Goal: Task Accomplishment & Management: Complete application form

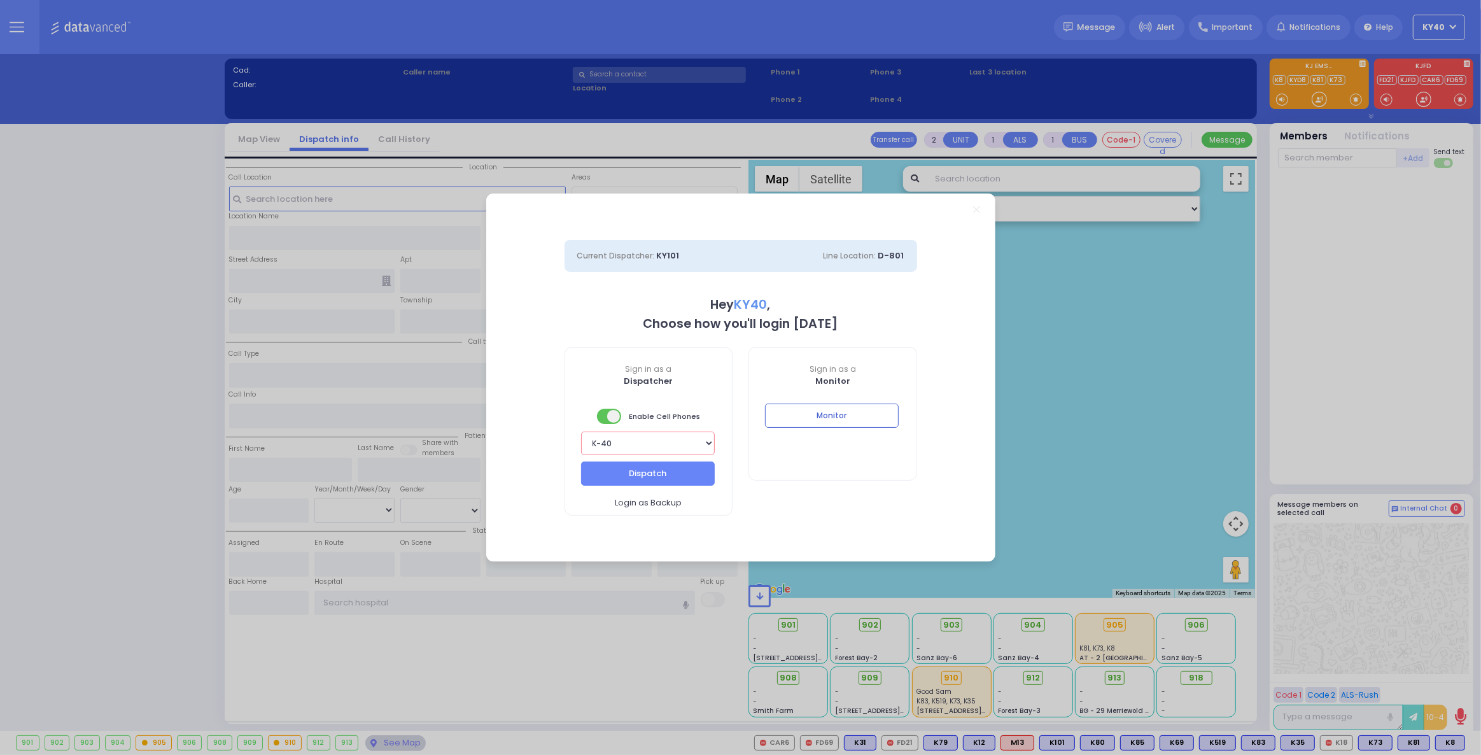
click at [675, 444] on select "Bay K-14 K-16 K-18 K-40 K-6 K-61 K-63 K-67 K-72 Medic 7 K-68 K-48 D-801 D-802 D…" at bounding box center [648, 444] width 134 height 24
select select "1"
click at [581, 432] on select "Bay K-14 K-16 K-18 K-40 K-6 K-61 K-63 K-67 K-72 Medic 7 K-68 K-48 D-801 D-802 D…" at bounding box center [648, 444] width 134 height 24
click at [665, 467] on button "Dispatch" at bounding box center [648, 474] width 134 height 24
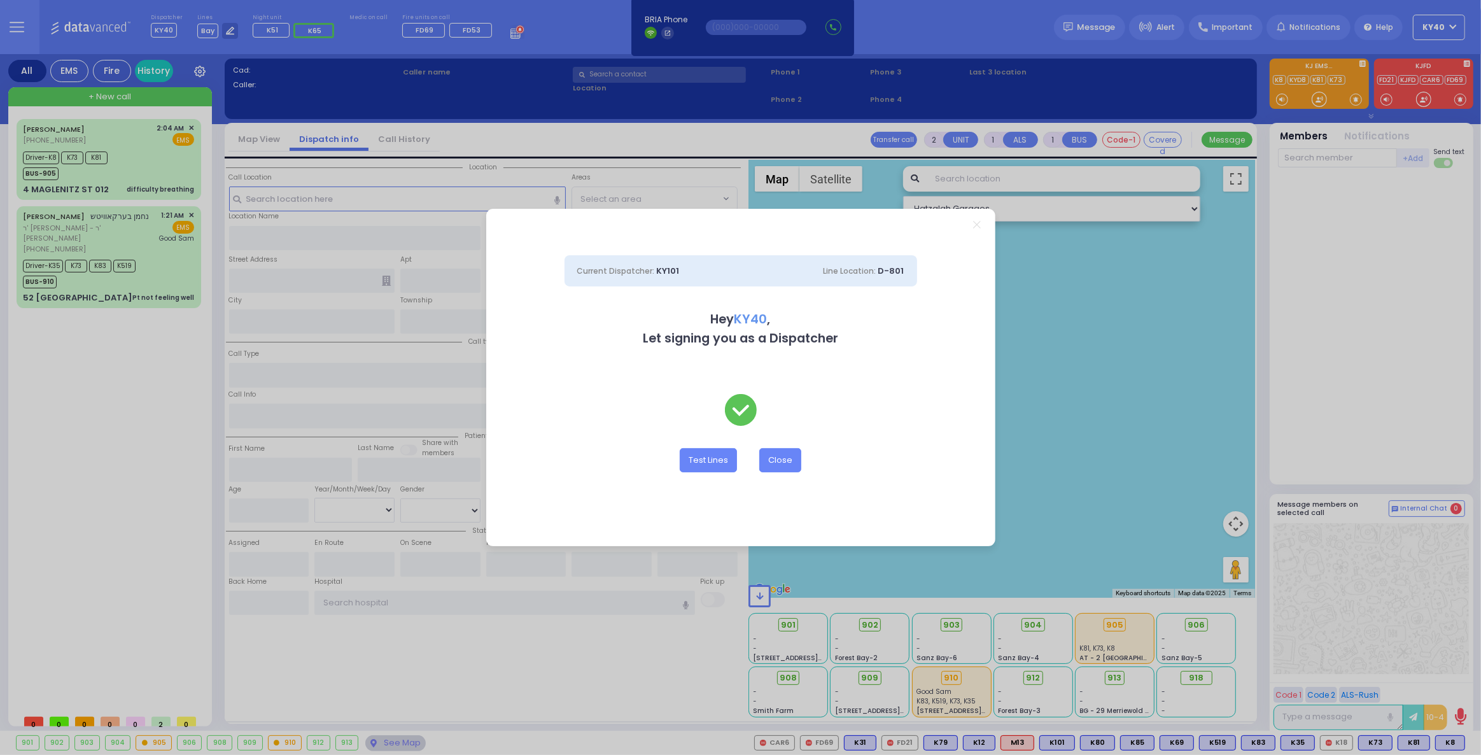
click at [138, 150] on div "Current Dispatcher: KY101 Line Location: D-801 Hey KY40 , Let signing you as a …" at bounding box center [740, 377] width 1481 height 755
click at [800, 467] on button "Close" at bounding box center [781, 460] width 42 height 24
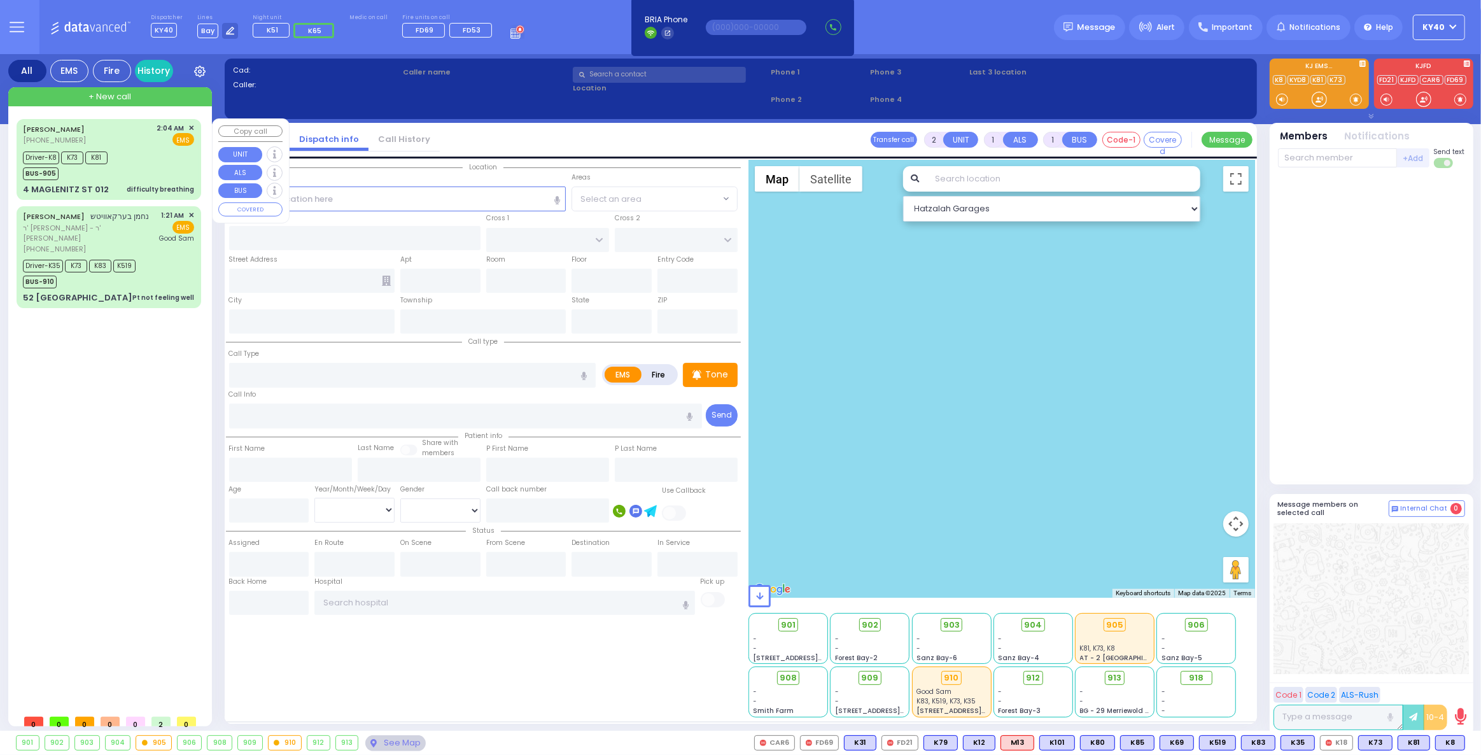
click at [152, 154] on div "Driver-K8 K73 K81 BUS-905" at bounding box center [108, 164] width 171 height 32
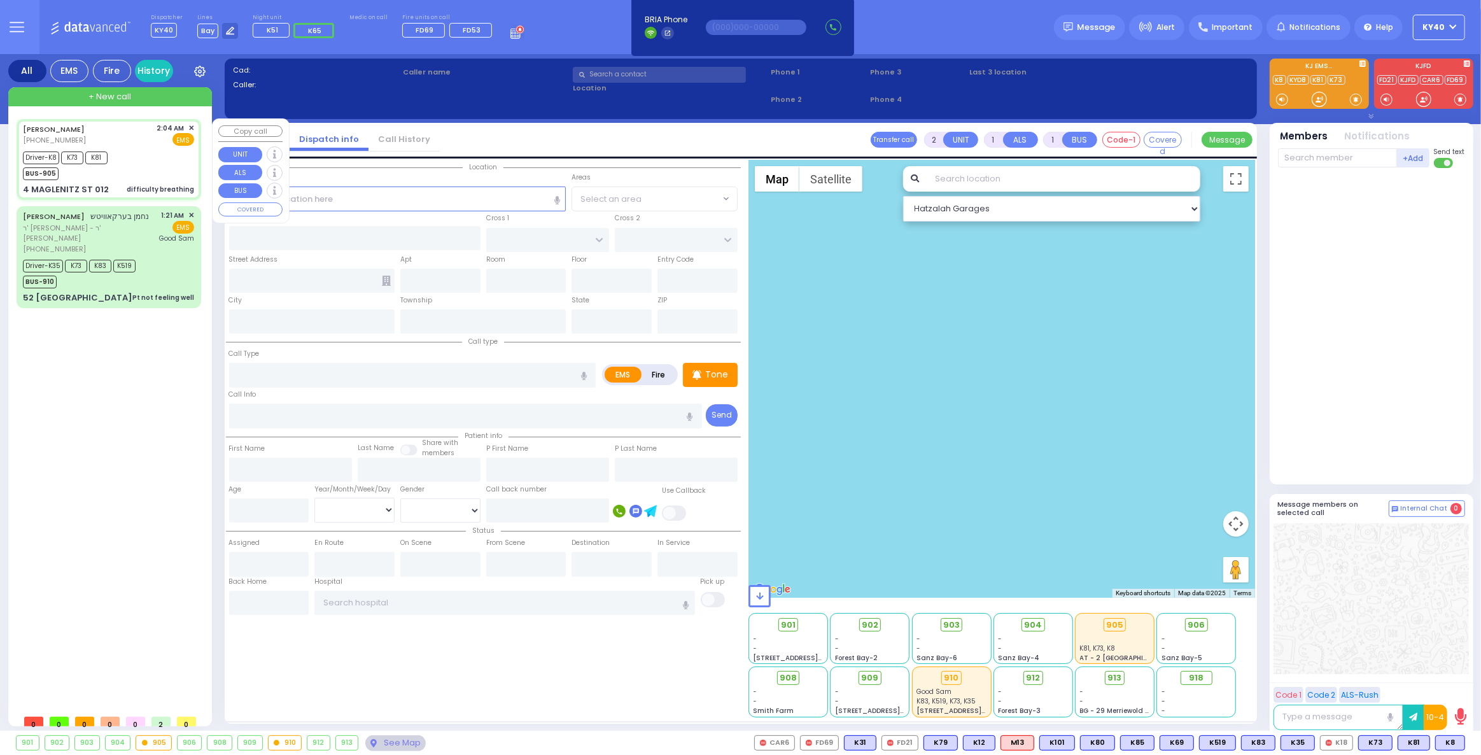
type input "6"
select select
type input "difficulty breathing"
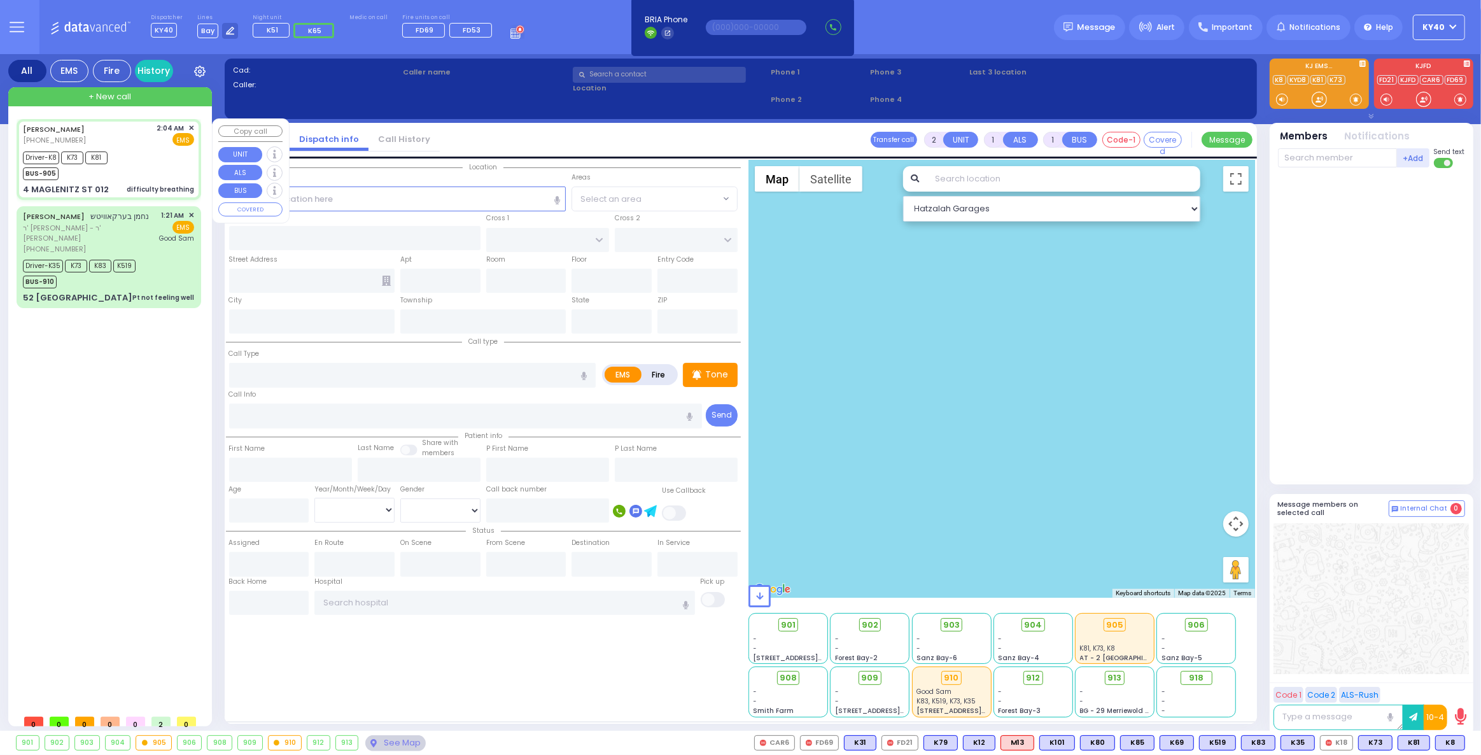
radio input "true"
type input "[PERSON_NAME]"
type input "KATZ"
type input "[PERSON_NAME]"
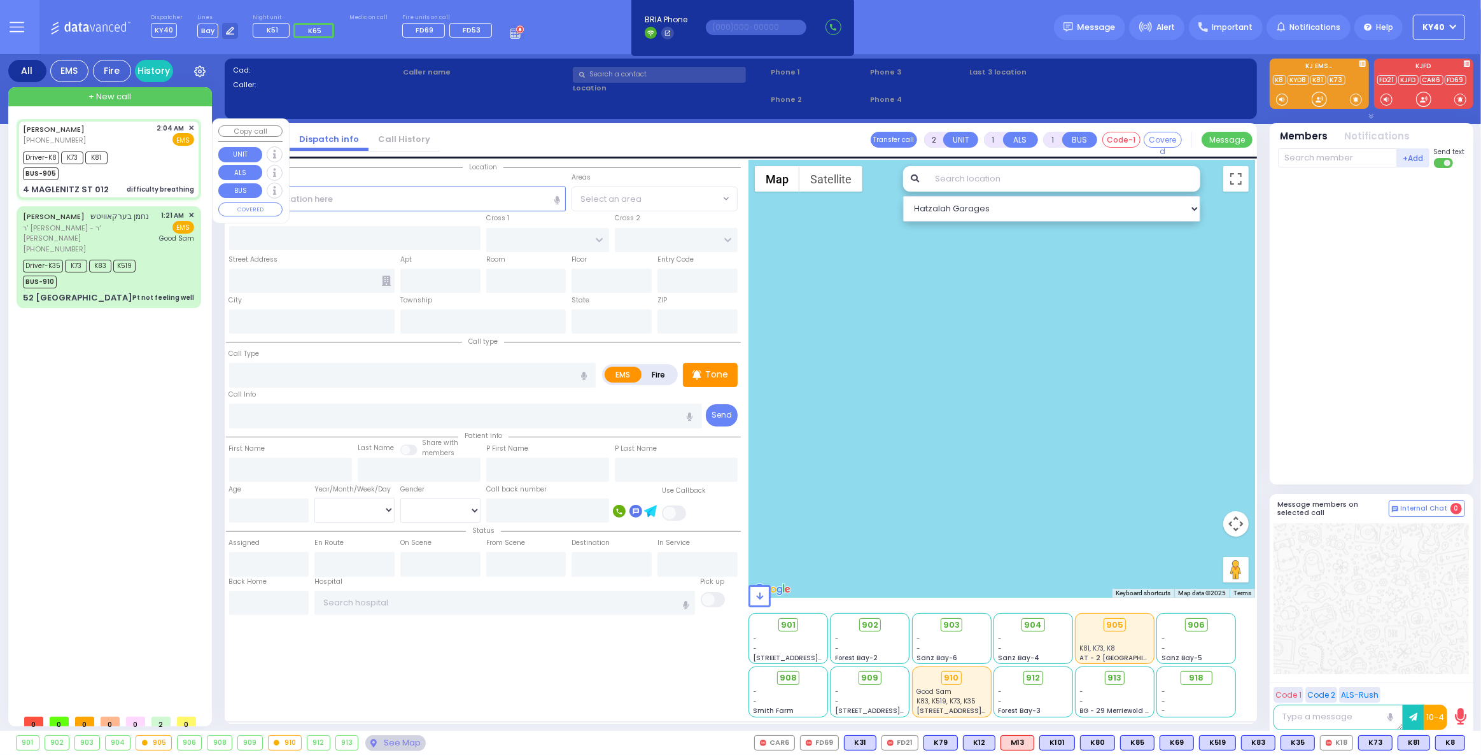
type input "23"
select select "Year"
select select "[DEMOGRAPHIC_DATA]"
type input "02:04"
type input "02:06"
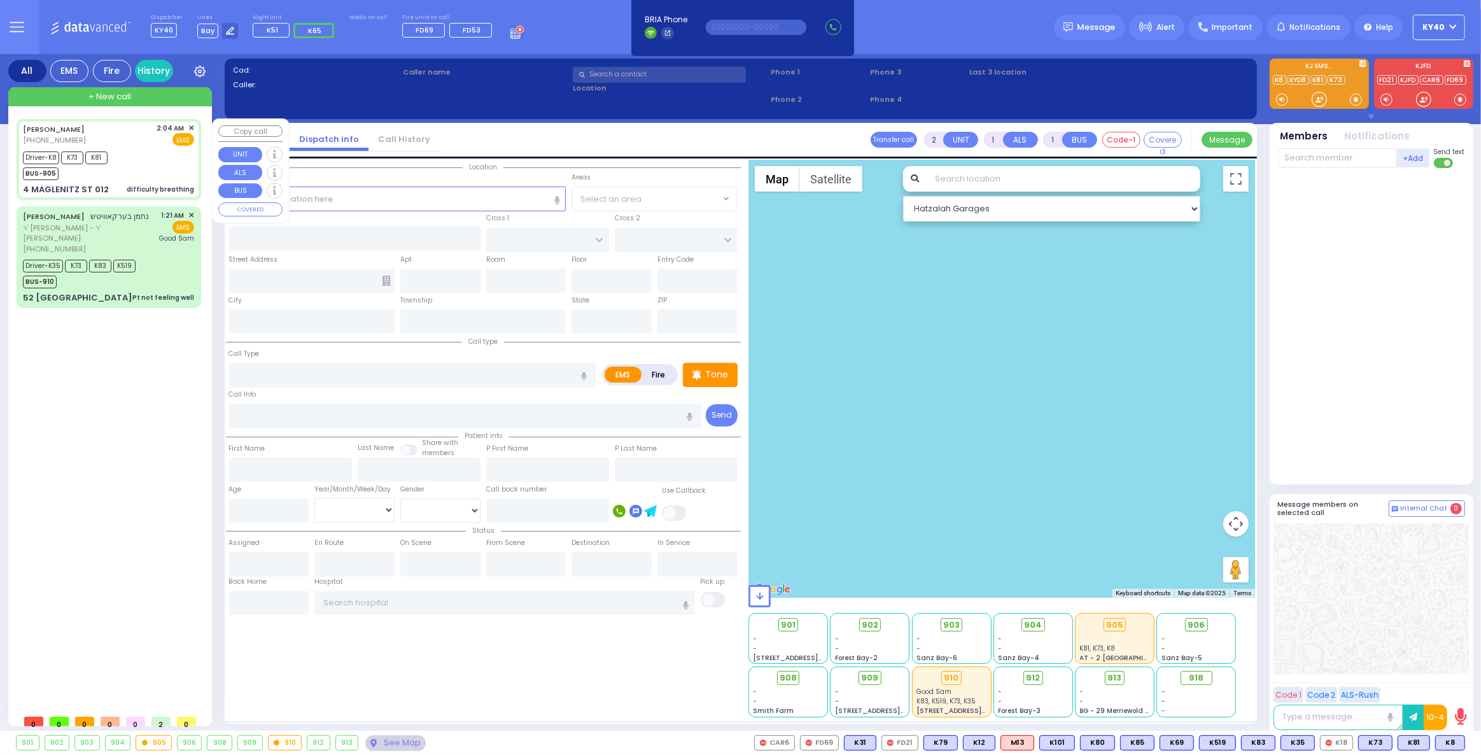
type input "02:08"
type input "02:33"
type input "02:53"
type input "02:59"
type input "[GEOGRAPHIC_DATA] [STREET_ADDRESS][GEOGRAPHIC_DATA] Suffern"
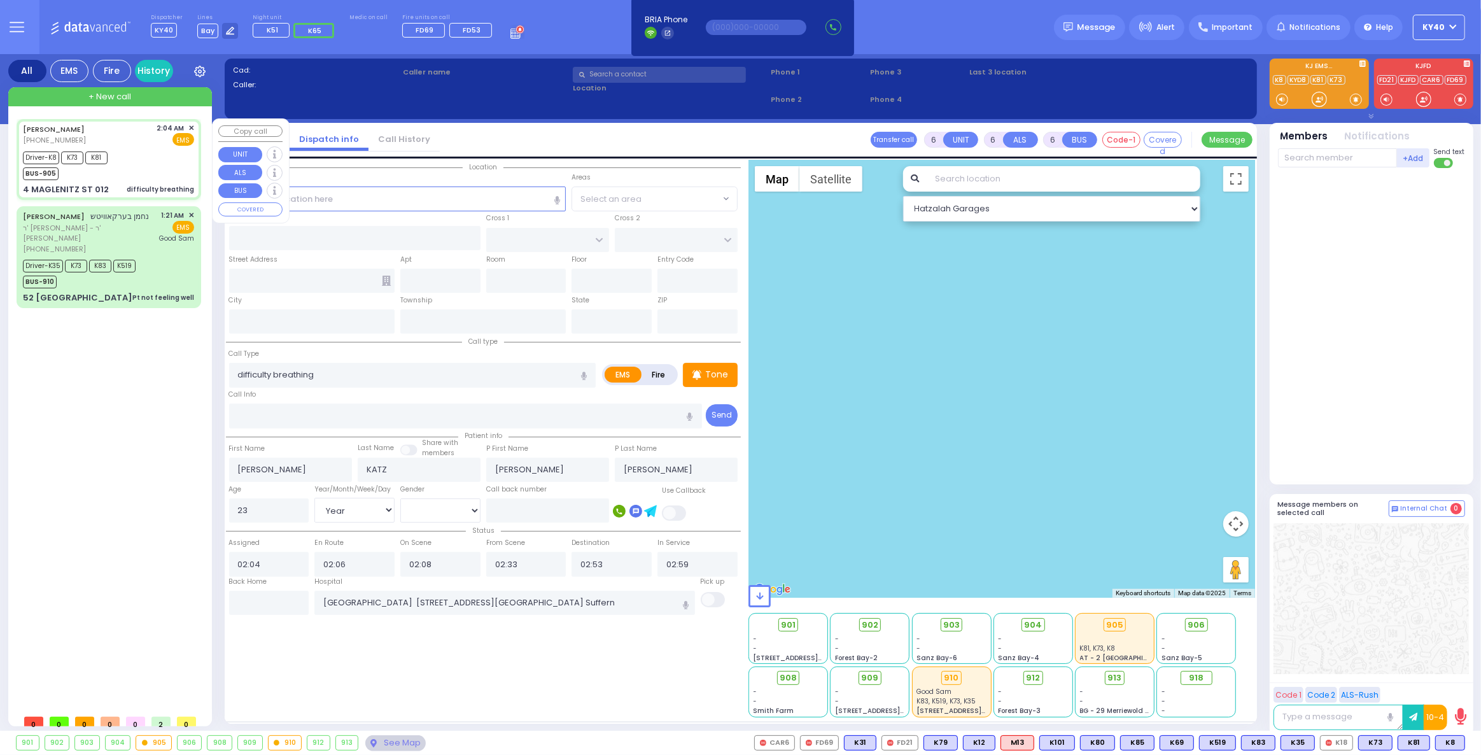
type input "CHUST RD"
type input "[PERSON_NAME][GEOGRAPHIC_DATA]"
type input "4 MAGLENITZ ST"
type input "012"
type input "Monroe"
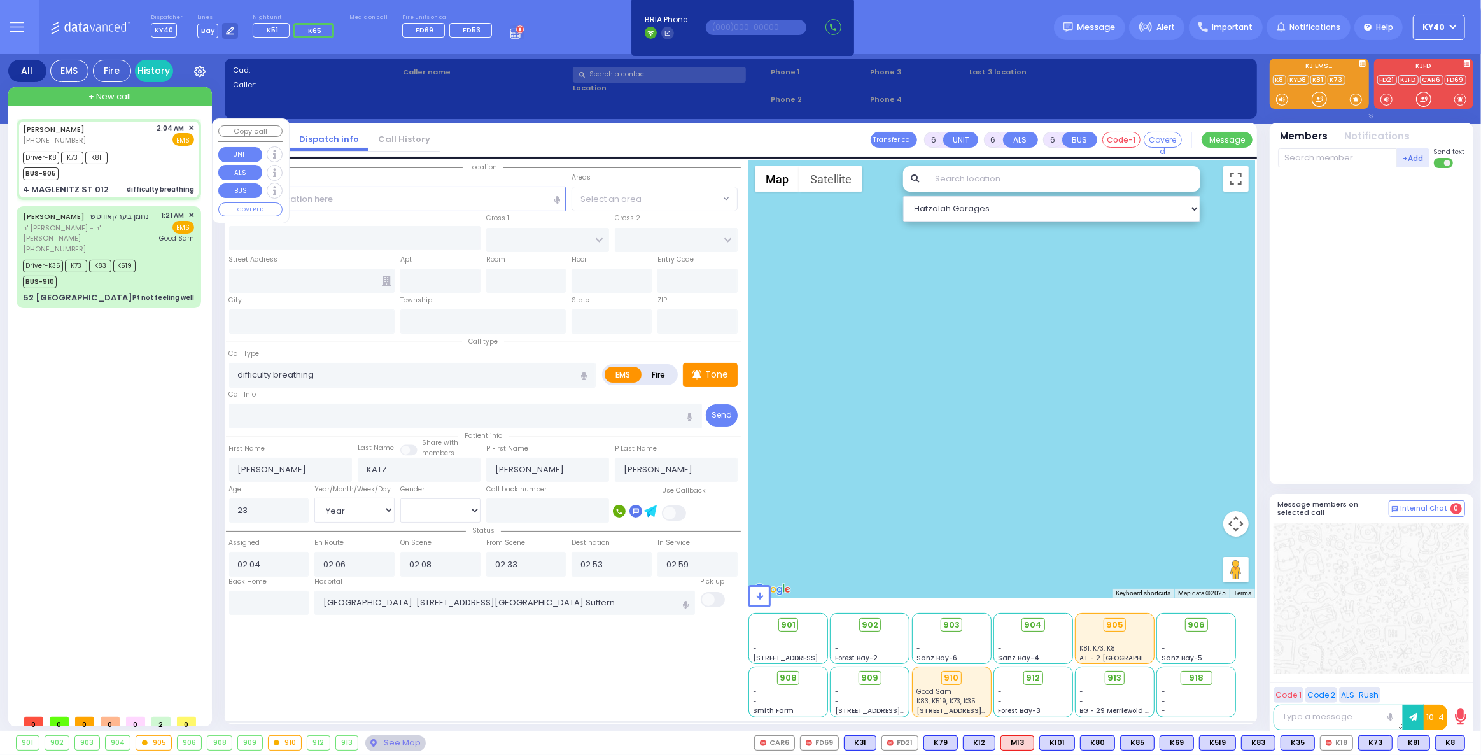
type input "[US_STATE]"
type input "10950"
select select "VYOEL MOSHE"
select select "Hatzalah Garages"
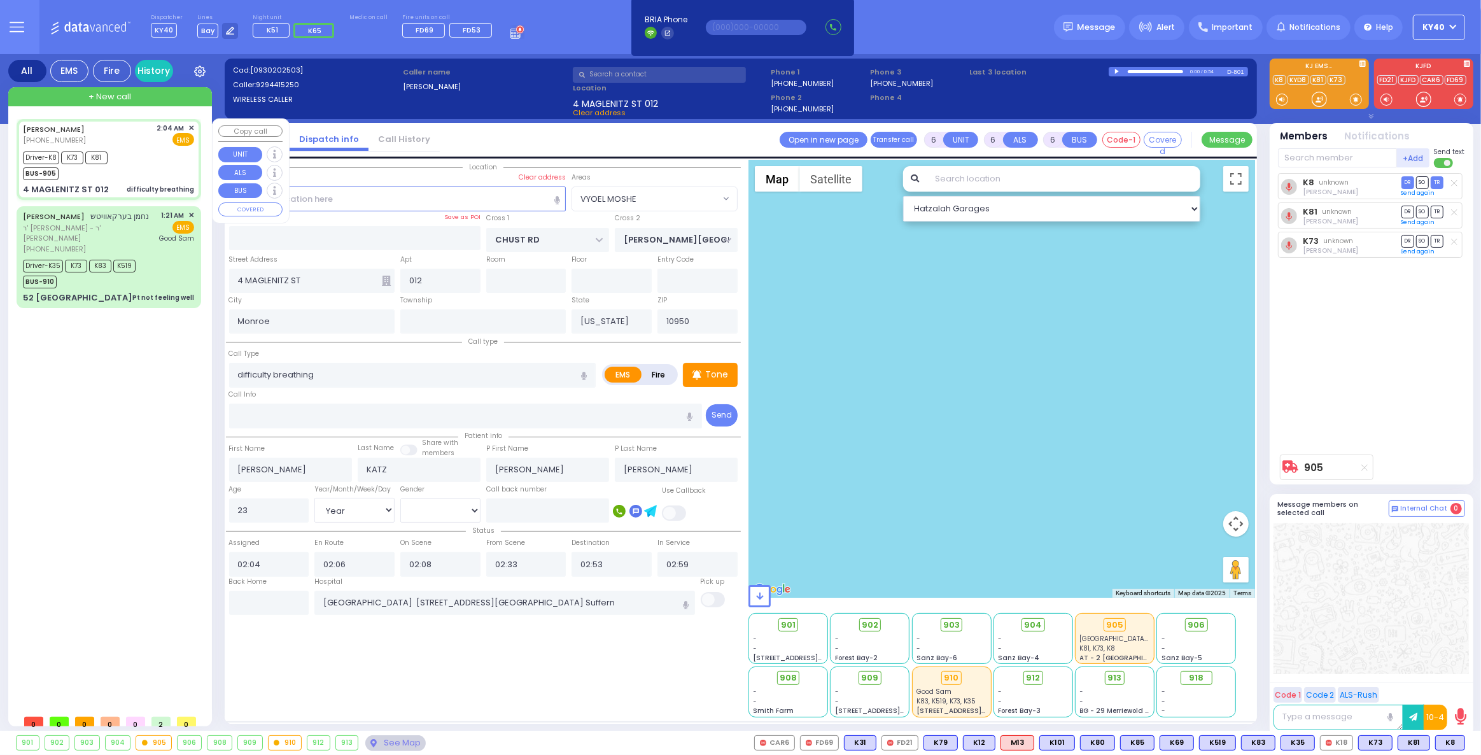
click at [154, 156] on div "Driver-K8 K73 K81 BUS-905" at bounding box center [108, 164] width 171 height 32
select select
radio input "true"
select select "Year"
select select "[DEMOGRAPHIC_DATA]"
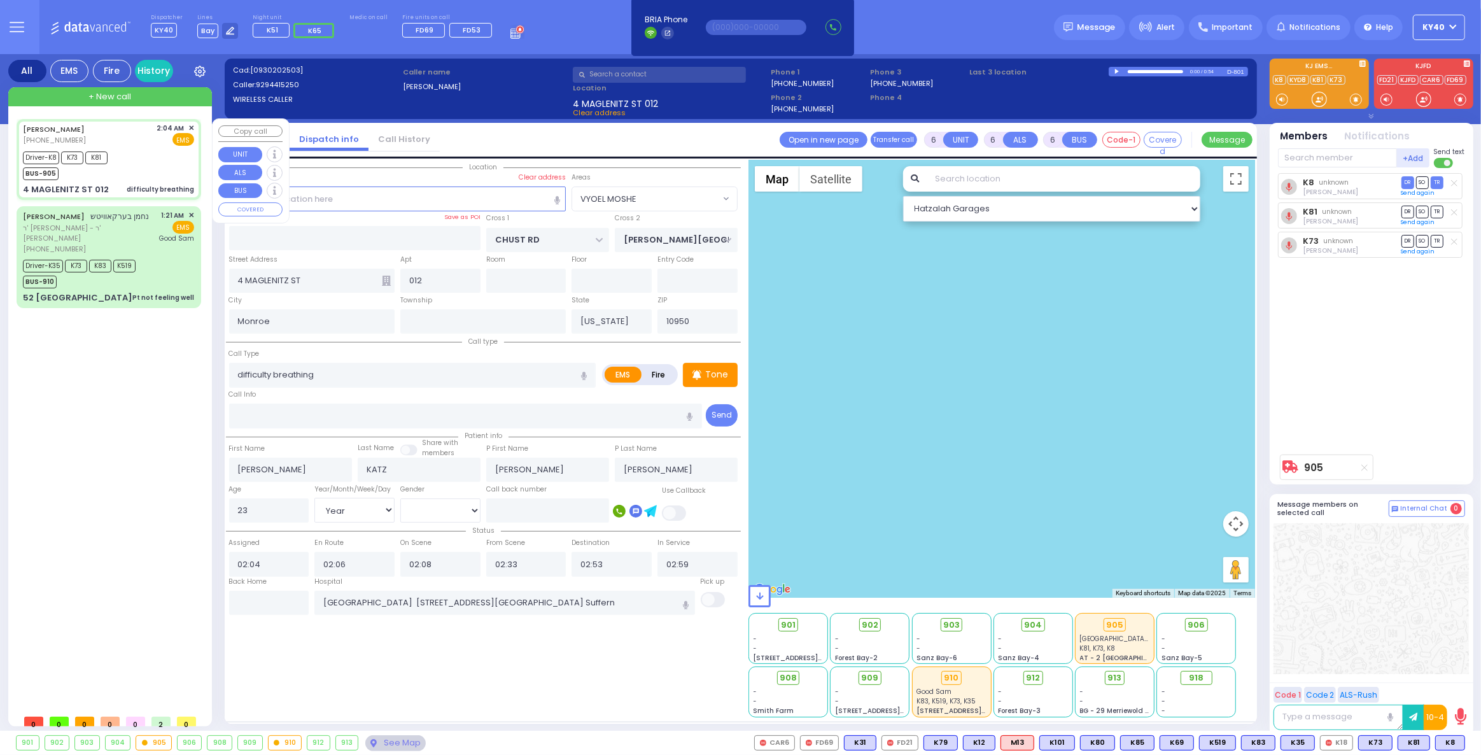
select select "VYOEL MOSHE"
select select "Hatzalah Garages"
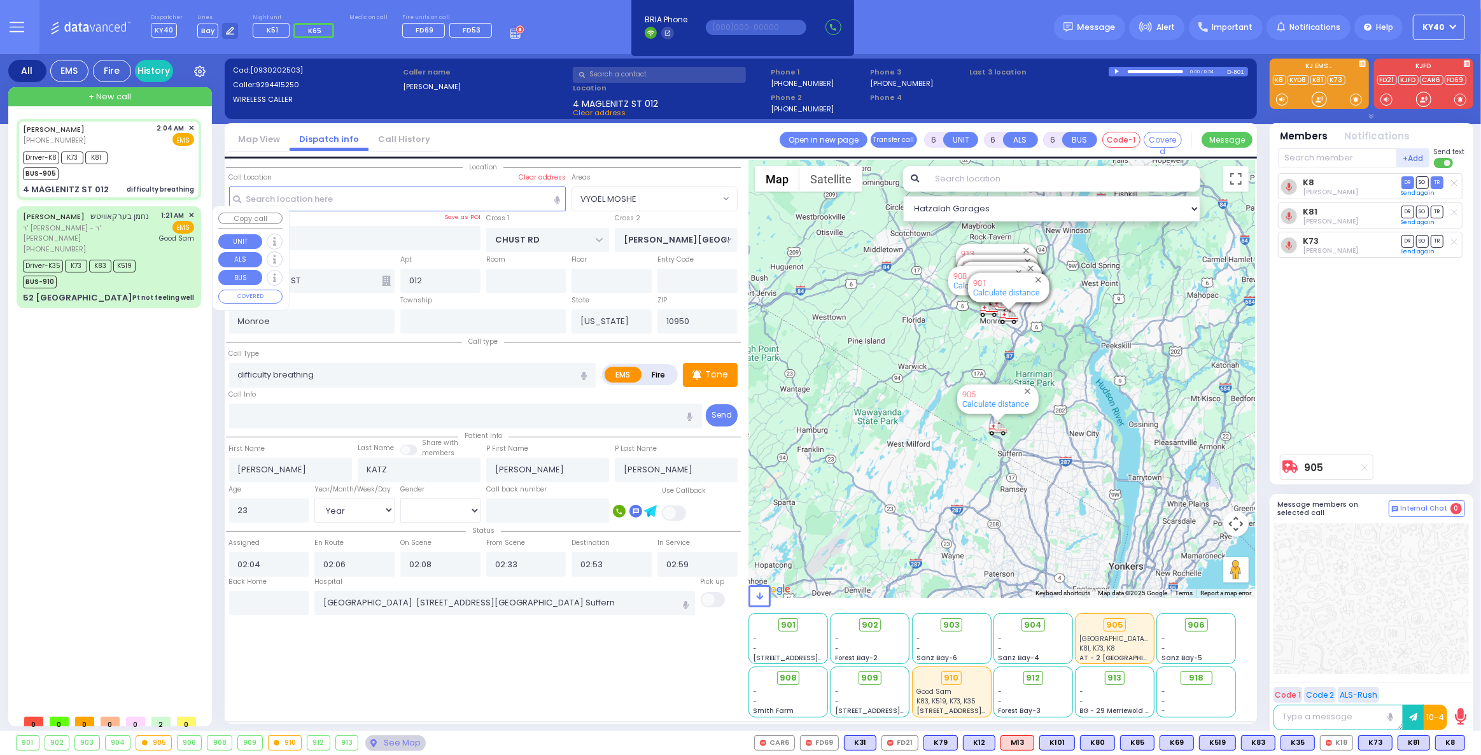
click at [155, 250] on div "[PHONE_NUMBER]" at bounding box center [89, 249] width 132 height 11
select select
type input "Pt not feeling well"
radio input "true"
type input "NACHMEN"
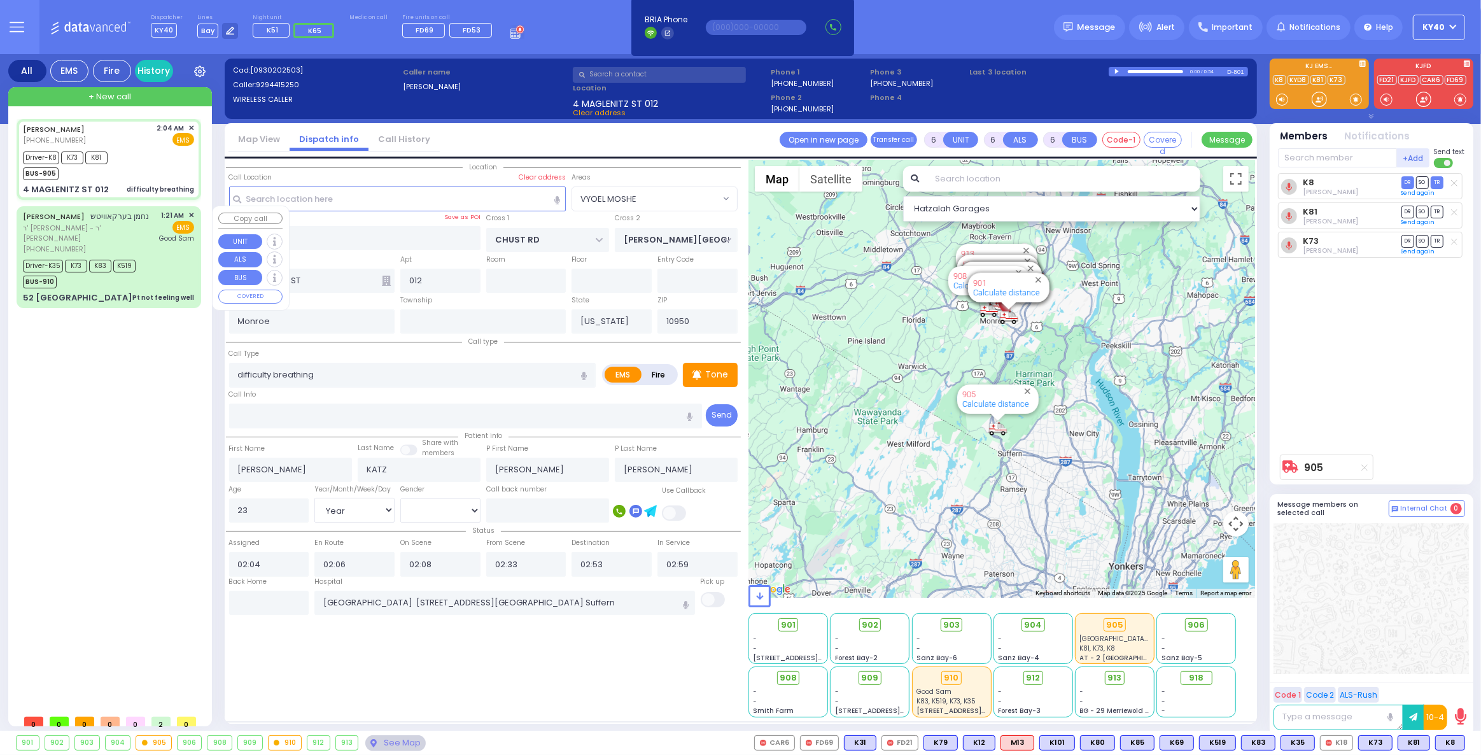
type input "BERKOWITZ"
type input "[PERSON_NAME]"
type input "Berkovits"
type input "35"
select select "Year"
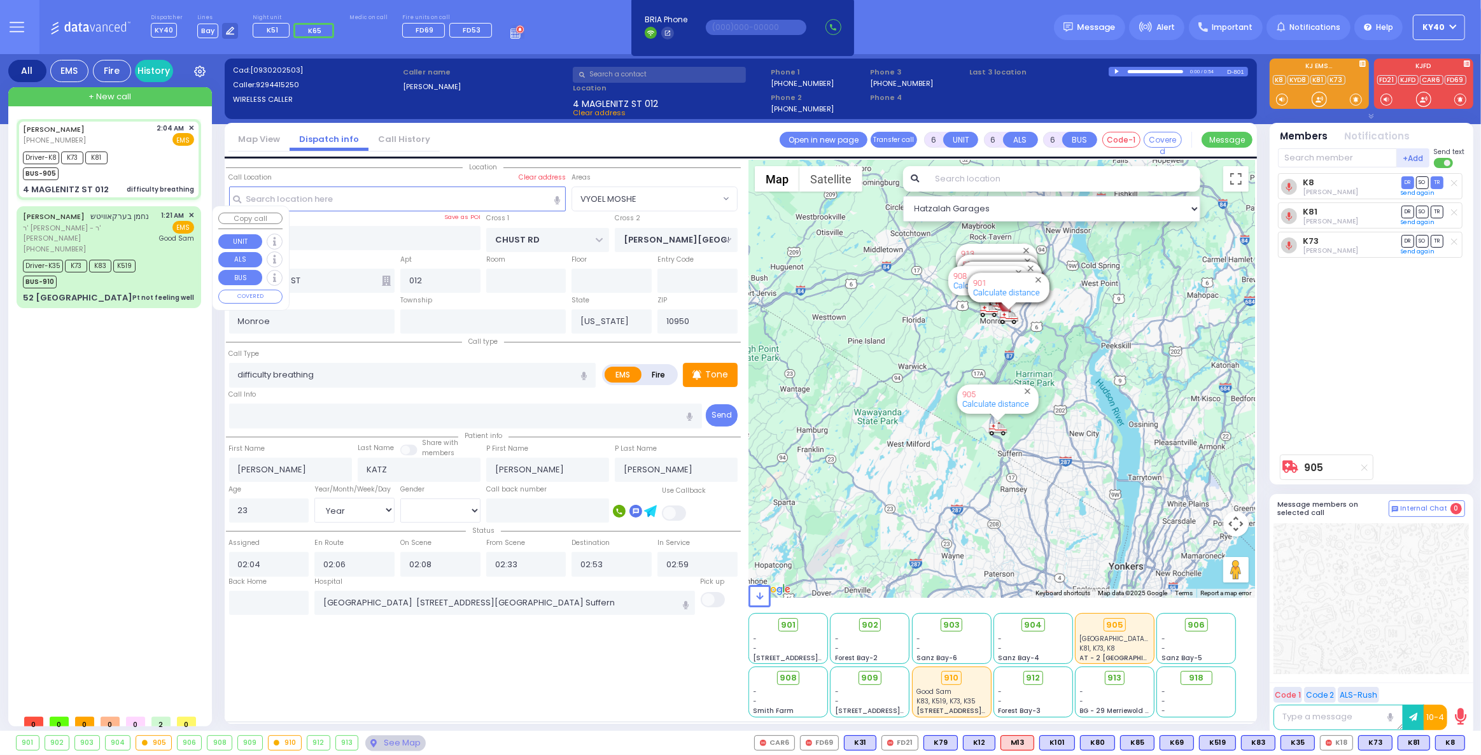
select select "[DEMOGRAPHIC_DATA]"
type input "01:21"
type input "01:23"
type input "01:26"
type input "02:02"
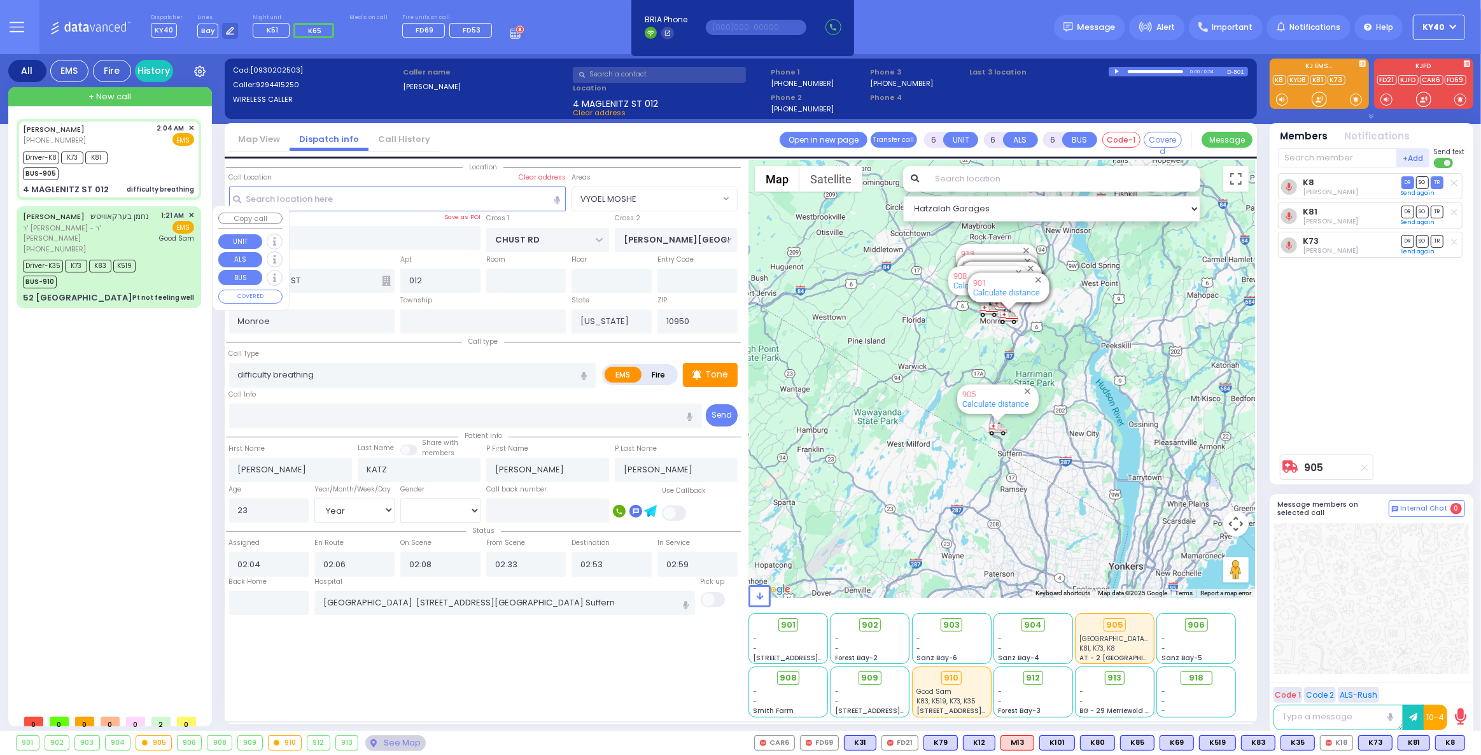
type input "02:35"
type input "02:47"
type input "[GEOGRAPHIC_DATA]"
select select "Hatzalah Garages"
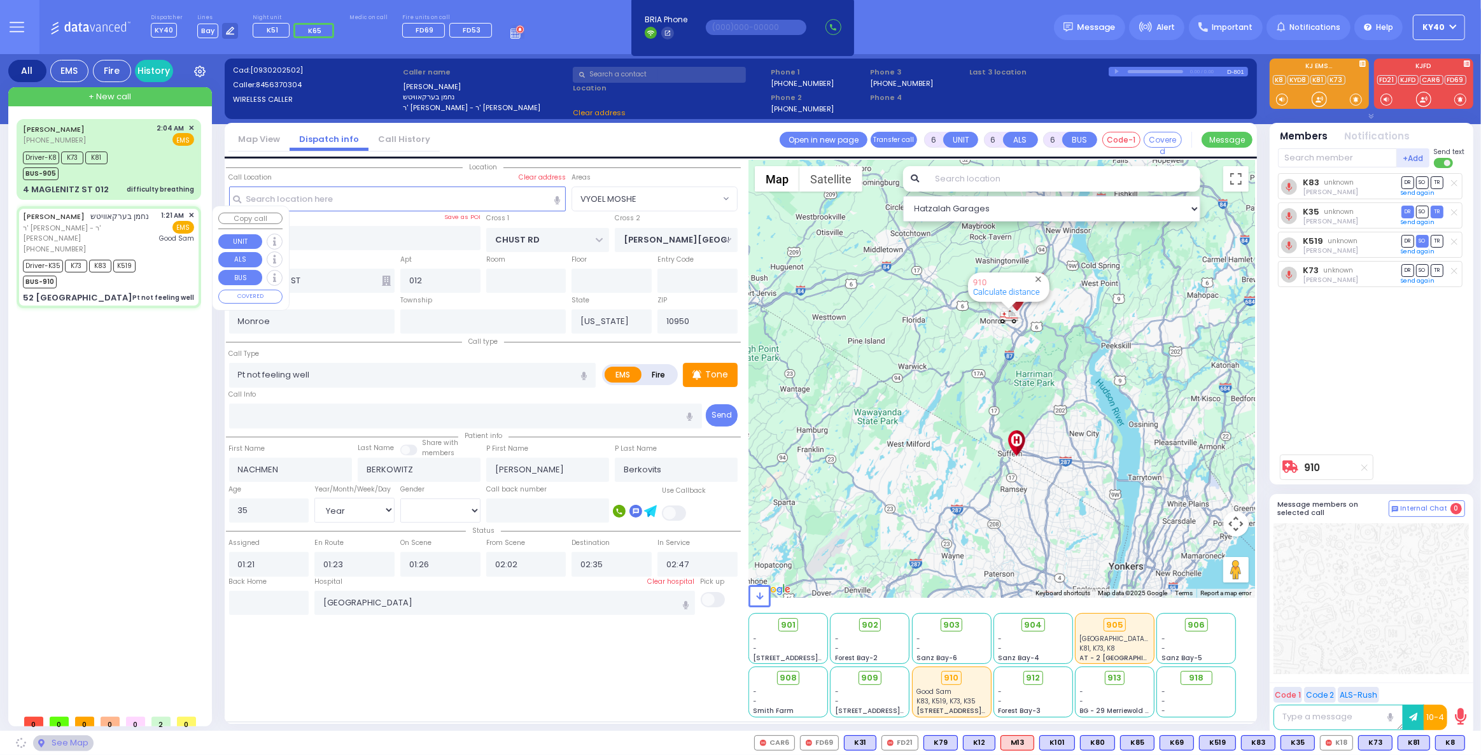
type input "UNION TRANSFER"
type input "STAINTON FAREWAY"
type input "52 [GEOGRAPHIC_DATA]"
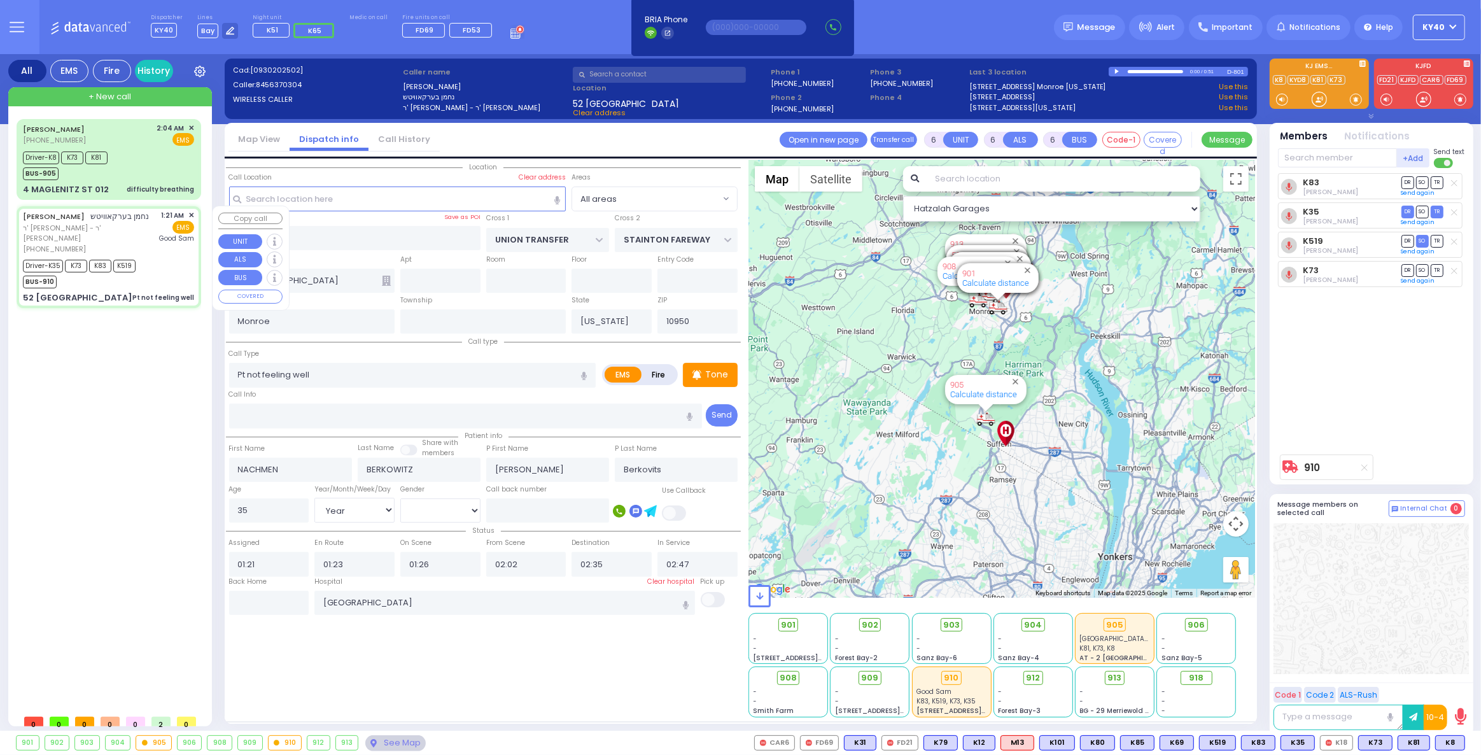
click at [159, 251] on div "[PERSON_NAME] נחמן בערקאוויטש ר' [PERSON_NAME] - ר' [PERSON_NAME] [PHONE_NUMBER…" at bounding box center [108, 232] width 171 height 44
select select
radio input "true"
select select "Year"
select select "[DEMOGRAPHIC_DATA]"
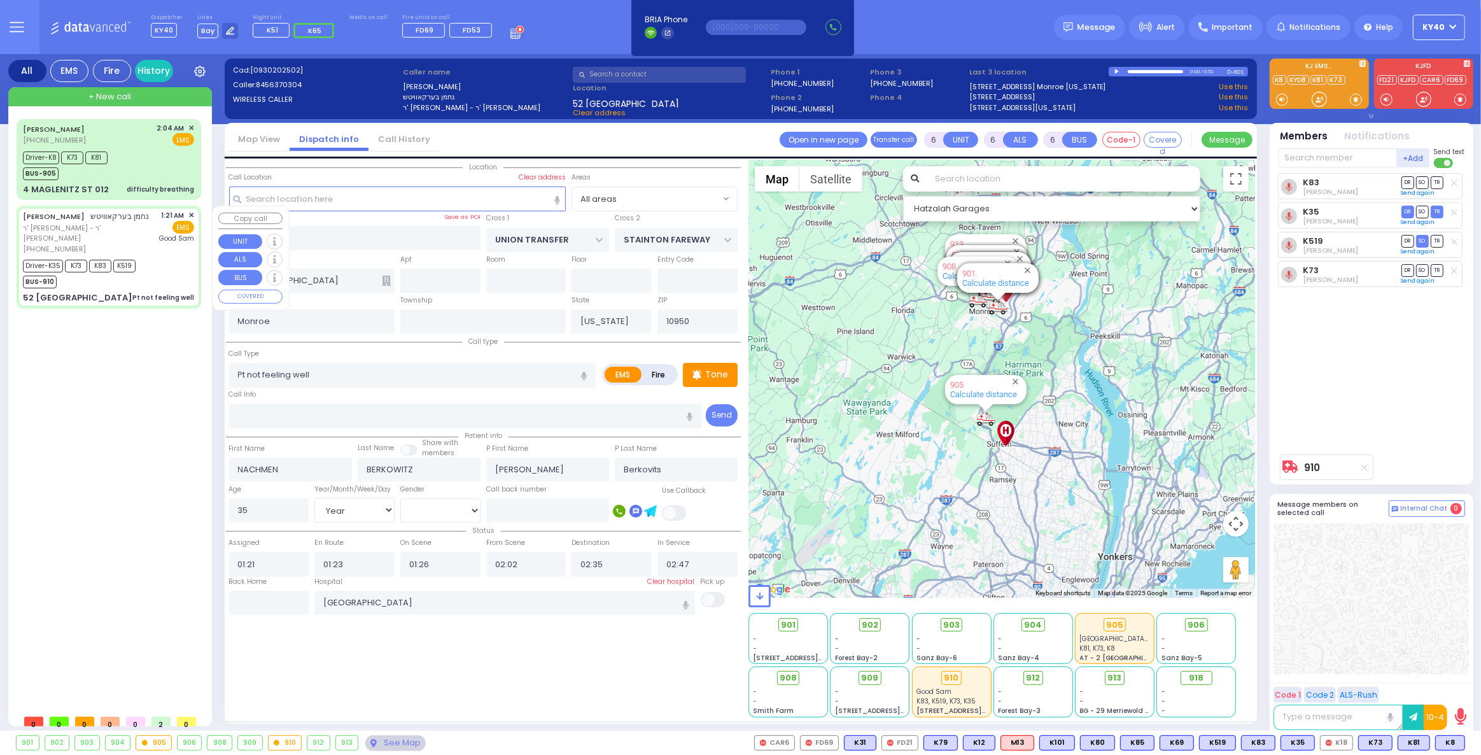
select select "Hatzalah Garages"
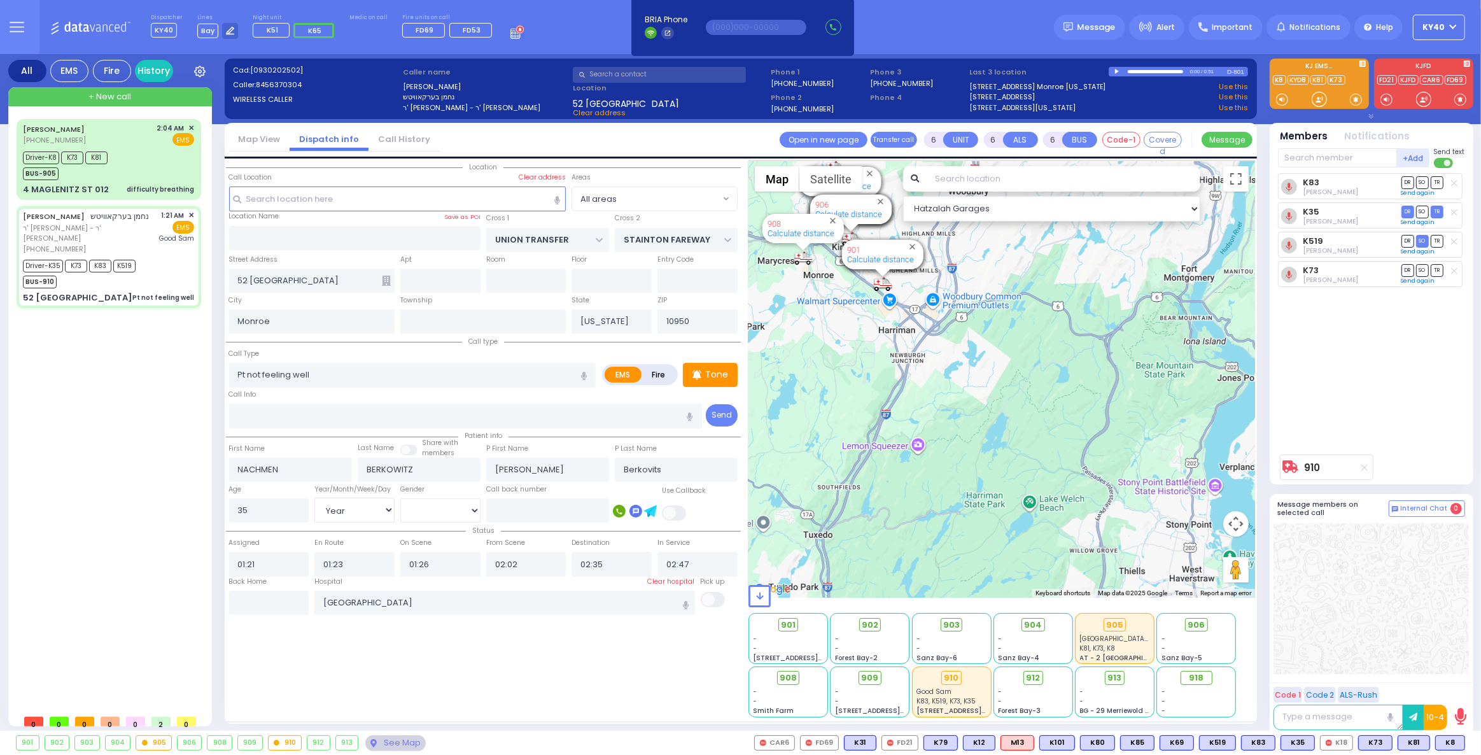
drag, startPoint x: 911, startPoint y: 333, endPoint x: 930, endPoint y: 416, distance: 85.4
click at [930, 416] on div "910 Calculate distance 594 Calculate distance 595 Calculate distance 596 Calcul…" at bounding box center [1002, 379] width 507 height 438
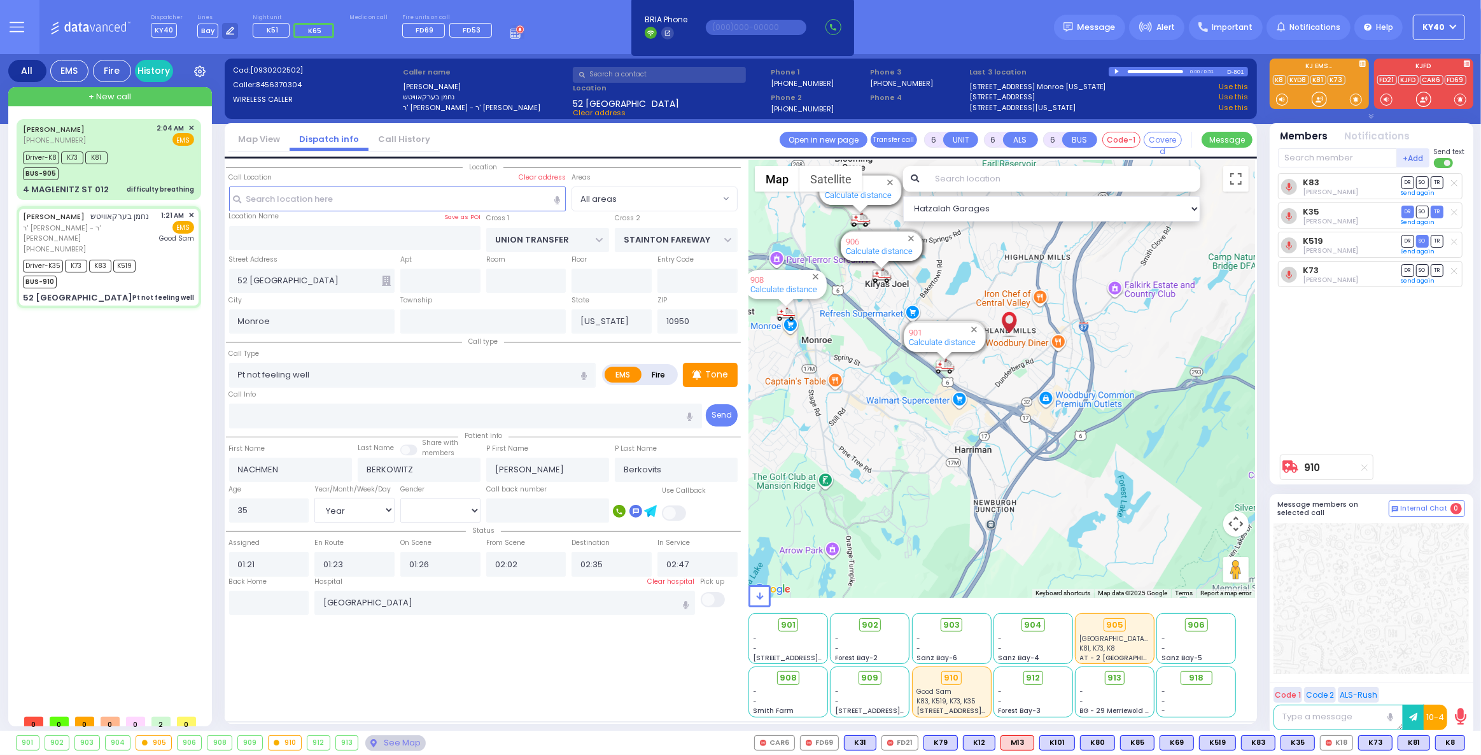
drag, startPoint x: 881, startPoint y: 362, endPoint x: 926, endPoint y: 480, distance: 126.8
click at [926, 480] on div "910 Calculate distance 594 Calculate distance 595 Calculate distance 596 Calcul…" at bounding box center [1002, 379] width 507 height 438
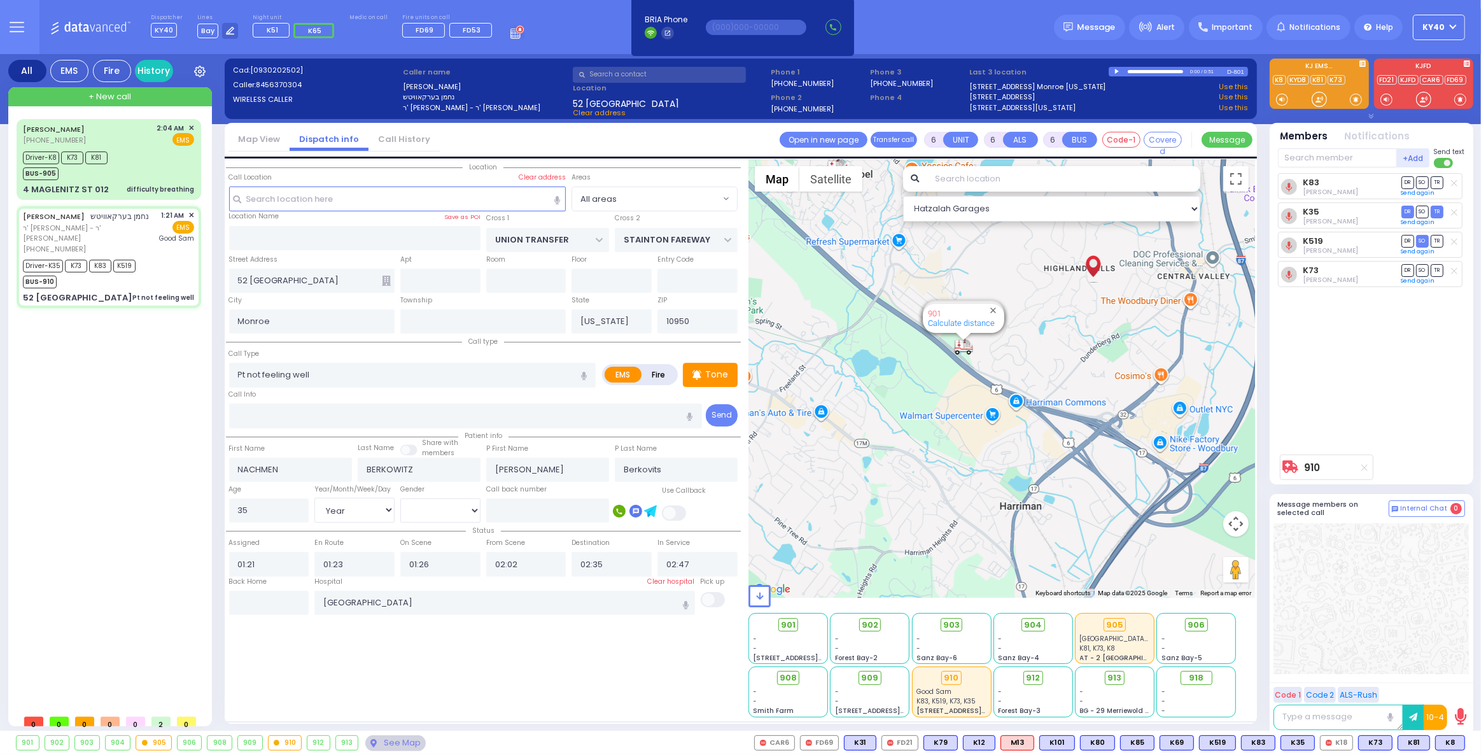
drag, startPoint x: 932, startPoint y: 449, endPoint x: 942, endPoint y: 478, distance: 30.8
click at [943, 479] on div "910 Calculate distance 594 Calculate distance 595 Calculate distance 596 Calcul…" at bounding box center [1002, 379] width 507 height 438
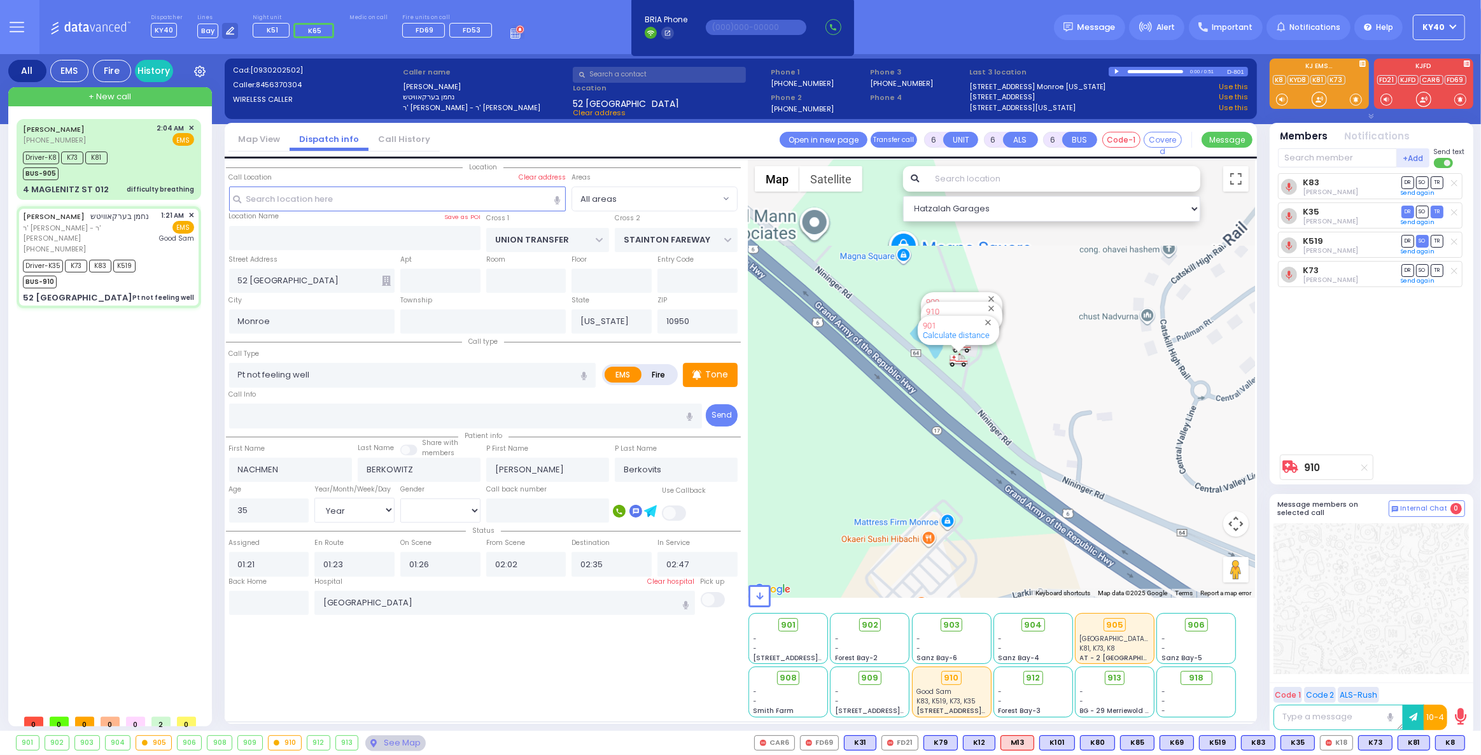
drag, startPoint x: 963, startPoint y: 350, endPoint x: 798, endPoint y: 573, distance: 277.7
click at [791, 581] on div "910 Calculate distance 594 Calculate distance 595 Calculate distance 596 Calcul…" at bounding box center [1002, 379] width 507 height 438
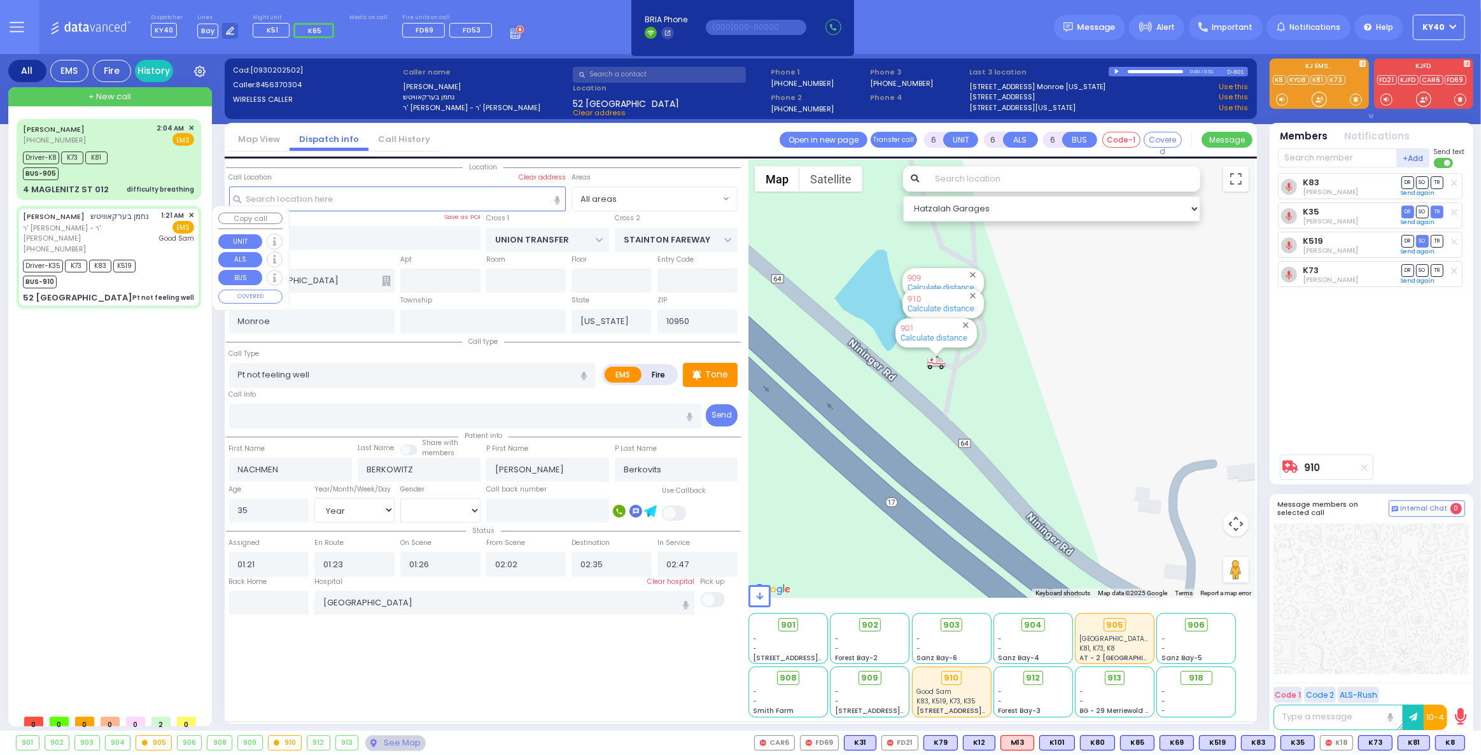
click at [167, 264] on div "Driver-K35 K73 K83 K519 BUS-910" at bounding box center [108, 273] width 171 height 32
select select
radio input "true"
select select "Year"
select select "[DEMOGRAPHIC_DATA]"
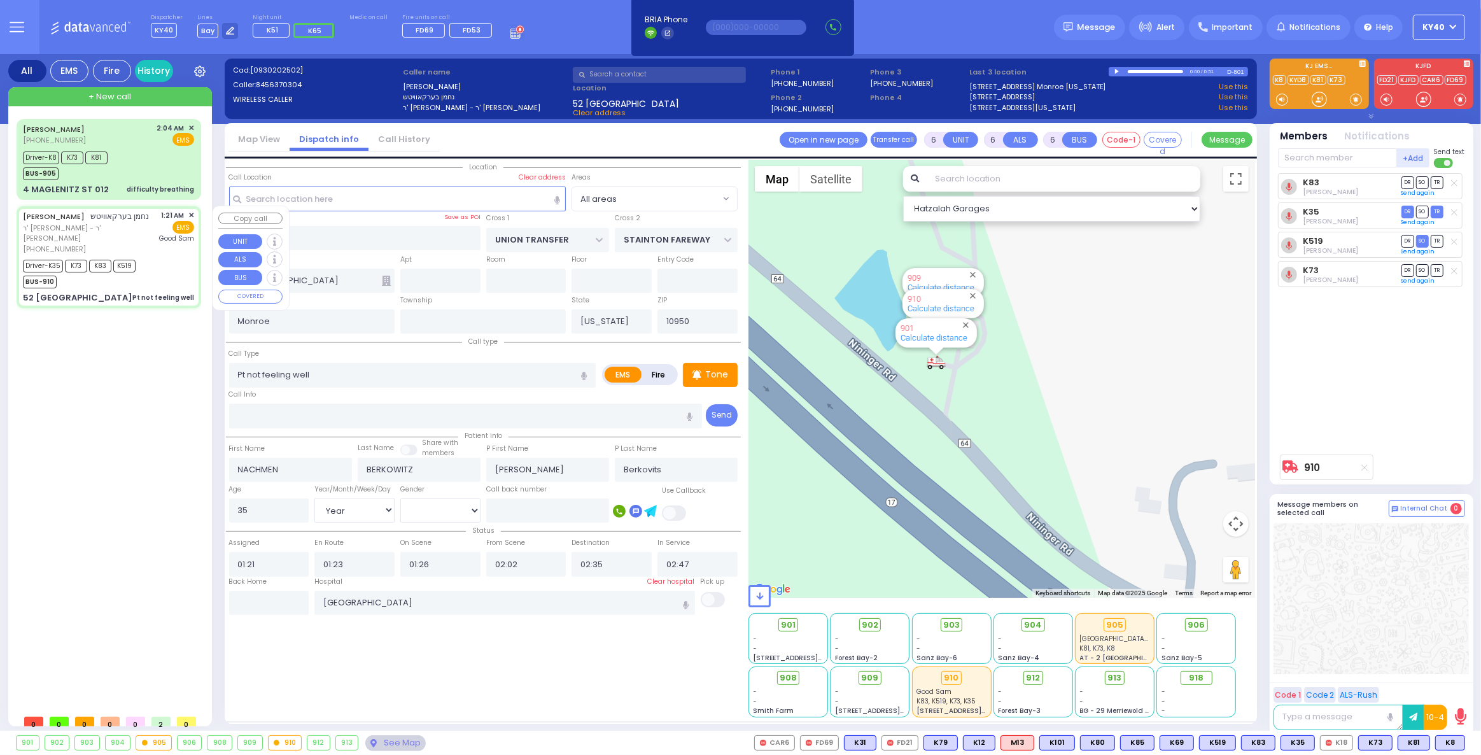
select select "Hatzalah Garages"
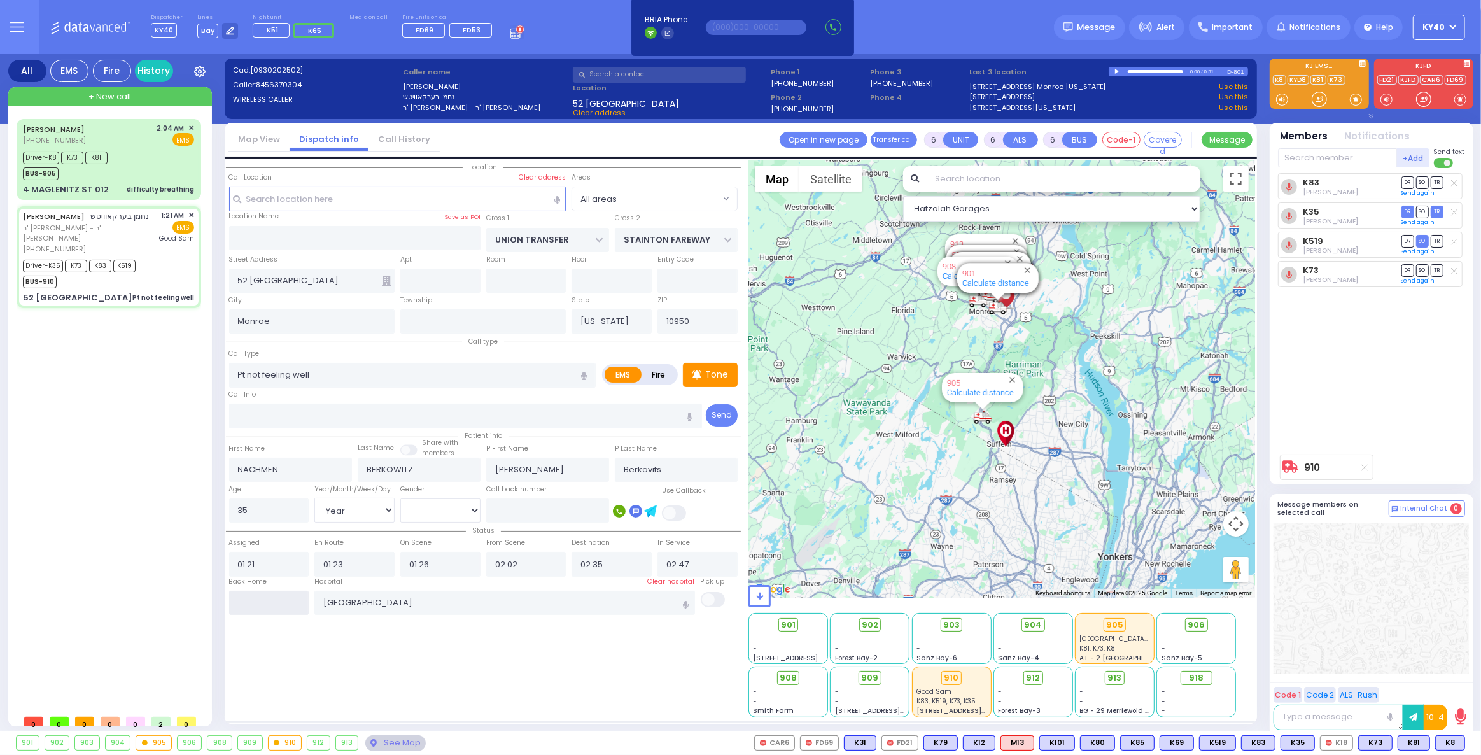
click at [290, 597] on input "text" at bounding box center [269, 603] width 80 height 24
type input "03:12"
select select
radio input "true"
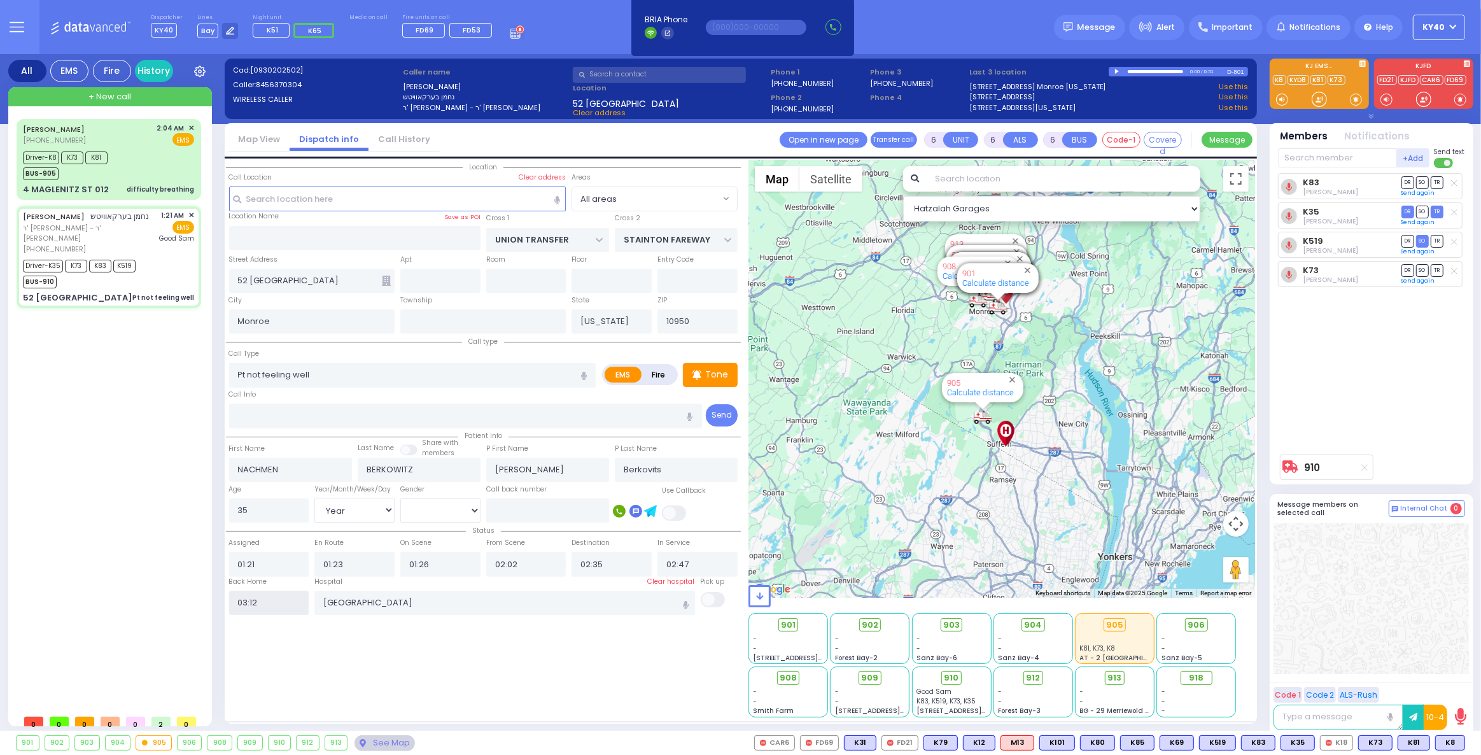
select select
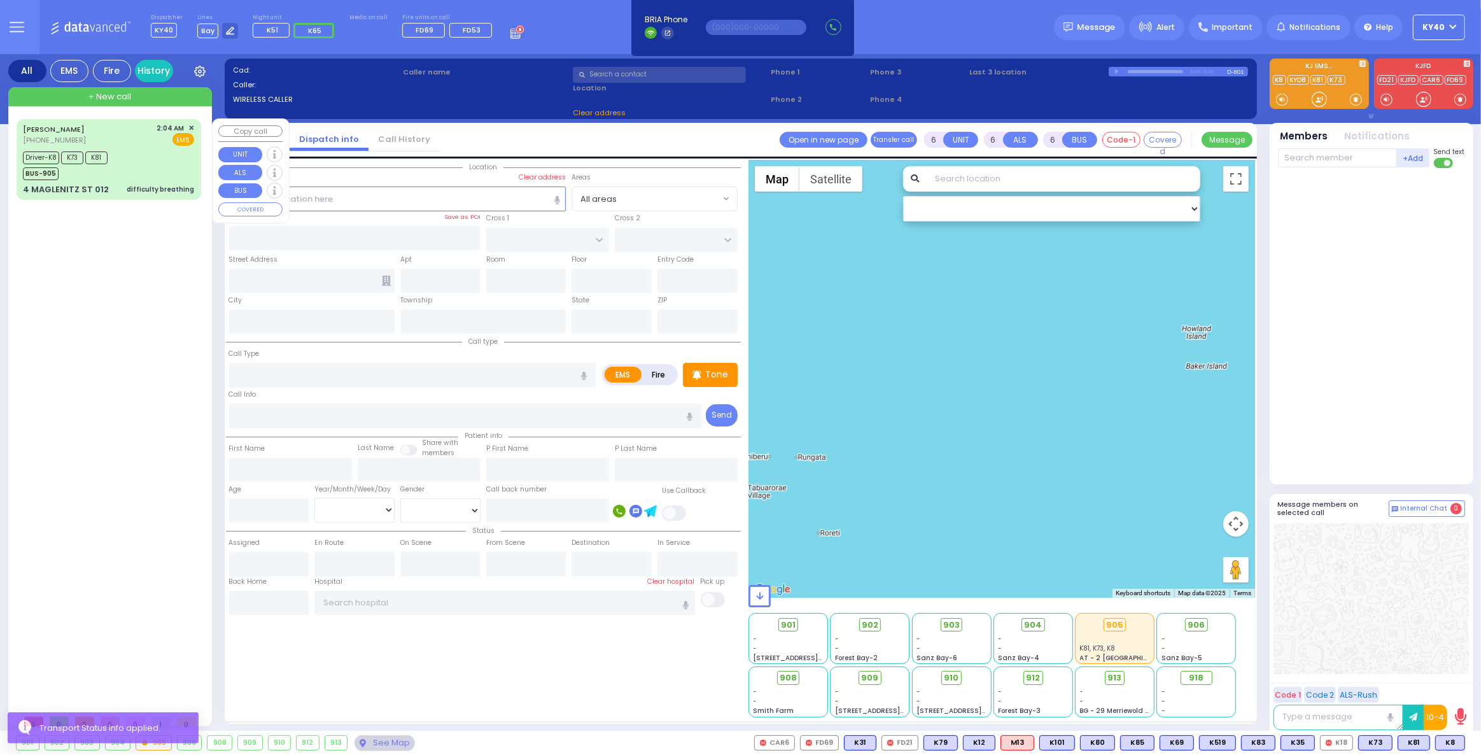
click at [151, 175] on div "Driver-K8 K73 K81 BUS-905" at bounding box center [108, 164] width 171 height 32
select select
type input "difficulty breathing"
radio input "true"
type input "[PERSON_NAME]"
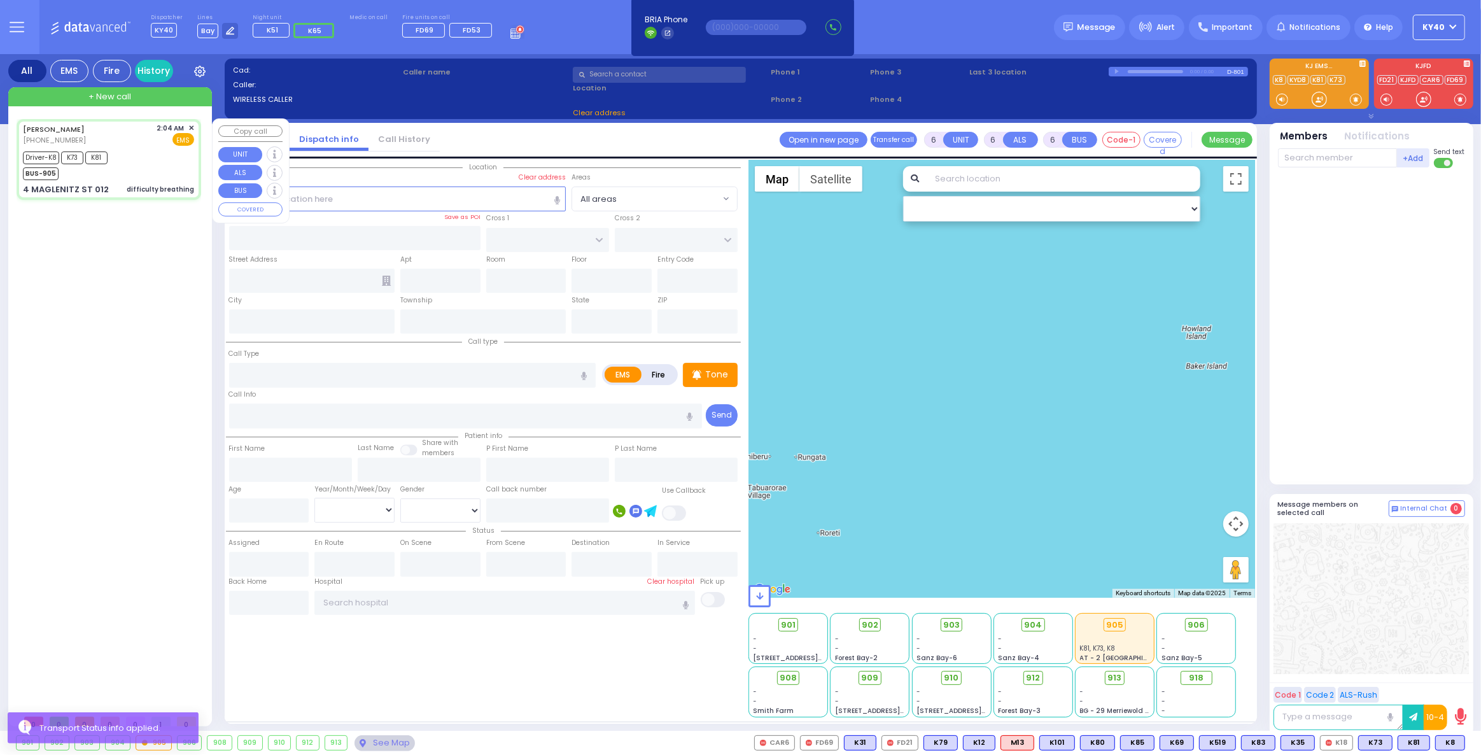
type input "KATZ"
type input "[PERSON_NAME]"
type input "23"
select select "Year"
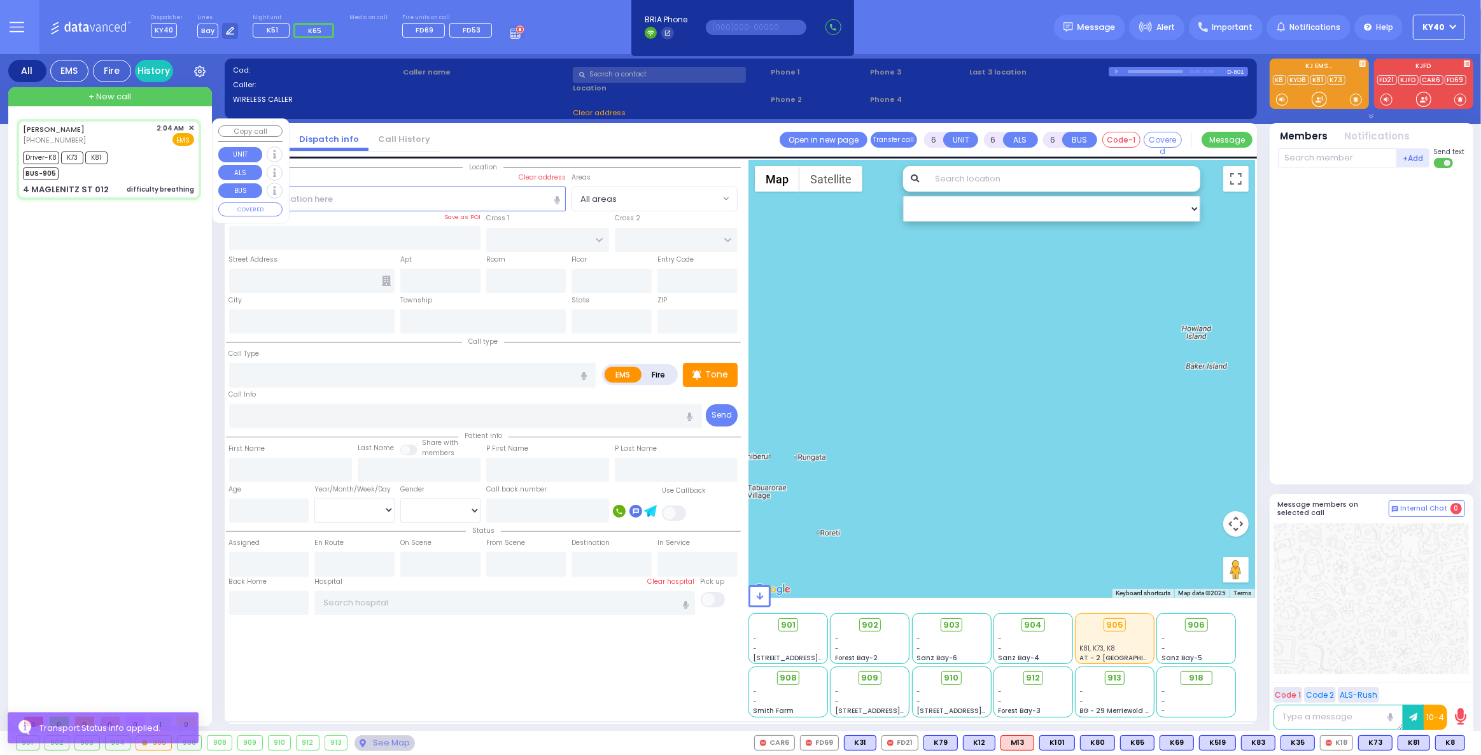
select select "[DEMOGRAPHIC_DATA]"
type input "02:04"
type input "02:06"
type input "02:08"
type input "02:33"
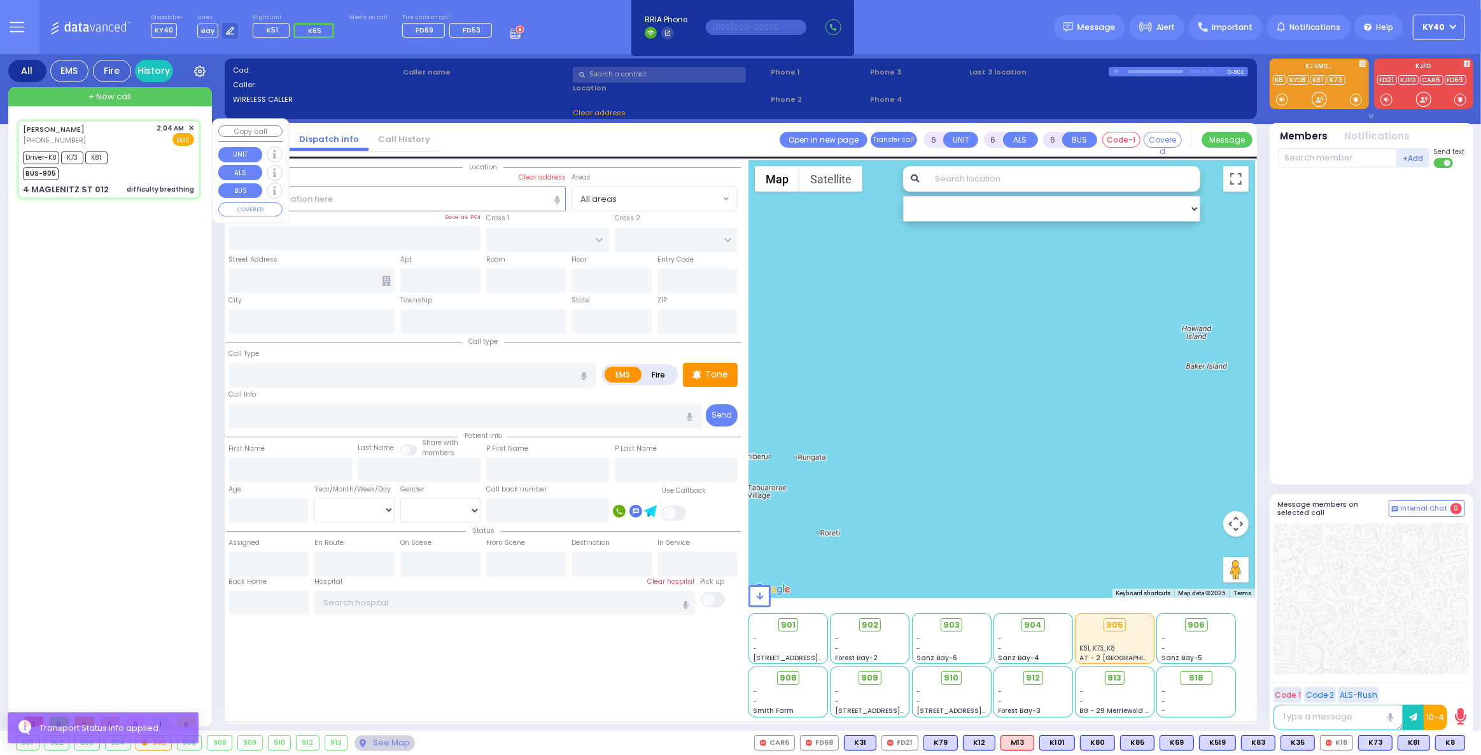
type input "02:53"
type input "02:59"
type input "[GEOGRAPHIC_DATA] [STREET_ADDRESS][GEOGRAPHIC_DATA] Suffern"
select select "Hatzalah Garages"
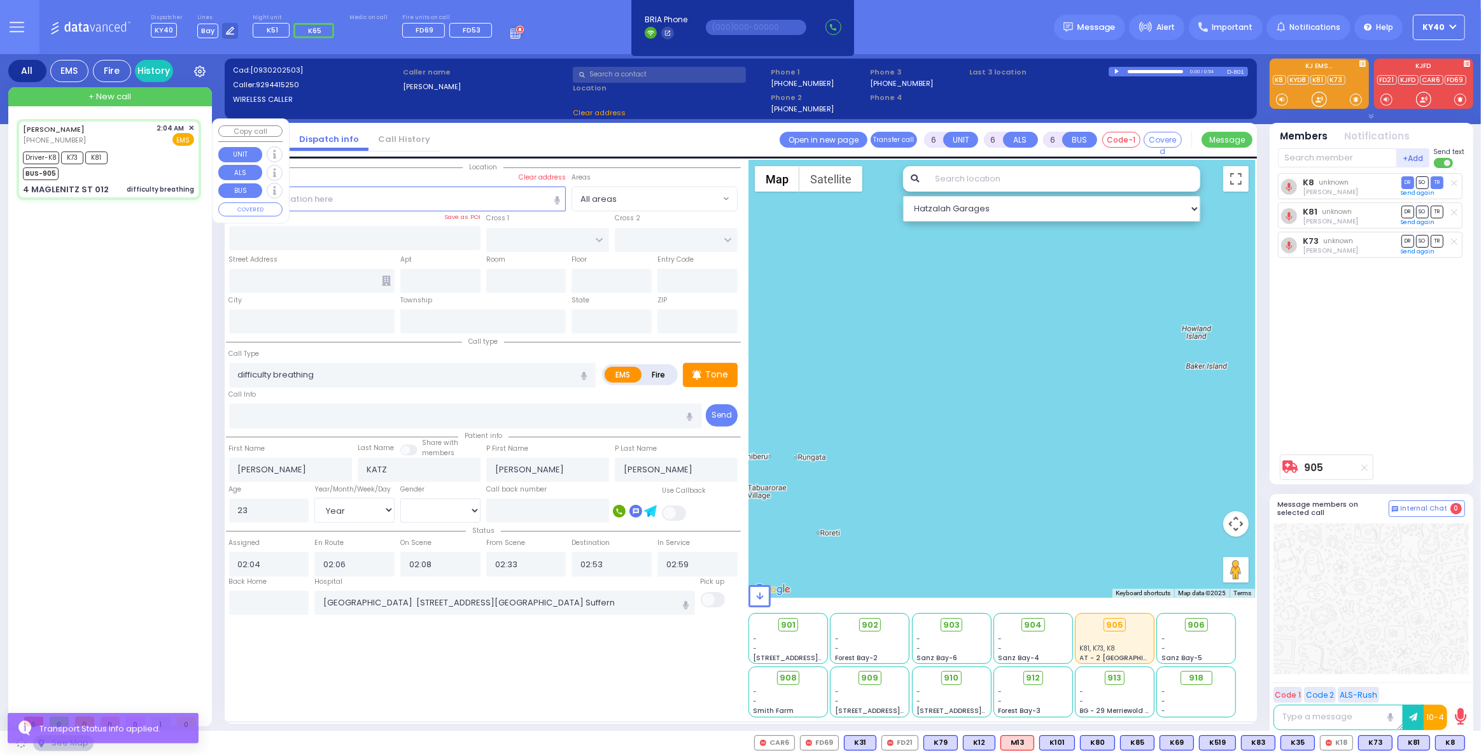
type input "CHUST RD"
type input "[PERSON_NAME][GEOGRAPHIC_DATA]"
type input "4 MAGLENITZ ST"
type input "012"
type input "Monroe"
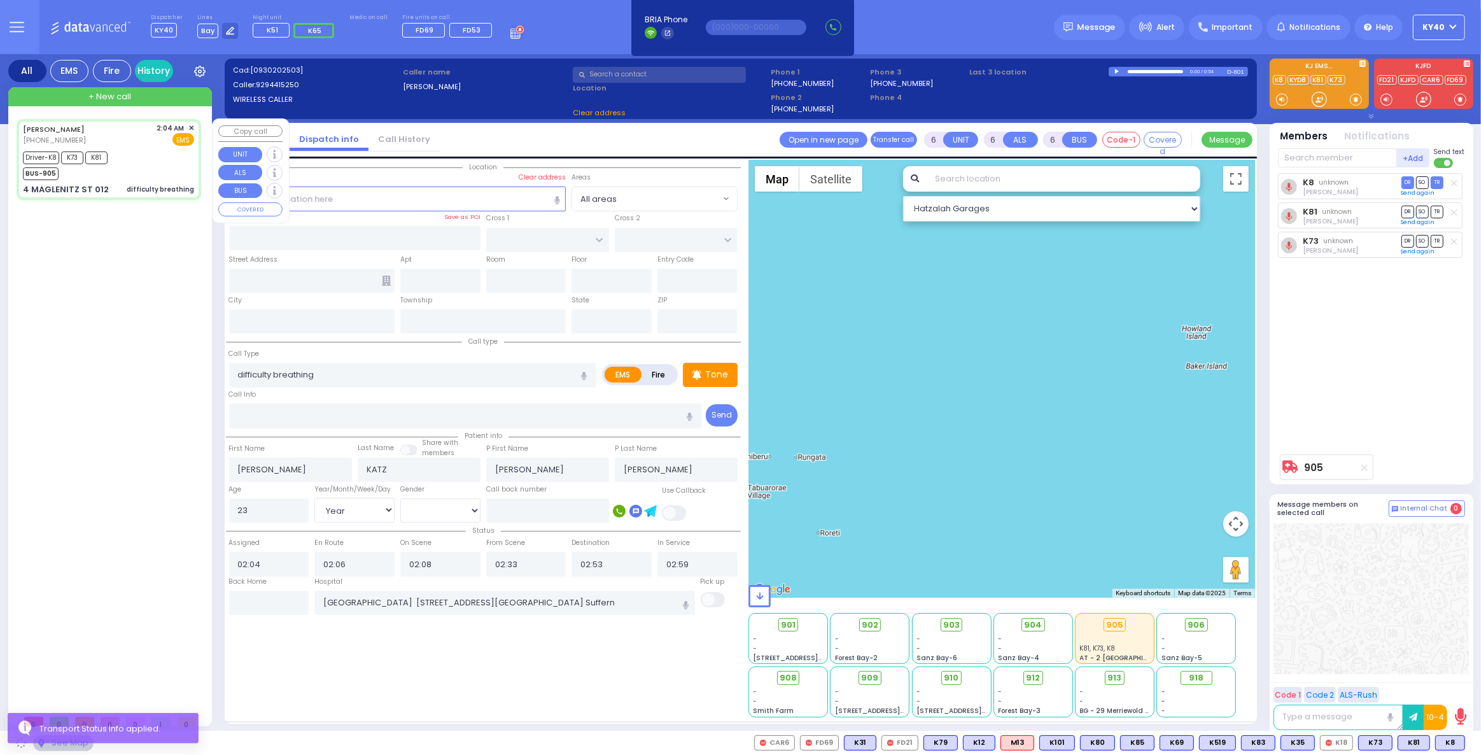
type input "[US_STATE]"
type input "10950"
select select "VYOEL MOSHE"
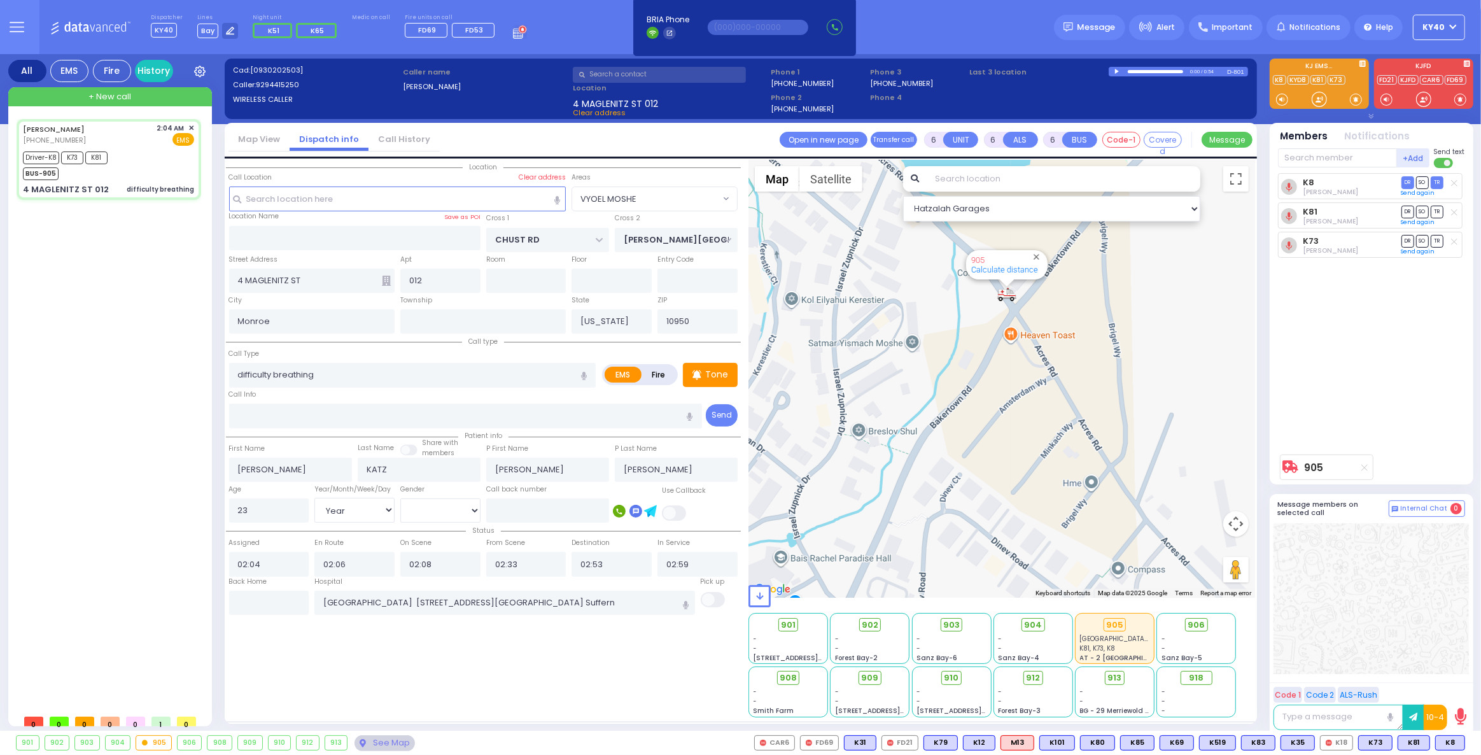
drag, startPoint x: 1004, startPoint y: 330, endPoint x: 994, endPoint y: 383, distance: 53.2
click at [994, 383] on div "905 Calculate distance 594 Calculate distance 595 Calculate distance 596 Calcul…" at bounding box center [1002, 379] width 507 height 438
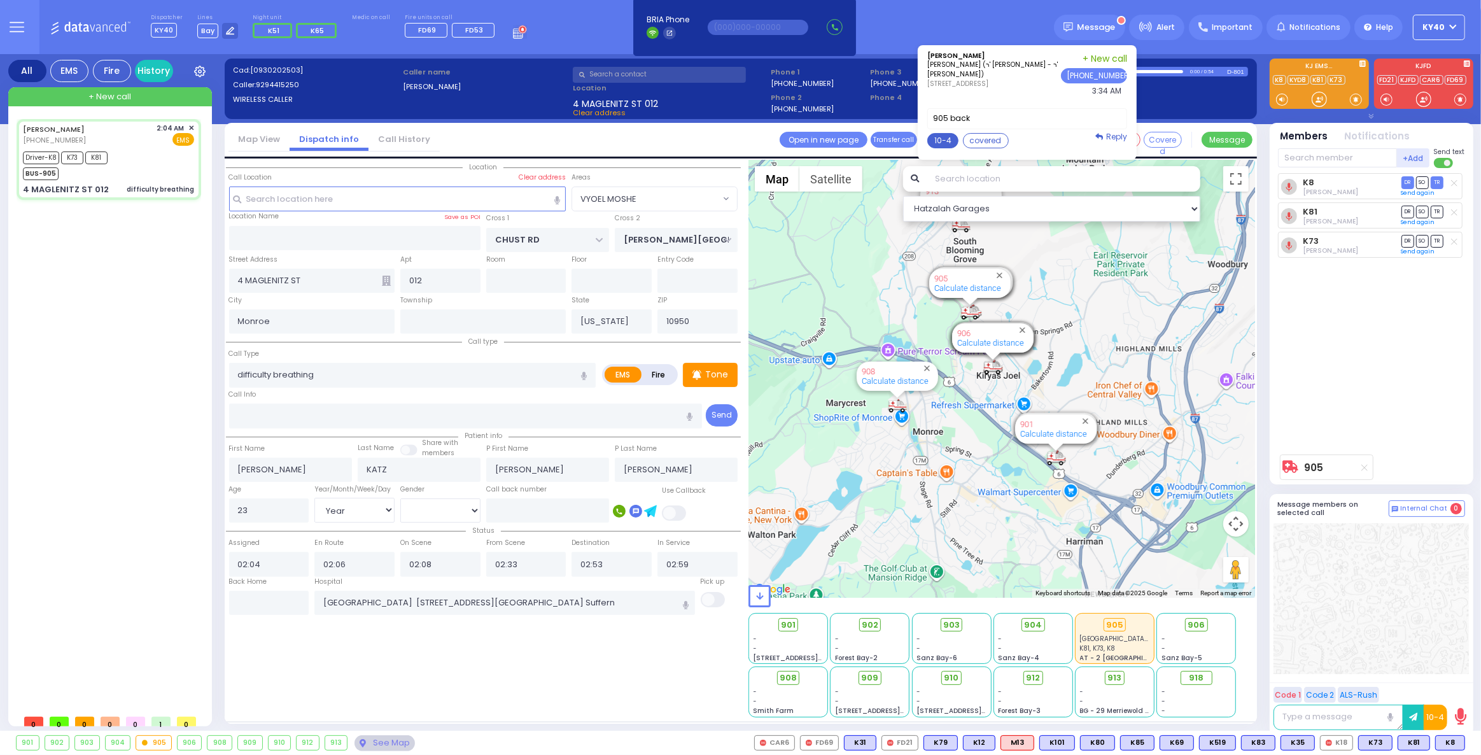
click at [957, 138] on button "10-4" at bounding box center [943, 140] width 31 height 15
type textarea "10-4 thank you"
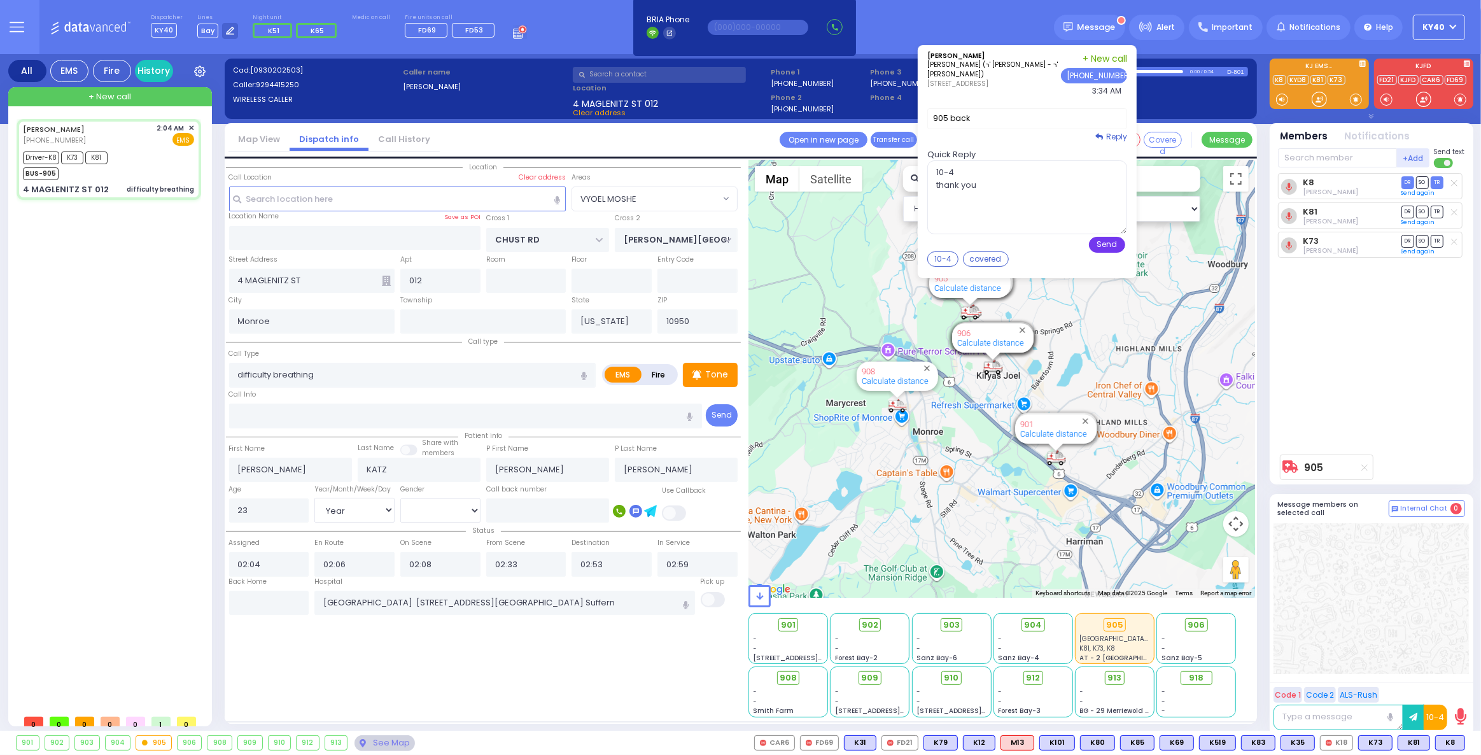
click at [1124, 240] on button "Send" at bounding box center [1107, 245] width 36 height 16
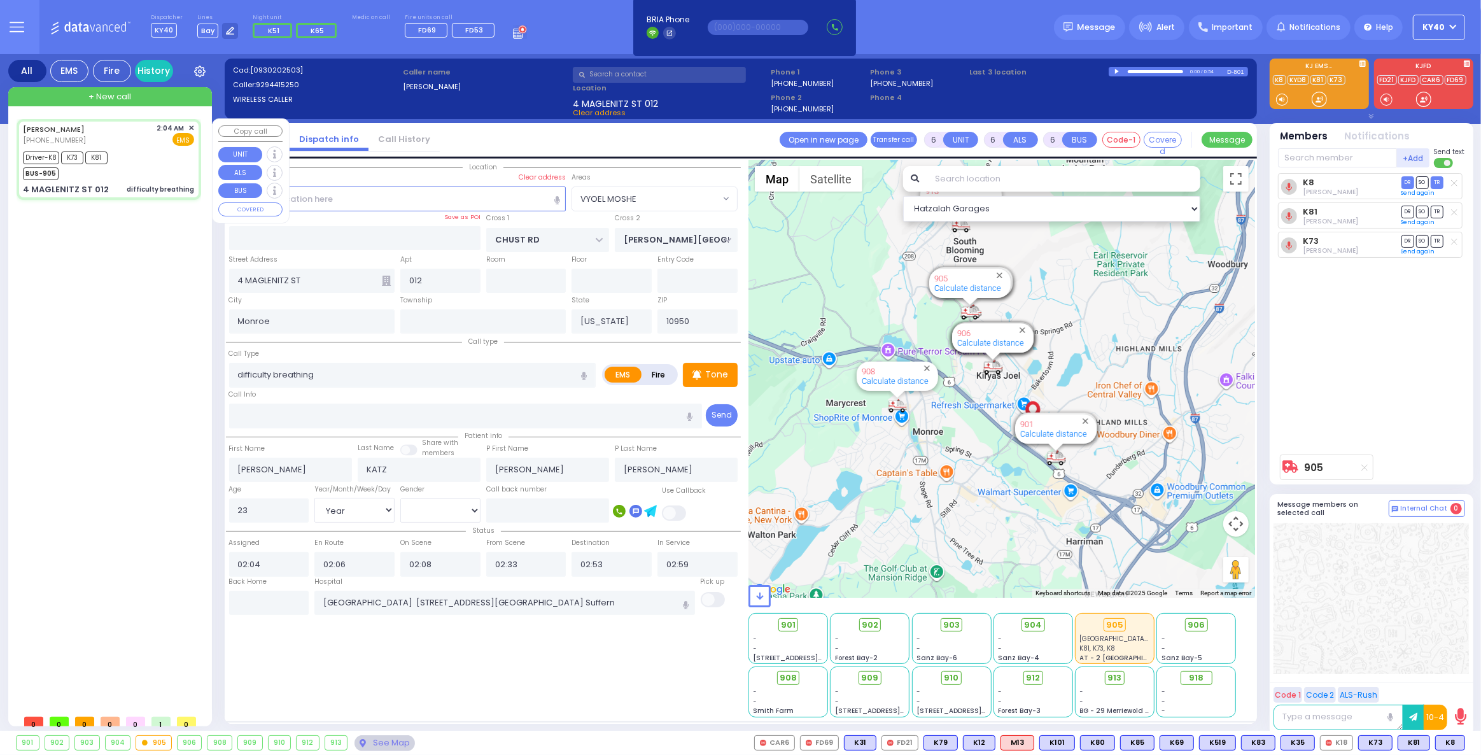
click at [112, 164] on div "Driver-K8 K73 K81 BUS-905" at bounding box center [69, 164] width 93 height 32
select select
radio input "true"
select select "Year"
select select "[DEMOGRAPHIC_DATA]"
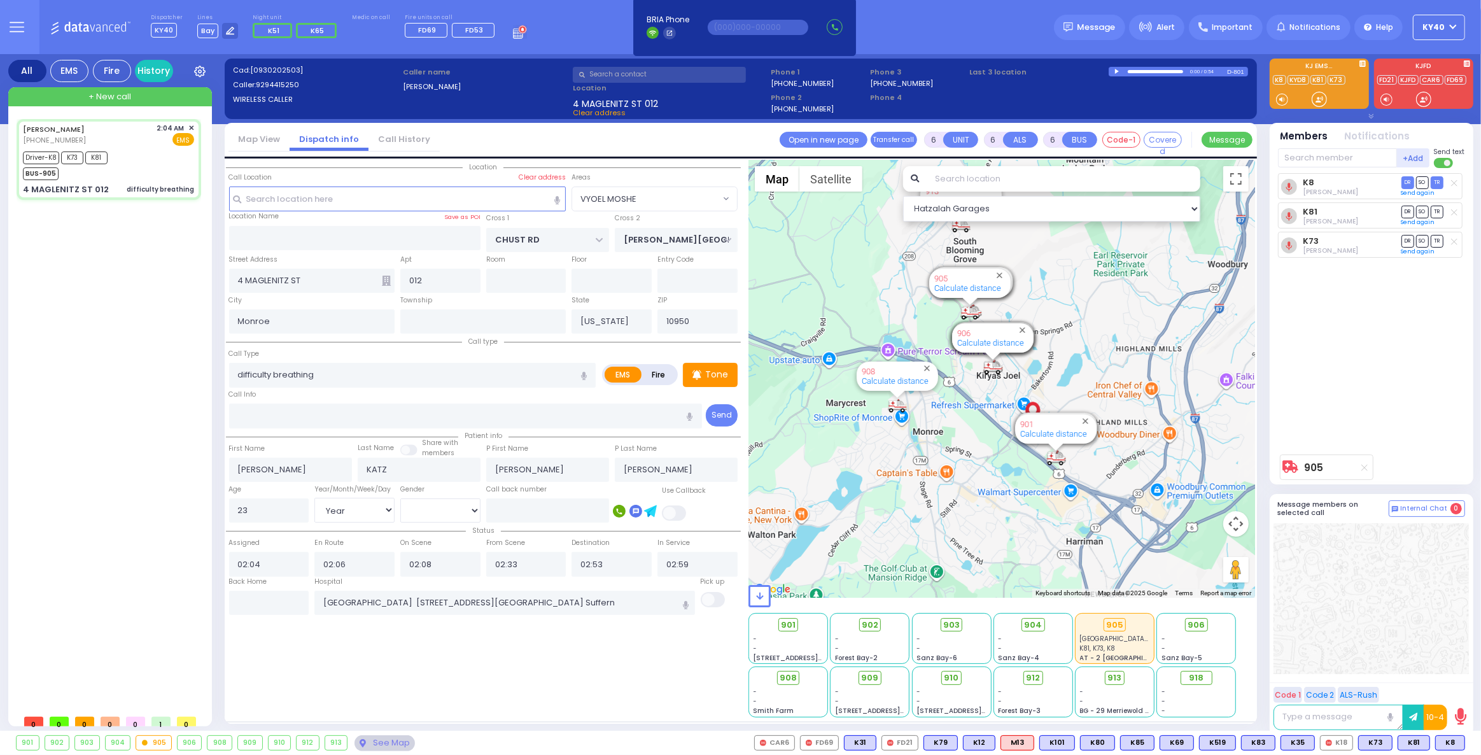
select select "Hatzalah Garages"
select select "VYOEL MOSHE"
click at [276, 602] on input "text" at bounding box center [269, 603] width 80 height 24
type input "03:35"
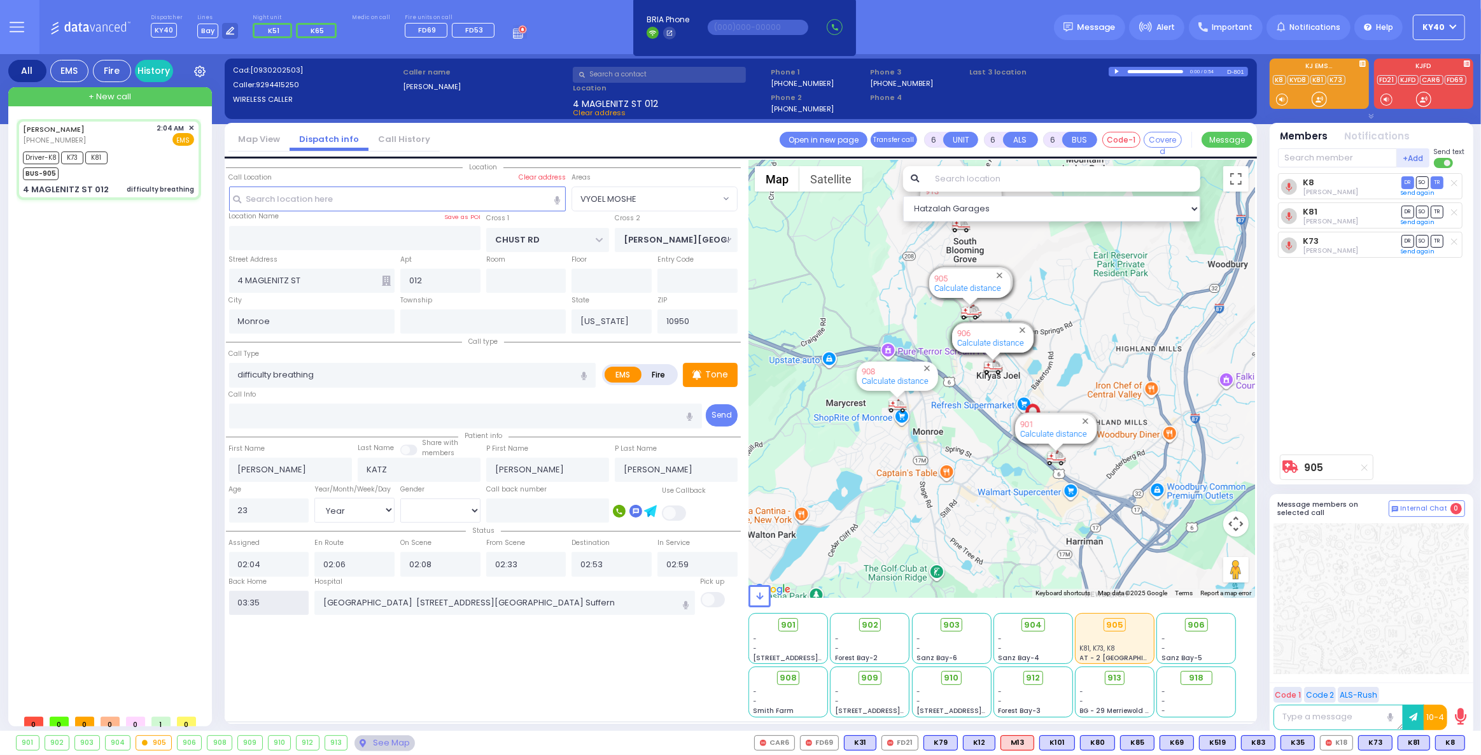
select select
radio input "true"
select select
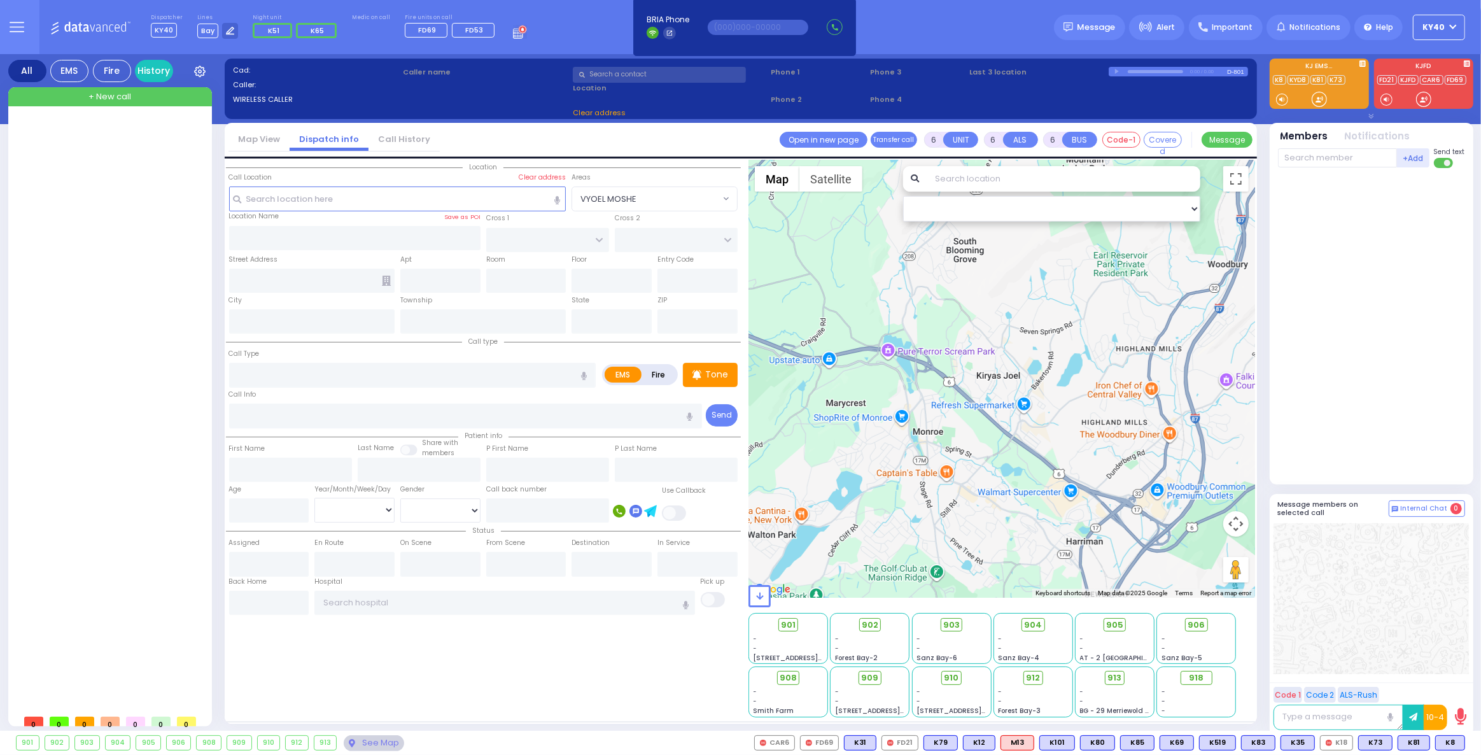
click at [152, 744] on div "905" at bounding box center [148, 743] width 24 height 14
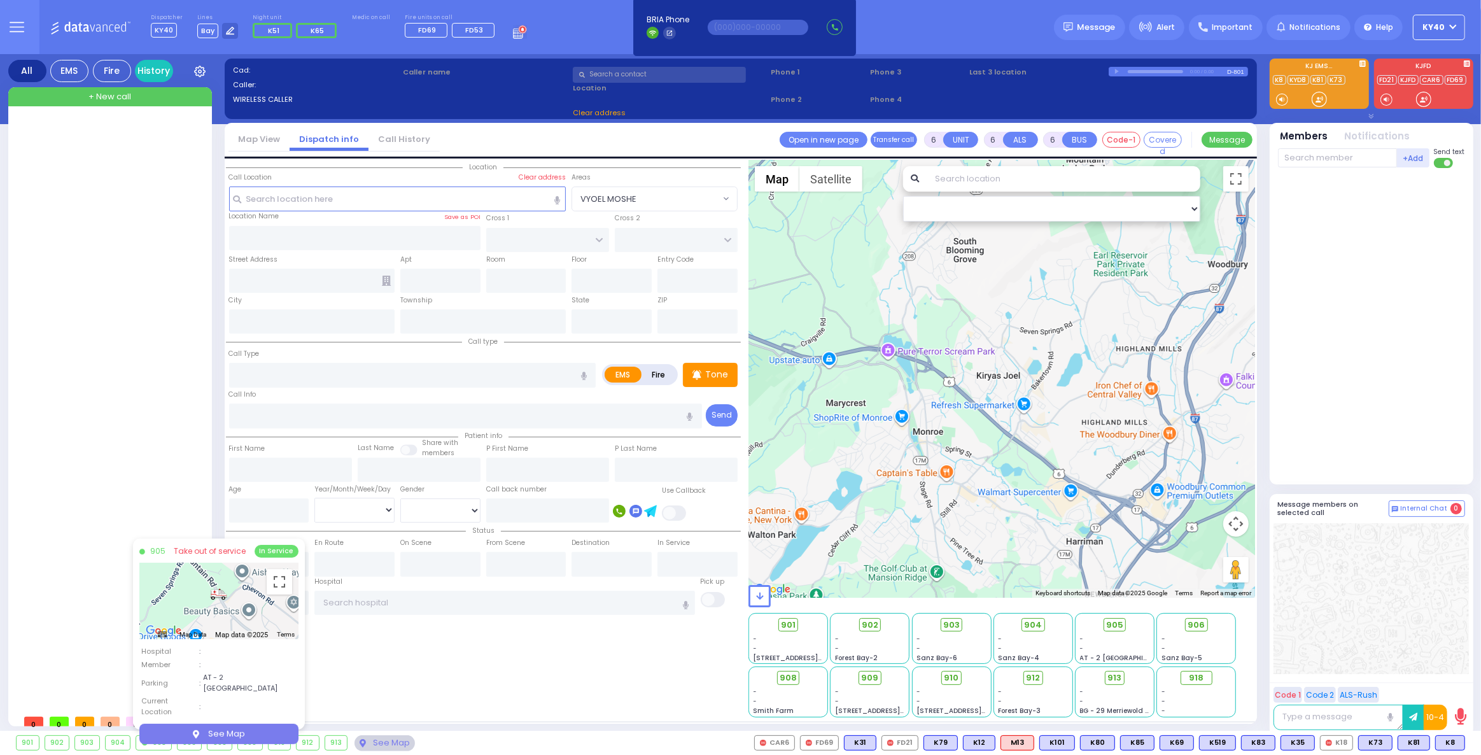
click at [389, 676] on div "Location All areas" at bounding box center [483, 439] width 515 height 558
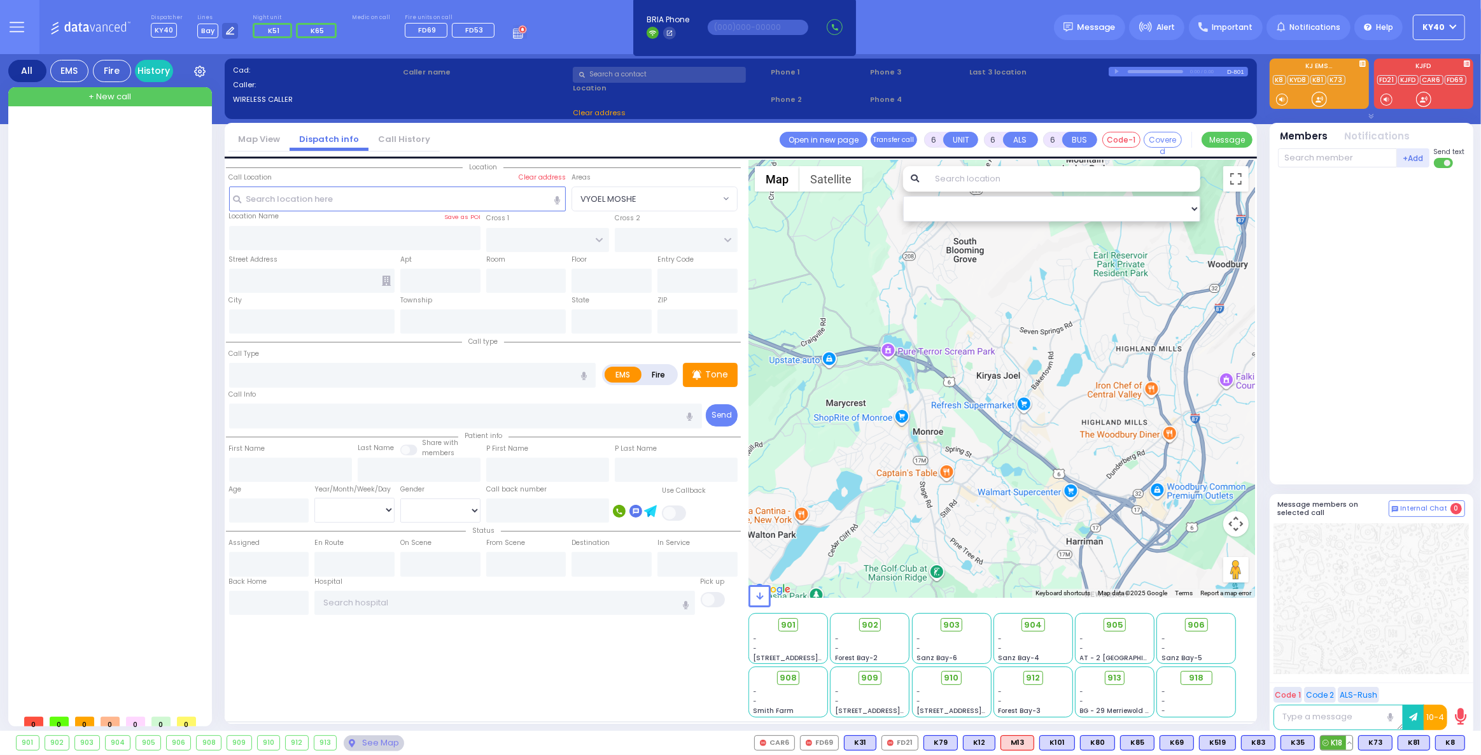
click at [1352, 742] on button at bounding box center [1350, 743] width 6 height 14
click at [1353, 742] on button at bounding box center [1350, 743] width 6 height 14
click at [14, 24] on icon at bounding box center [17, 27] width 15 height 15
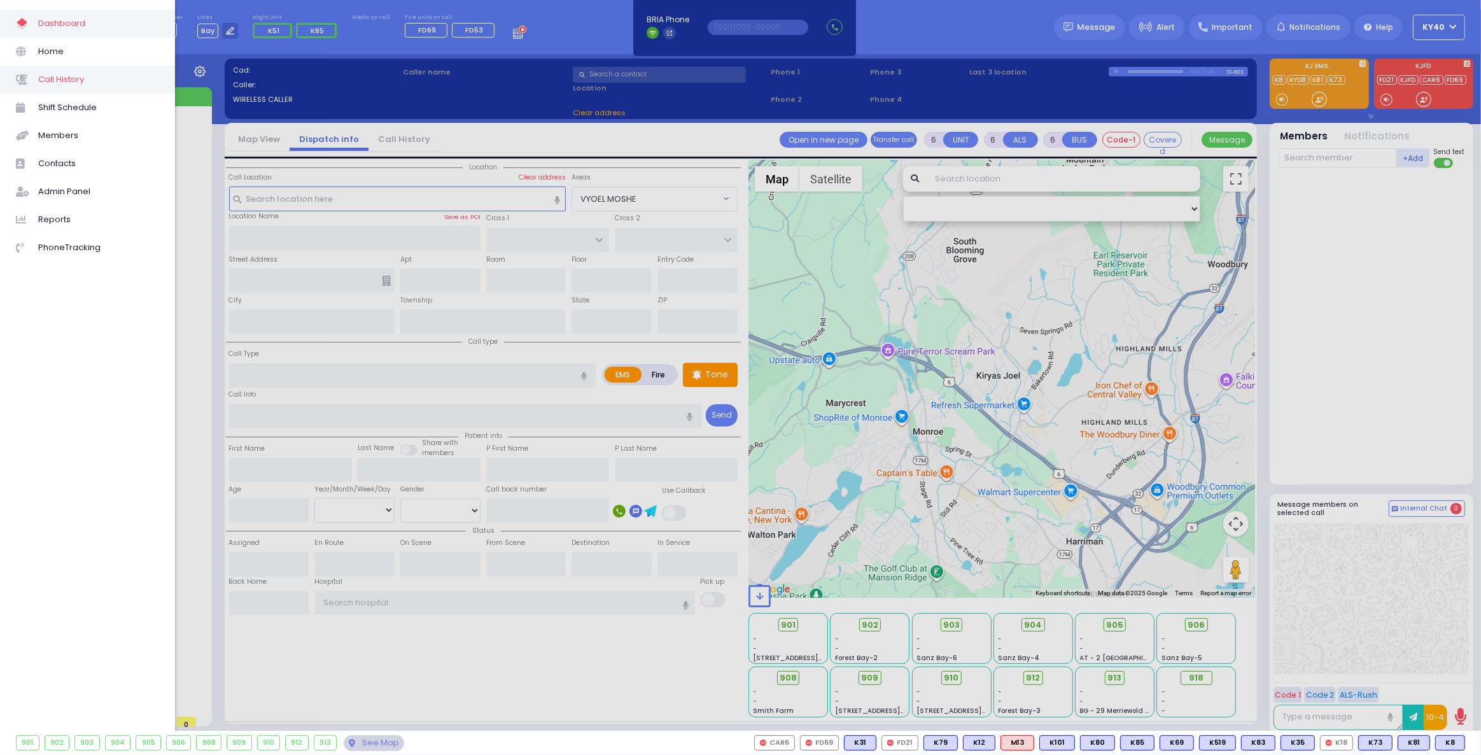
click at [62, 83] on span "Call History" at bounding box center [98, 79] width 121 height 17
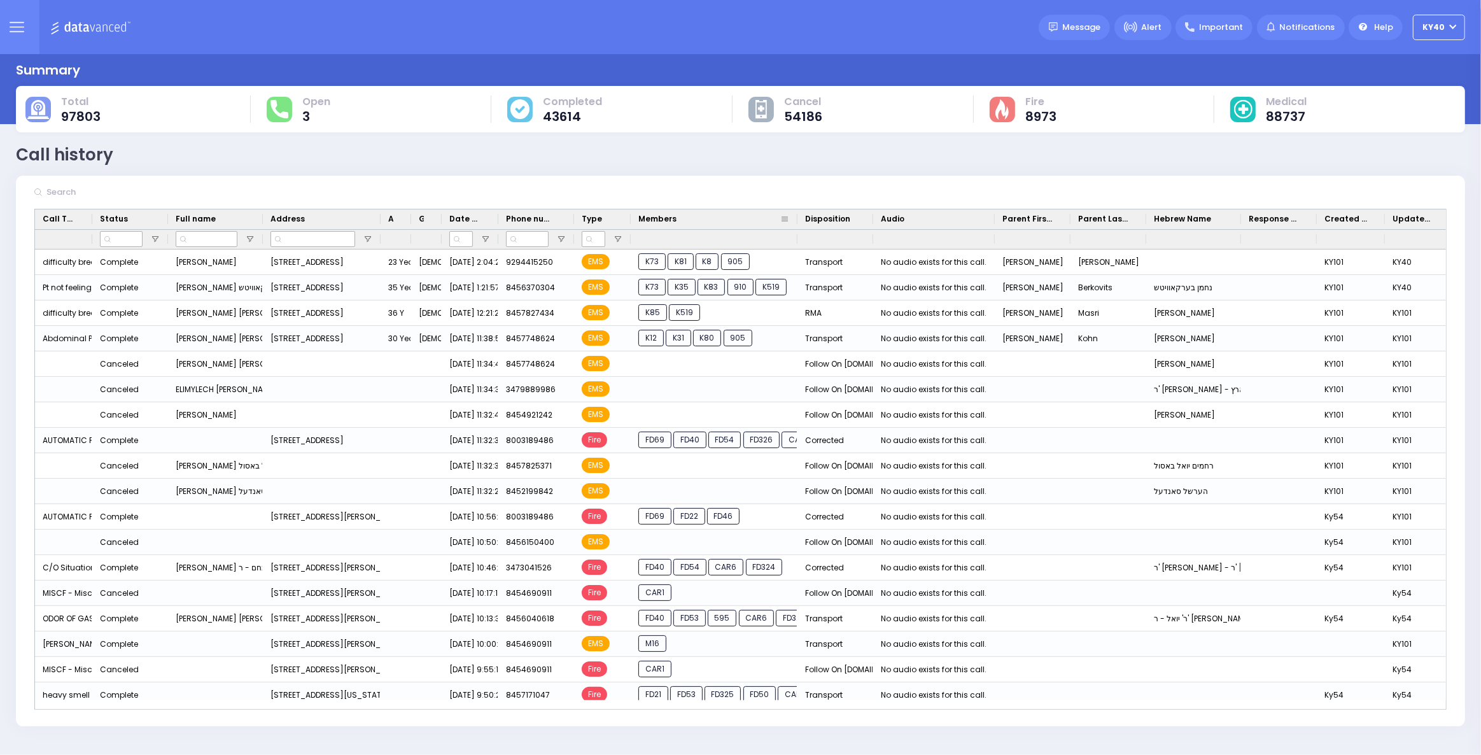
drag, startPoint x: 704, startPoint y: 220, endPoint x: 795, endPoint y: 224, distance: 91.1
click at [795, 224] on div at bounding box center [797, 219] width 5 height 20
click at [10, 26] on icon at bounding box center [17, 27] width 15 height 15
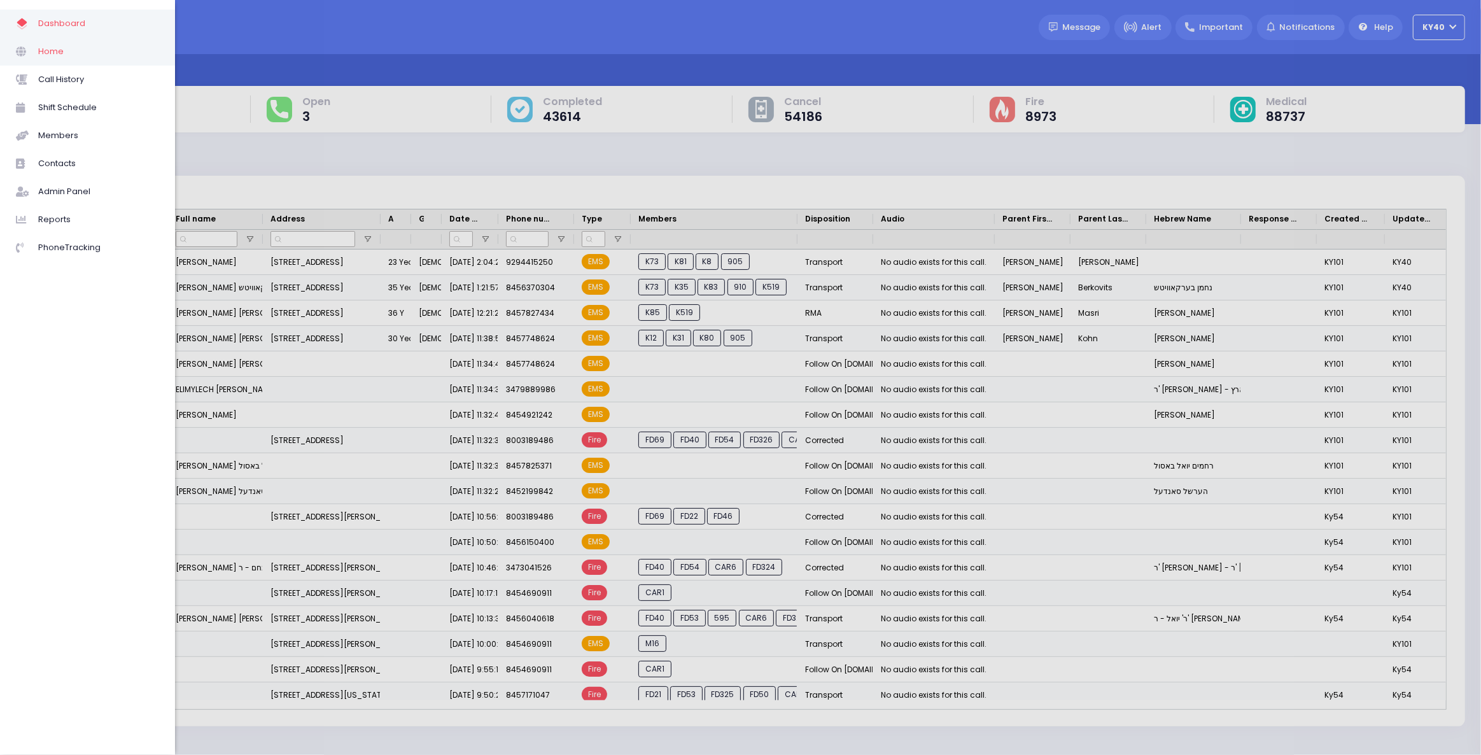
click at [50, 52] on span "Home" at bounding box center [98, 51] width 121 height 17
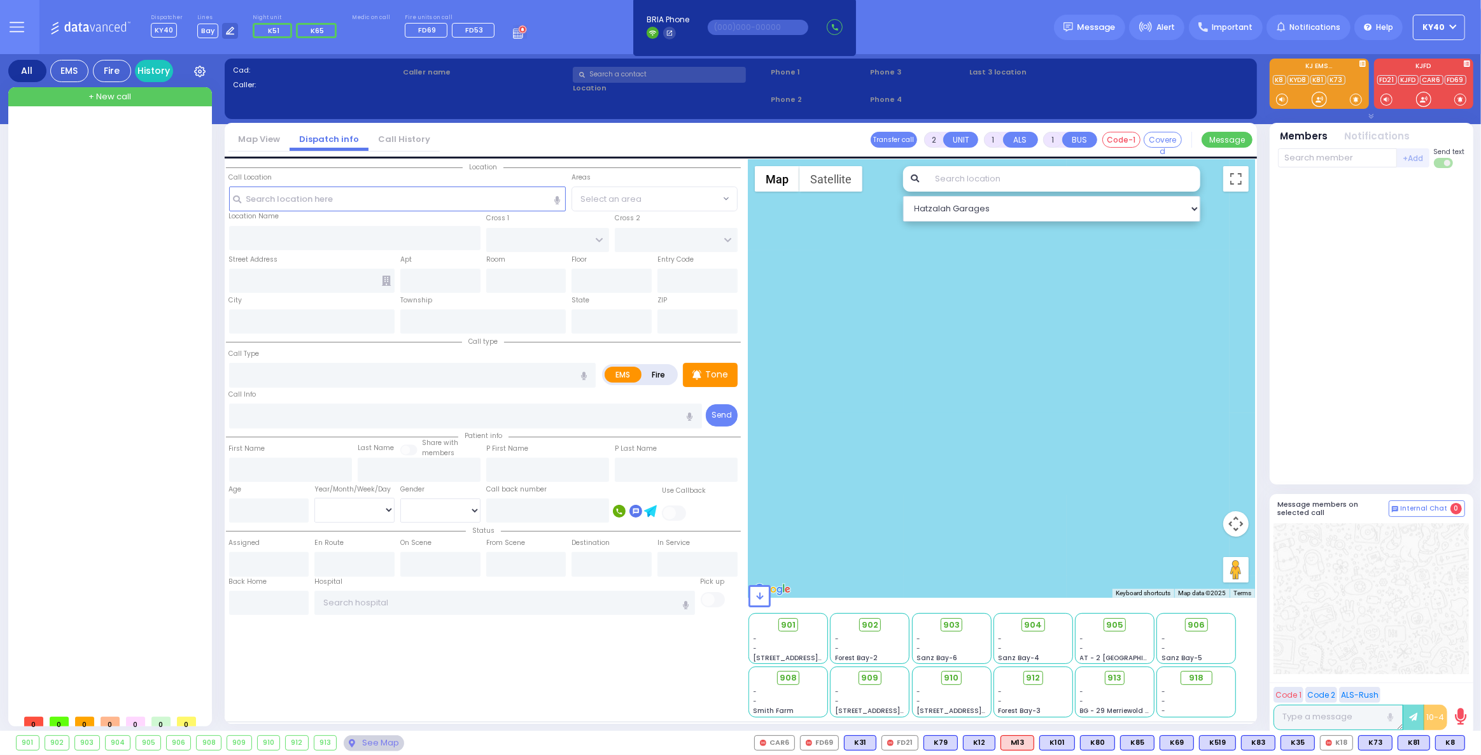
click at [924, 259] on div at bounding box center [1002, 379] width 507 height 438
click at [840, 184] on button "Satellite" at bounding box center [831, 178] width 63 height 25
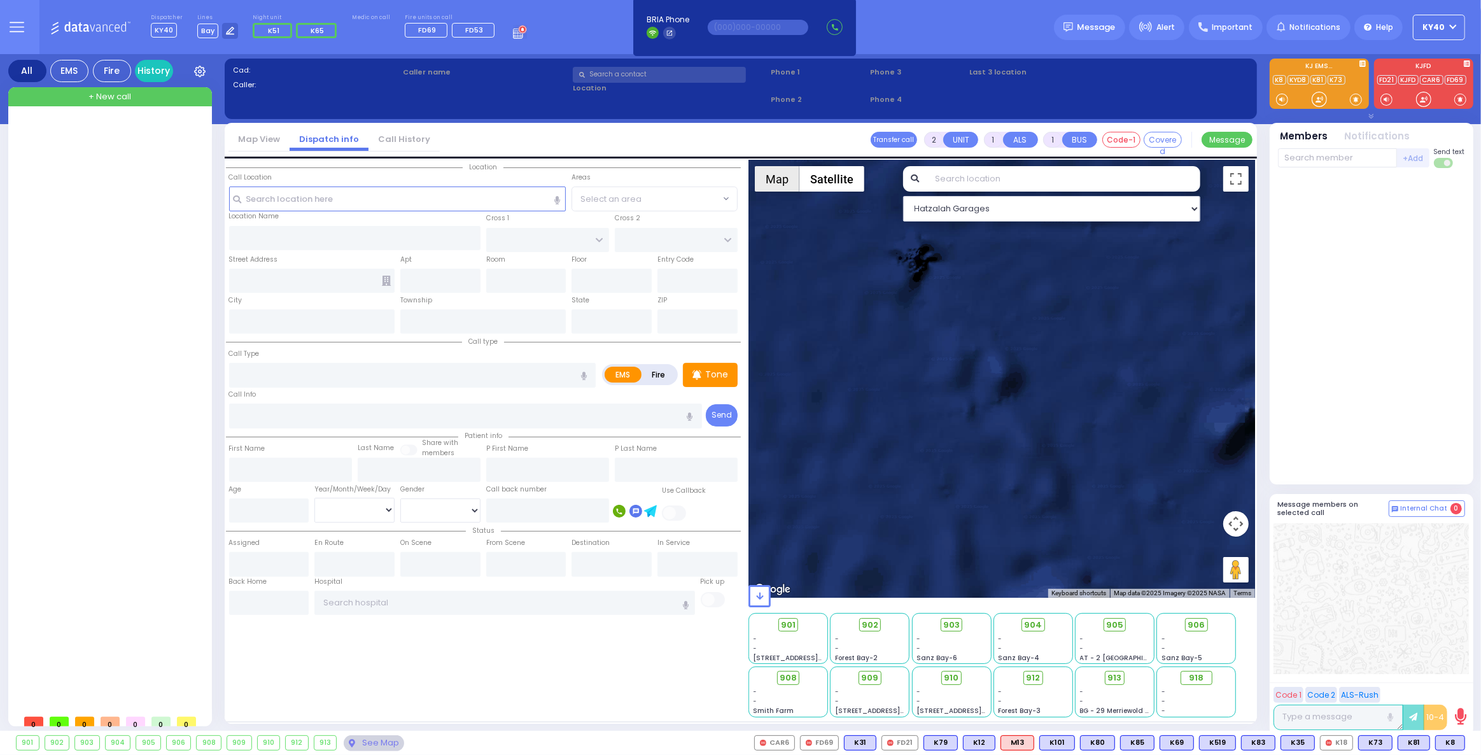
click at [781, 178] on button "Map" at bounding box center [777, 178] width 45 height 25
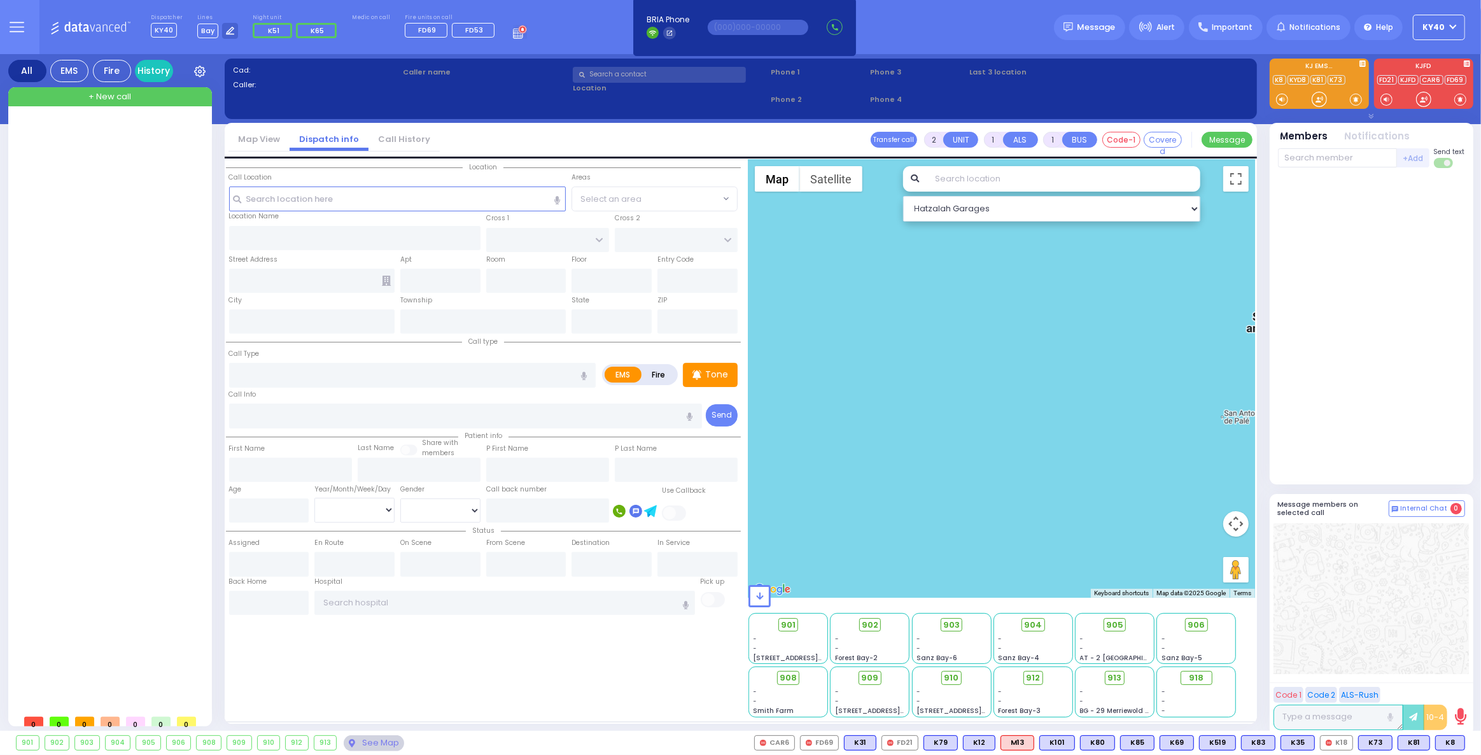
drag, startPoint x: 917, startPoint y: 350, endPoint x: 918, endPoint y: 342, distance: 7.7
click at [917, 346] on div at bounding box center [1002, 379] width 507 height 438
click at [991, 180] on input "text" at bounding box center [1064, 178] width 273 height 25
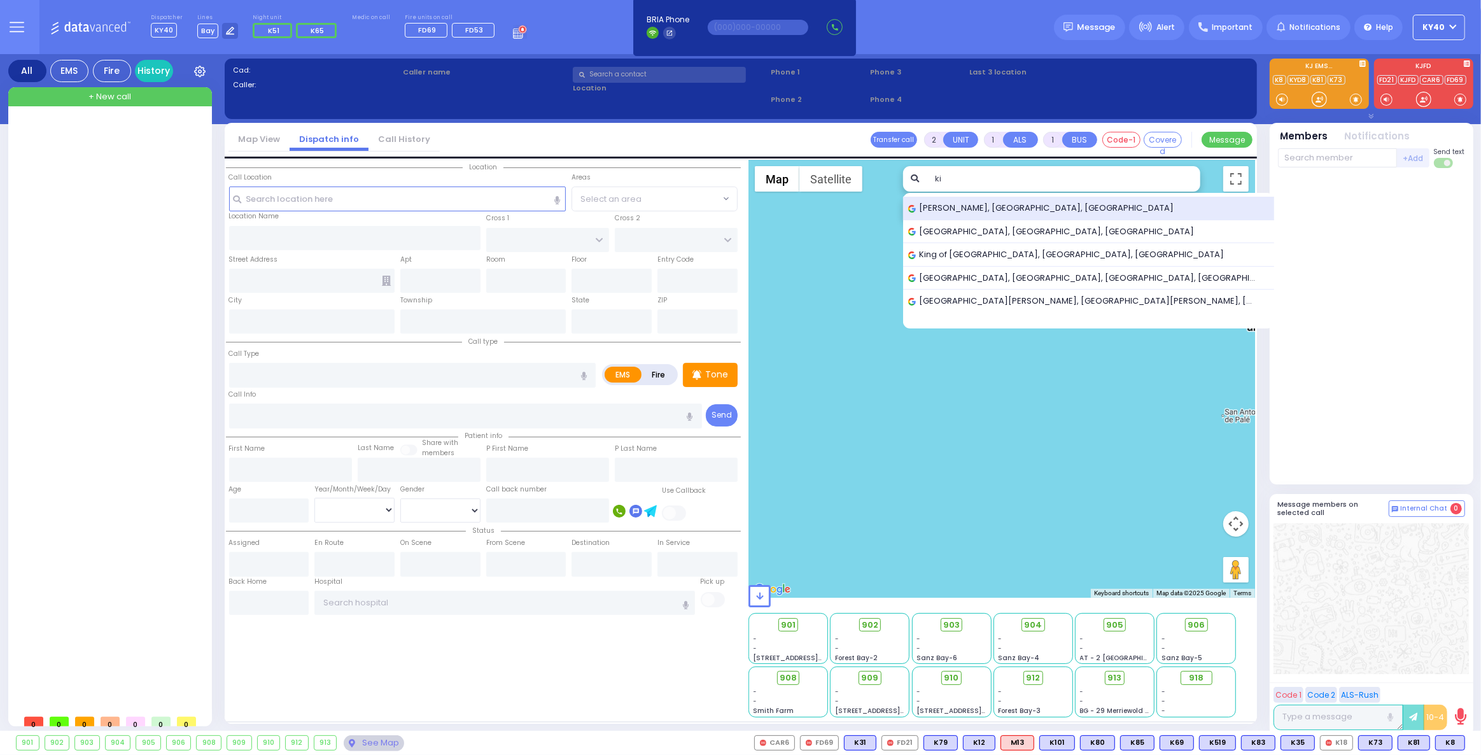
type input "ki"
click at [987, 206] on span "Kiryas Joel, NY, USA" at bounding box center [1044, 208] width 271 height 13
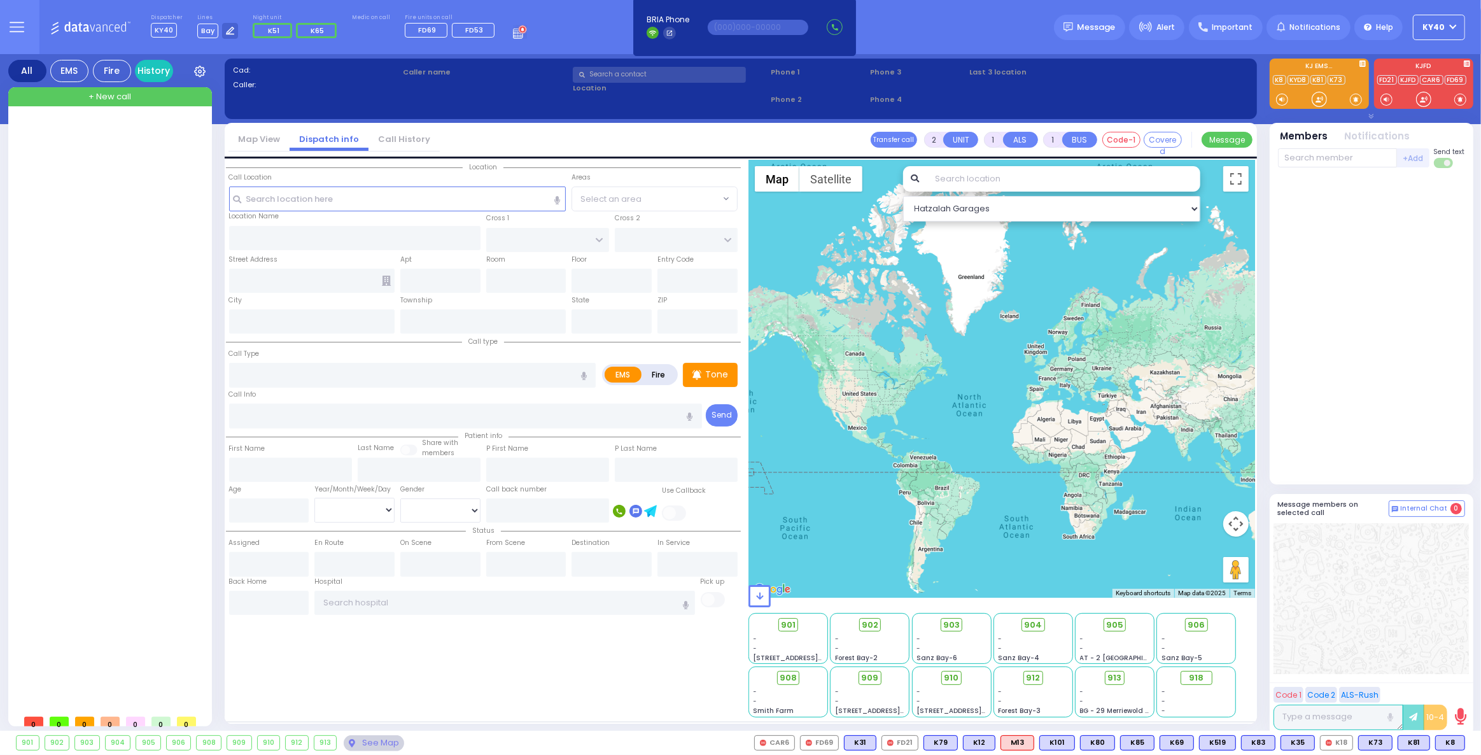
drag, startPoint x: 940, startPoint y: 388, endPoint x: 1010, endPoint y: 472, distance: 109.4
click at [1010, 472] on div at bounding box center [1002, 379] width 507 height 438
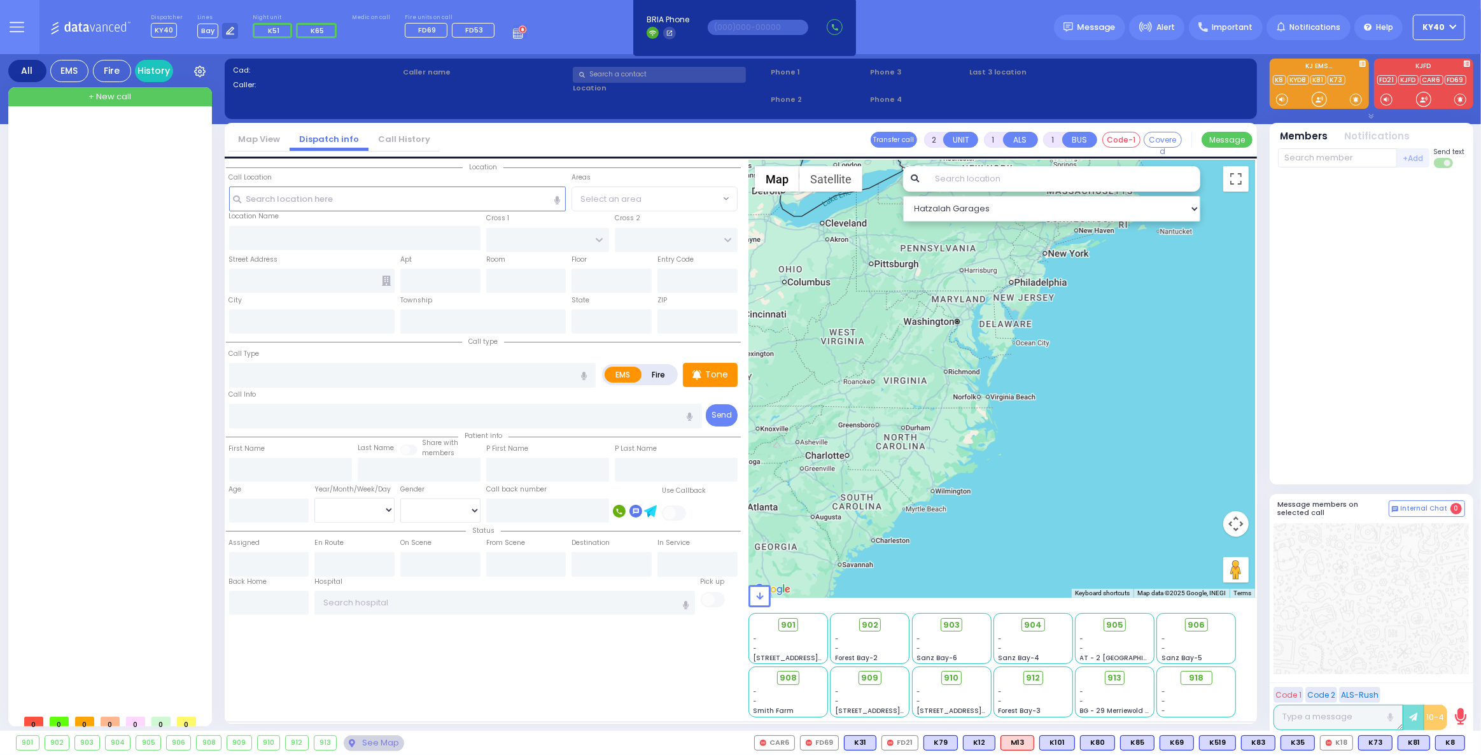
drag, startPoint x: 919, startPoint y: 358, endPoint x: 871, endPoint y: 399, distance: 62.4
click at [871, 399] on div at bounding box center [1002, 379] width 507 height 438
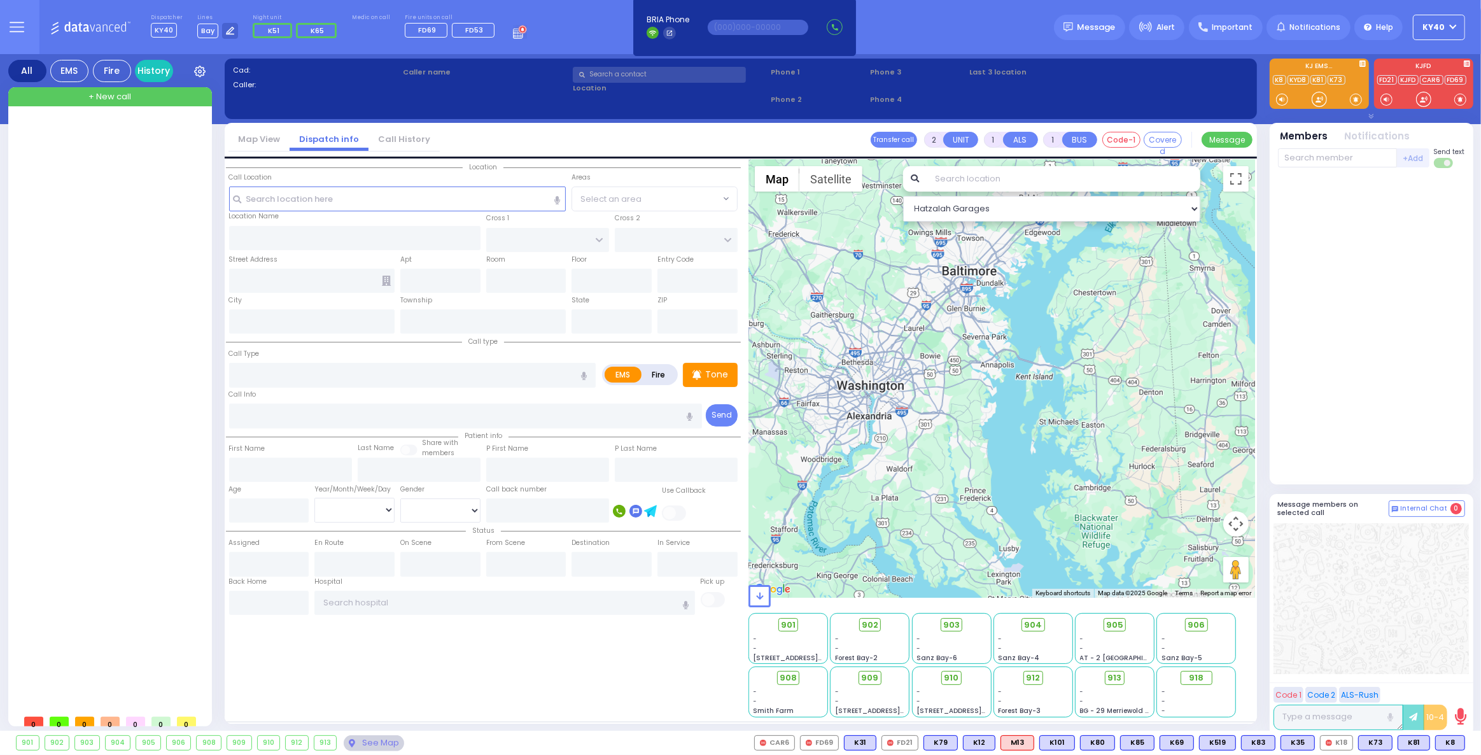
drag, startPoint x: 930, startPoint y: 362, endPoint x: 1002, endPoint y: 454, distance: 117.0
click at [1002, 454] on div at bounding box center [1002, 379] width 507 height 438
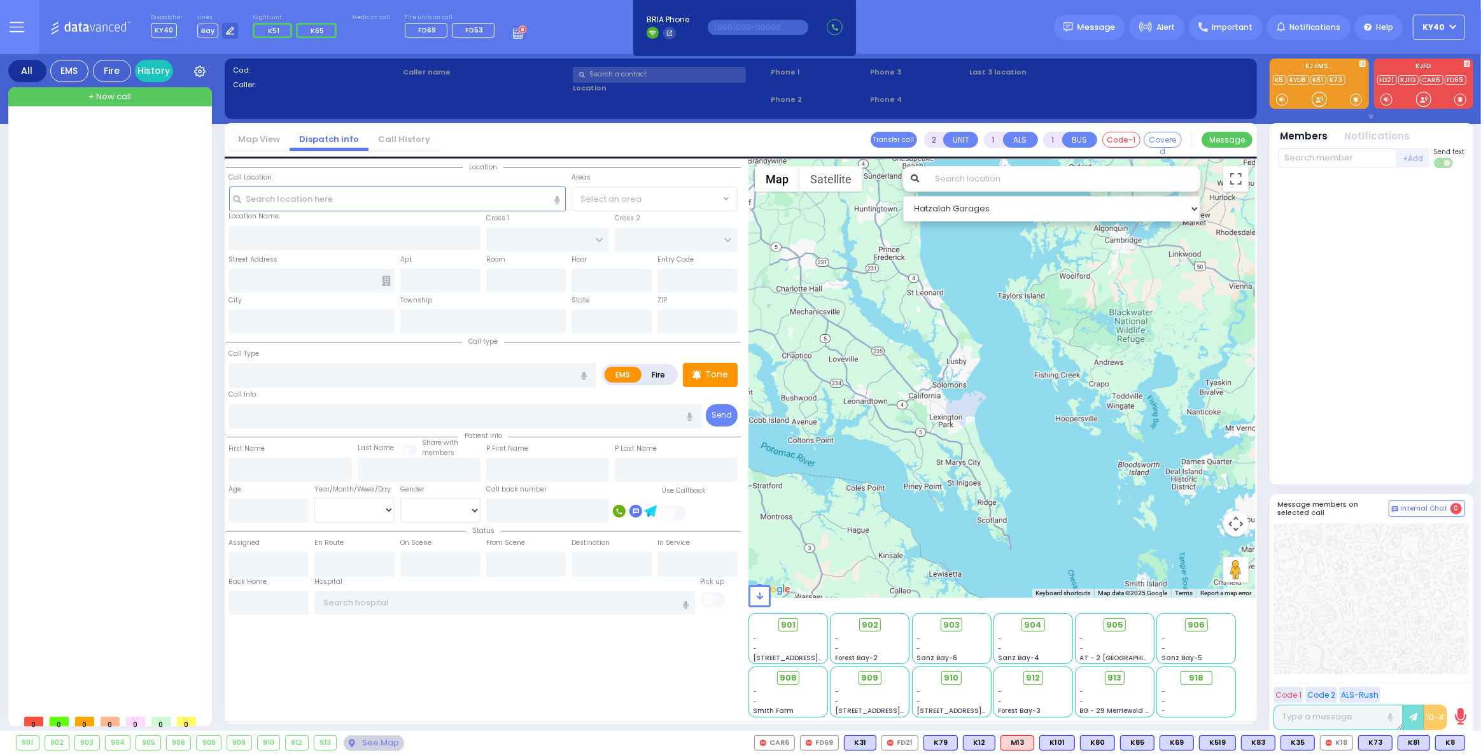
drag, startPoint x: 949, startPoint y: 389, endPoint x: 872, endPoint y: 24, distance: 373.5
click at [873, 6] on div "Dispatcher KY40 ?" at bounding box center [740, 377] width 1481 height 755
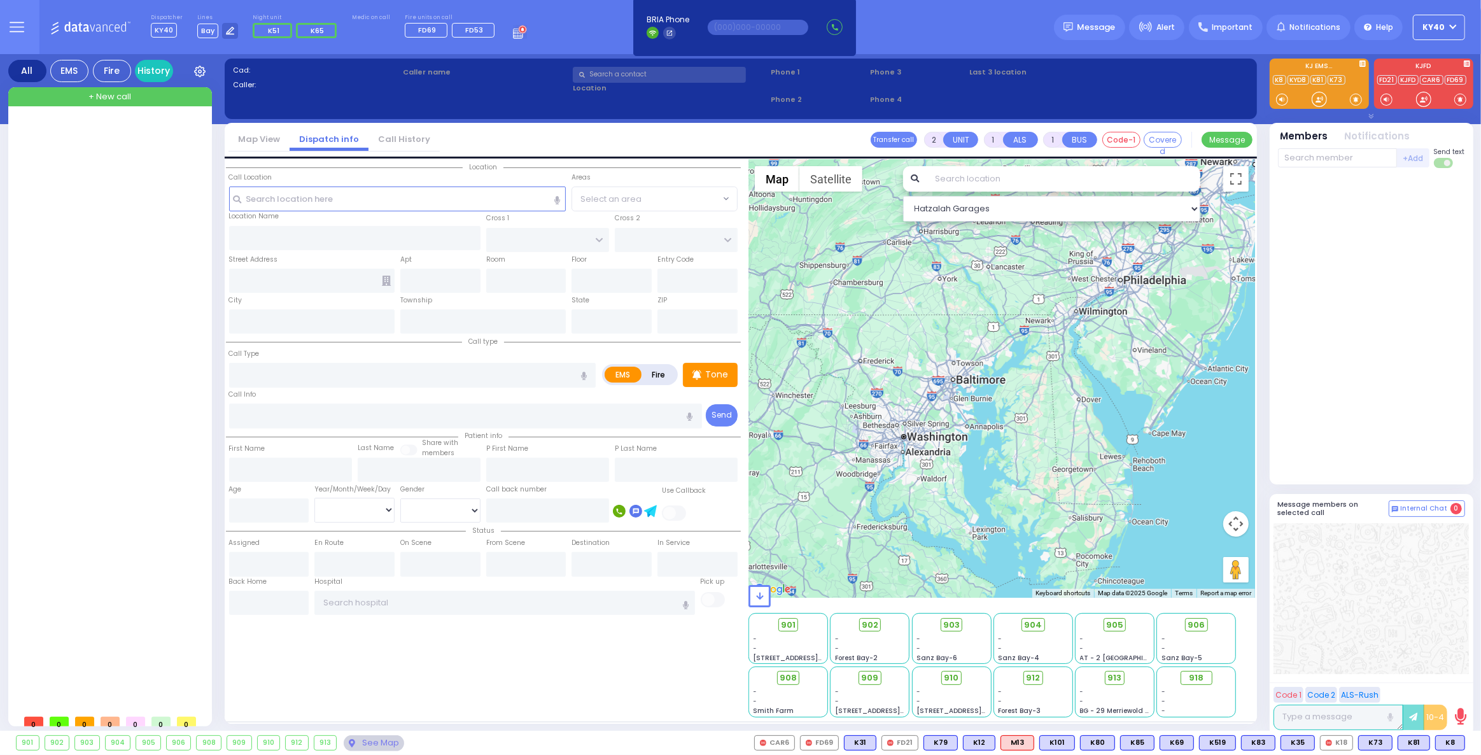
drag, startPoint x: 958, startPoint y: 308, endPoint x: 923, endPoint y: 575, distance: 269.0
click at [923, 575] on div at bounding box center [1002, 379] width 507 height 438
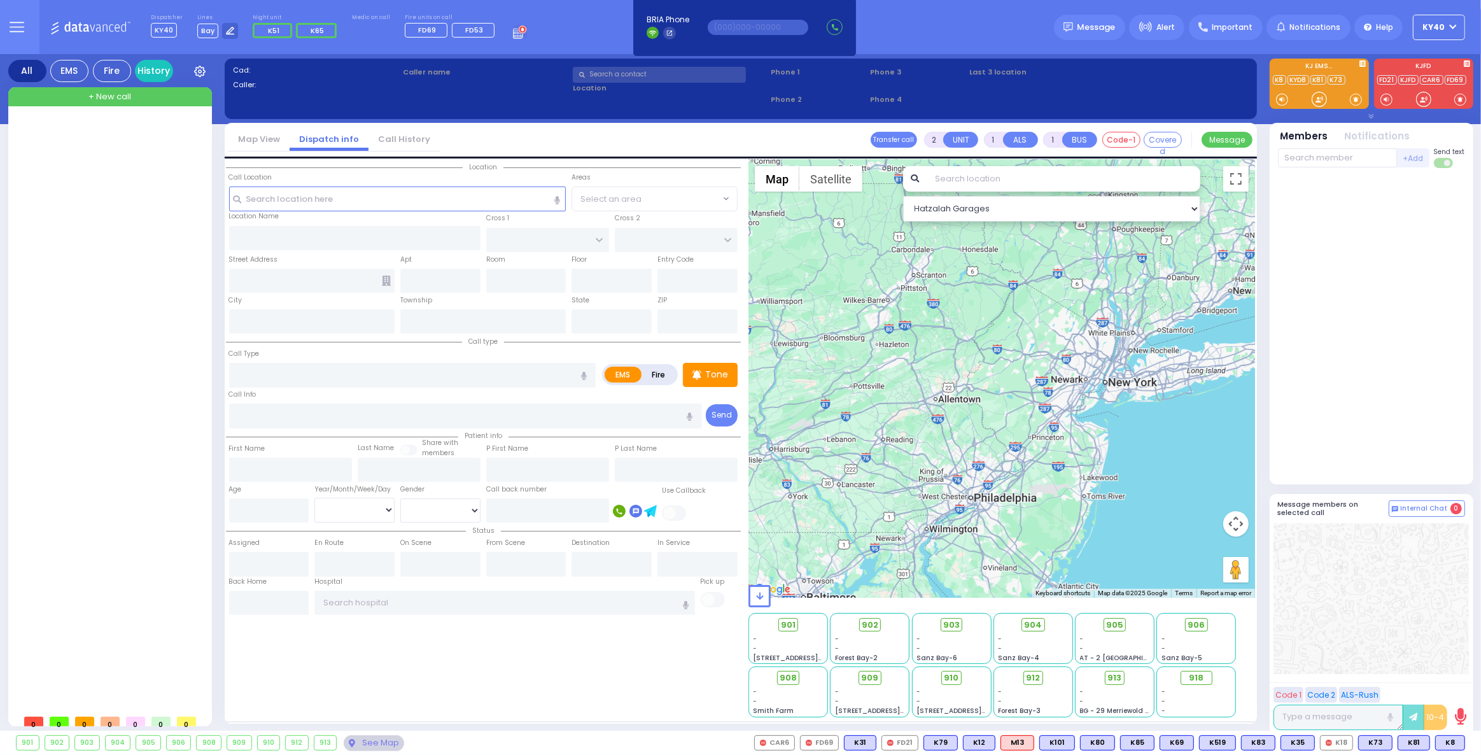
drag, startPoint x: 1097, startPoint y: 387, endPoint x: 989, endPoint y: 548, distance: 193.5
click at [989, 548] on div at bounding box center [1002, 379] width 507 height 438
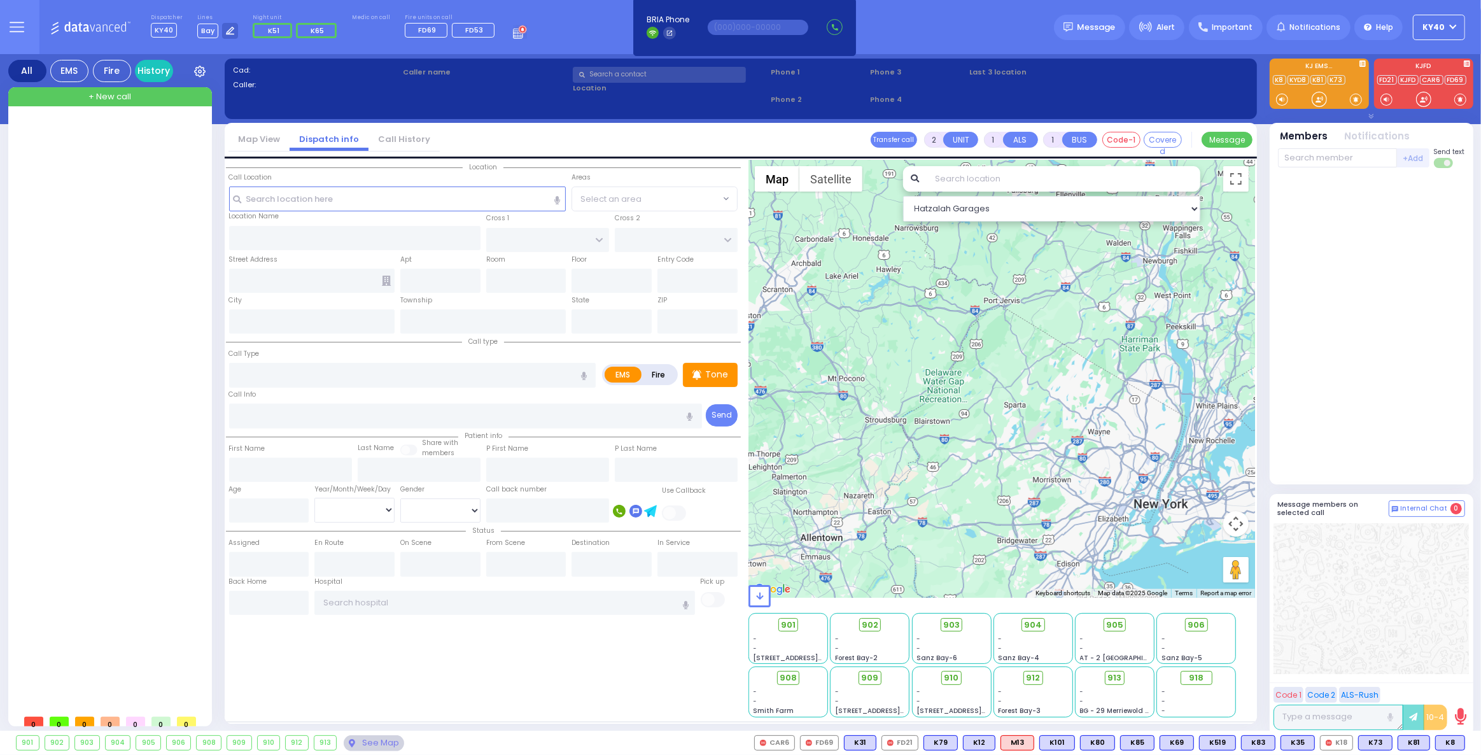
drag, startPoint x: 1018, startPoint y: 389, endPoint x: 991, endPoint y: 513, distance: 126.5
click at [991, 513] on div at bounding box center [1002, 379] width 507 height 438
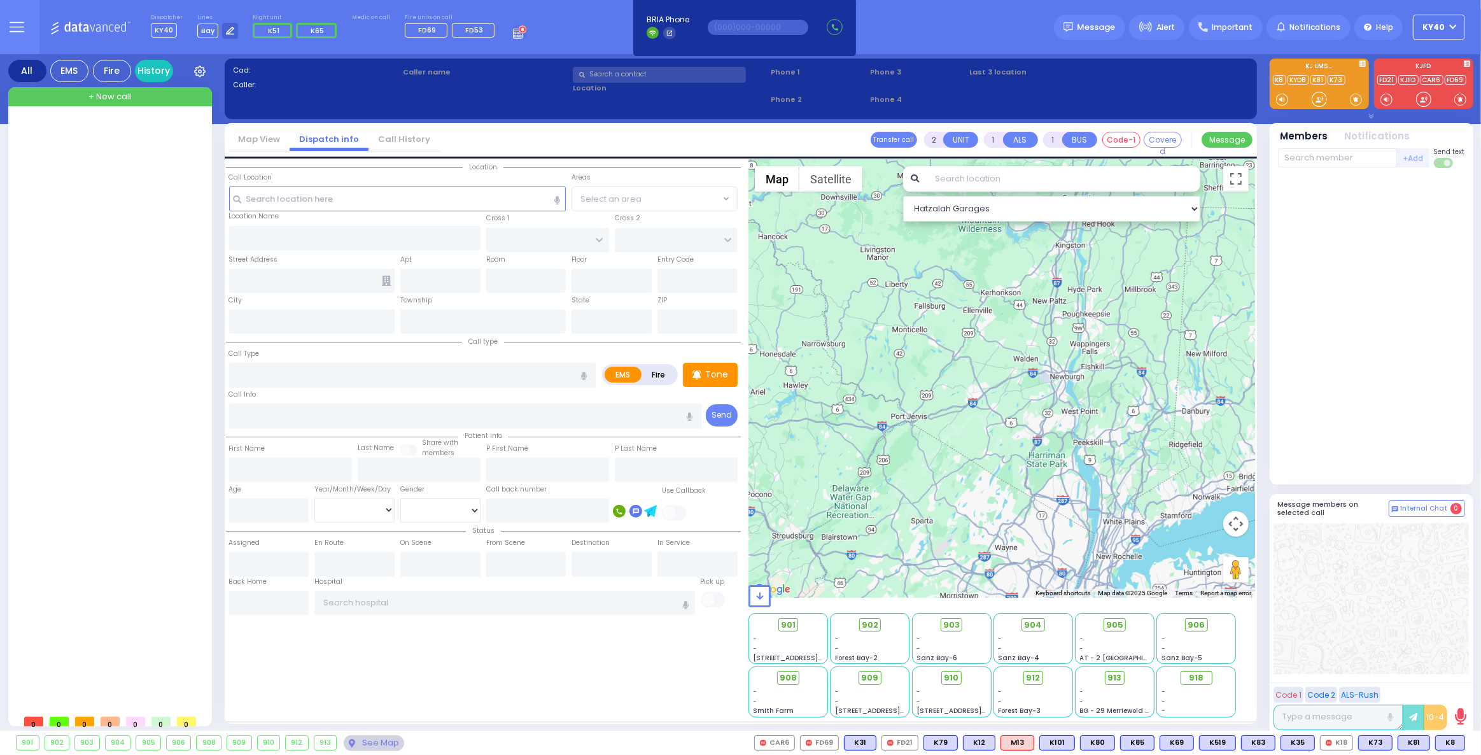
drag, startPoint x: 1084, startPoint y: 380, endPoint x: 991, endPoint y: 490, distance: 144.0
click at [990, 490] on div at bounding box center [1002, 379] width 507 height 438
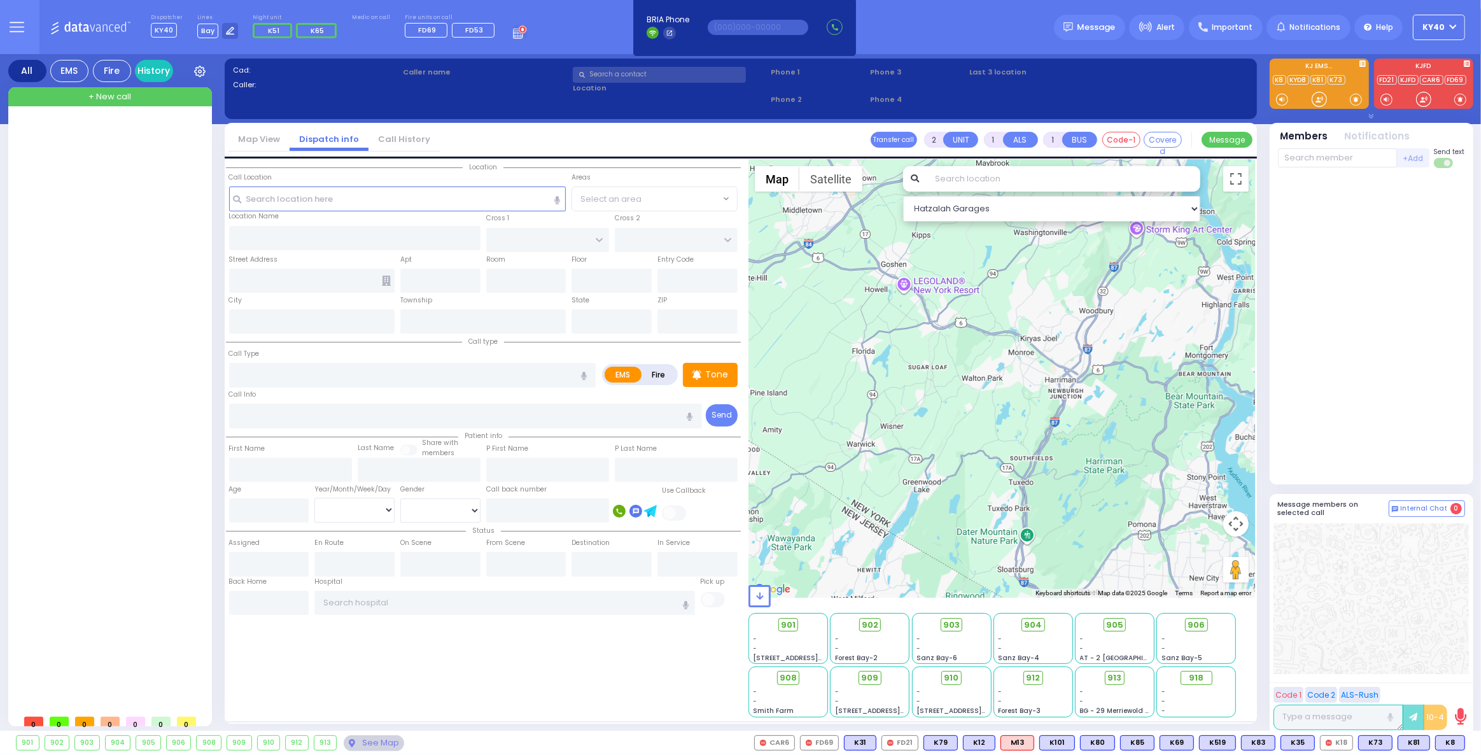
drag, startPoint x: 1005, startPoint y: 451, endPoint x: 899, endPoint y: 480, distance: 110.3
click at [899, 480] on div at bounding box center [1002, 379] width 507 height 438
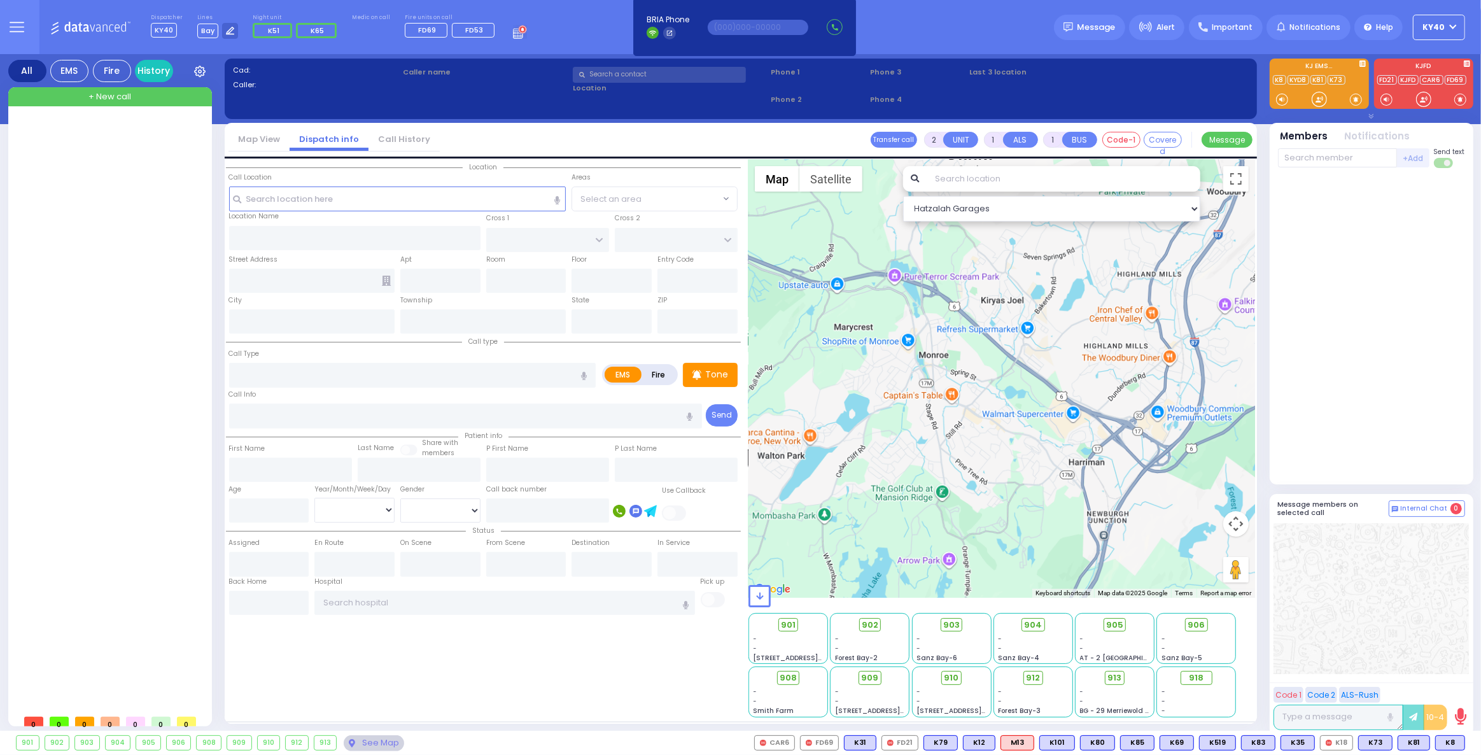
drag, startPoint x: 993, startPoint y: 366, endPoint x: 959, endPoint y: 496, distance: 134.4
click at [959, 496] on div at bounding box center [1002, 379] width 507 height 438
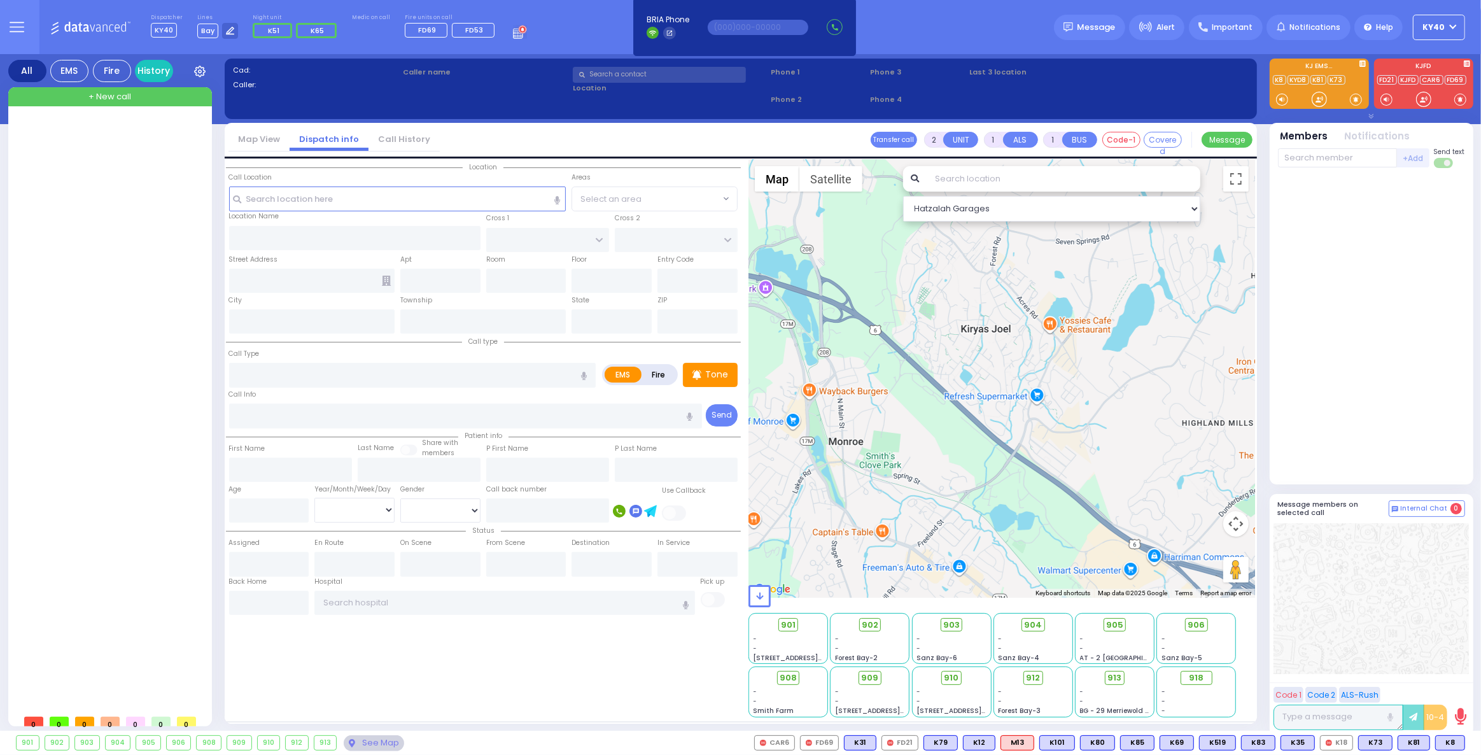
drag, startPoint x: 1001, startPoint y: 333, endPoint x: 998, endPoint y: 451, distance: 117.8
click at [998, 451] on div at bounding box center [1002, 379] width 507 height 438
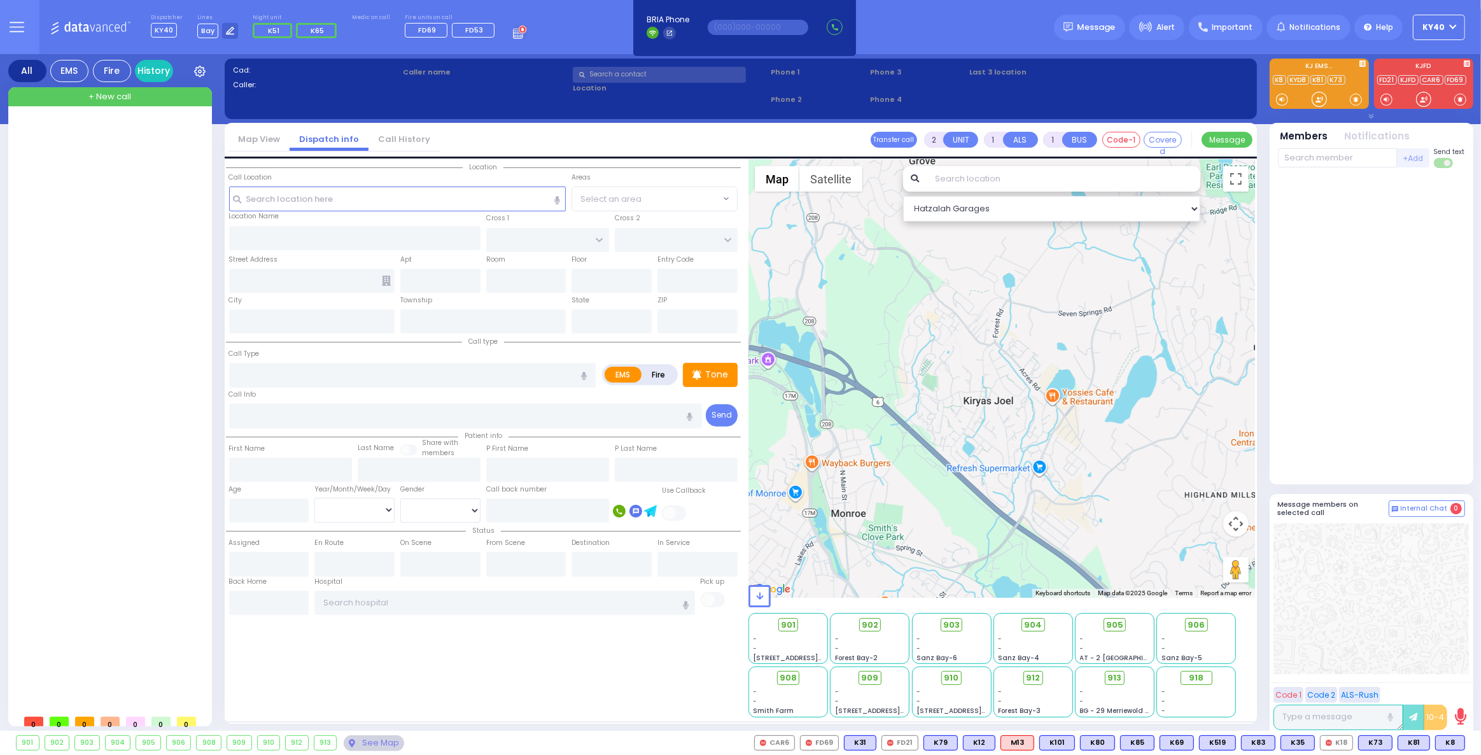
drag, startPoint x: 1003, startPoint y: 369, endPoint x: 1005, endPoint y: 441, distance: 72.0
click at [1005, 441] on div at bounding box center [1002, 379] width 507 height 438
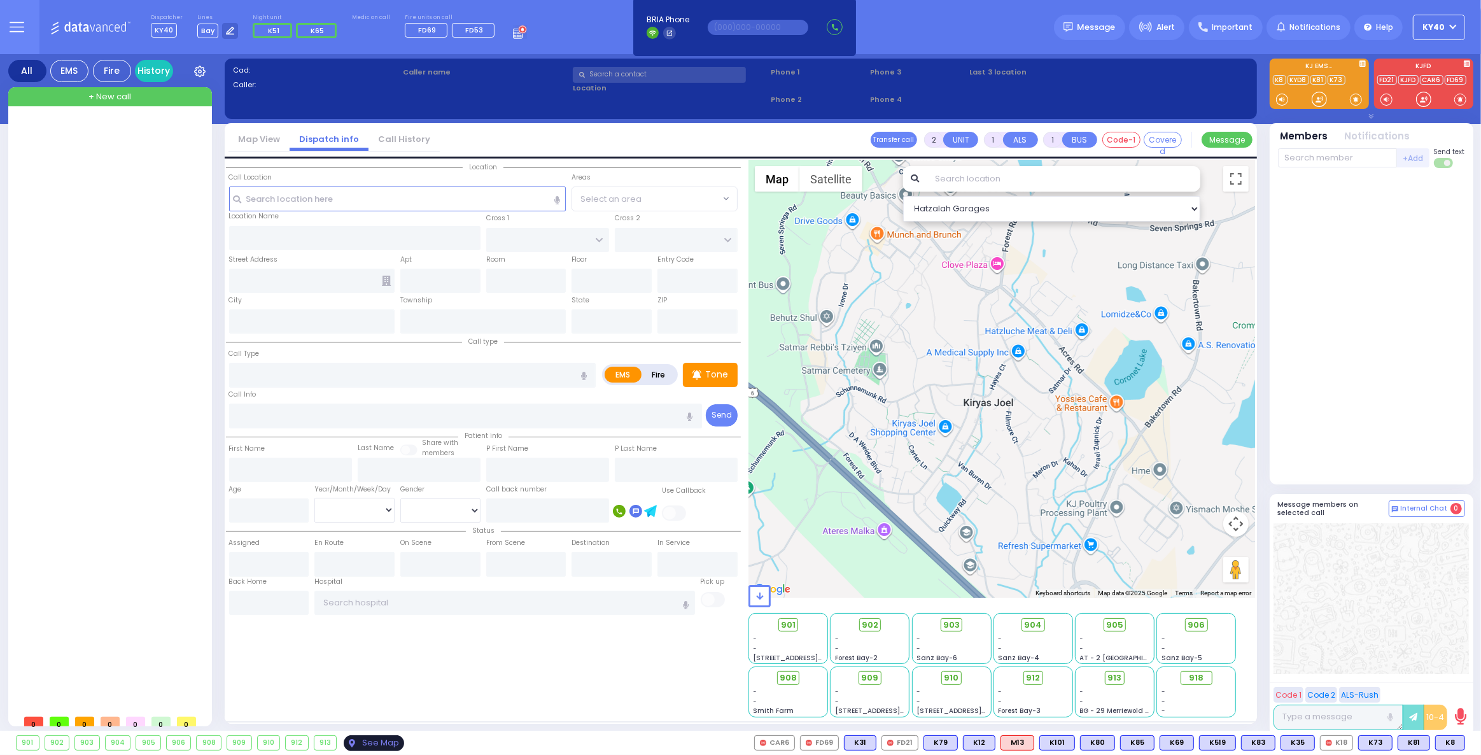
click at [379, 747] on div "See Map" at bounding box center [374, 743] width 60 height 16
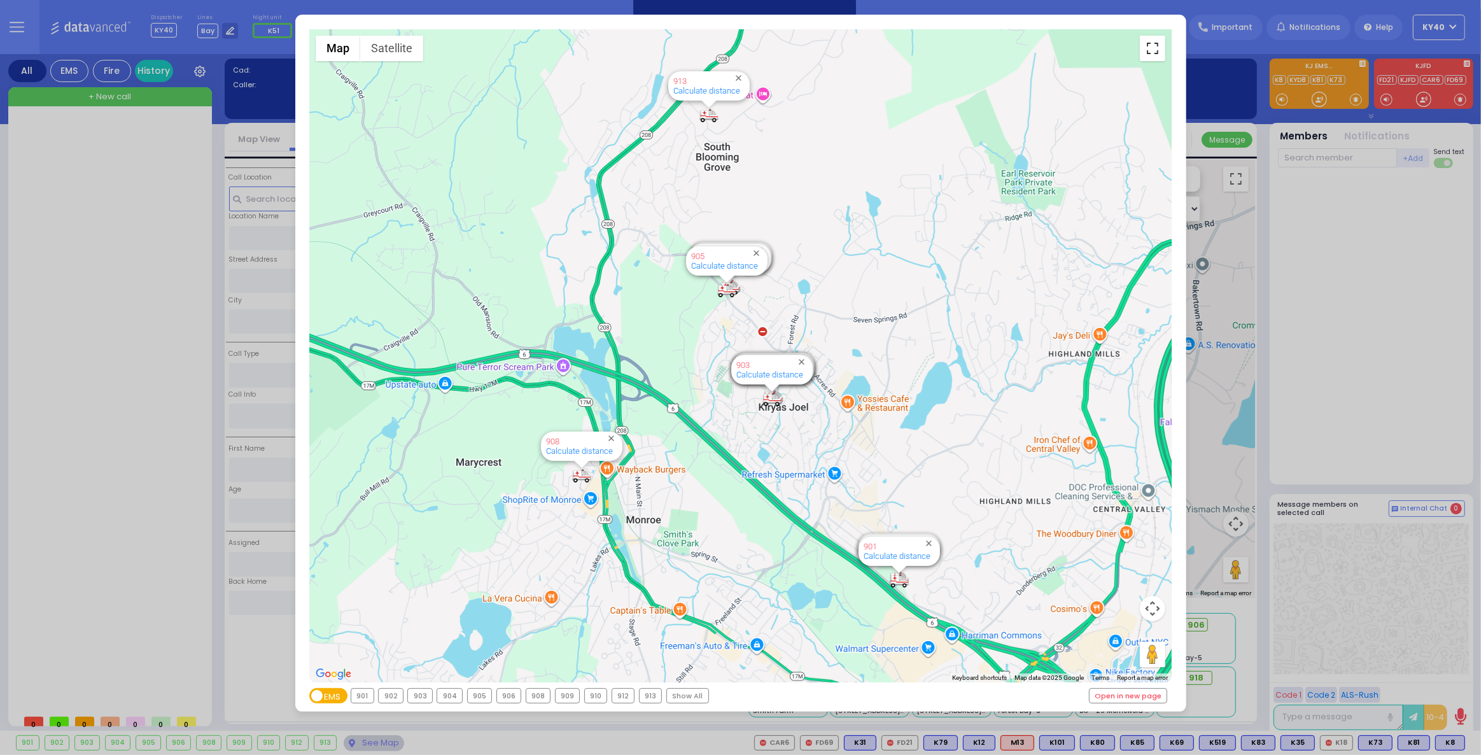
click at [1154, 50] on button "Toggle fullscreen view" at bounding box center [1152, 48] width 25 height 25
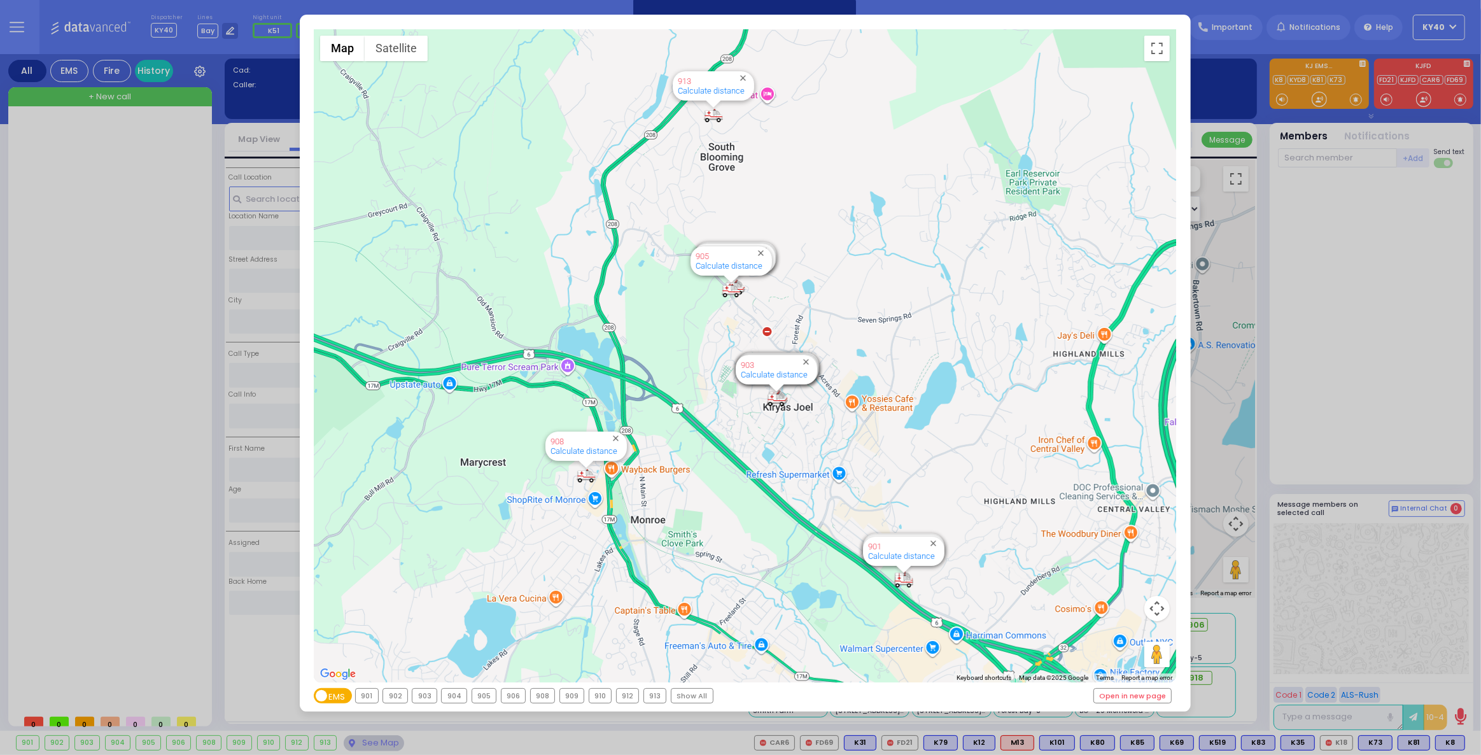
click at [367, 743] on div "← Move left → Move right ↑ Move up ↓ Move down + Zoom in - Zoom out Home Jump l…" at bounding box center [740, 377] width 1481 height 755
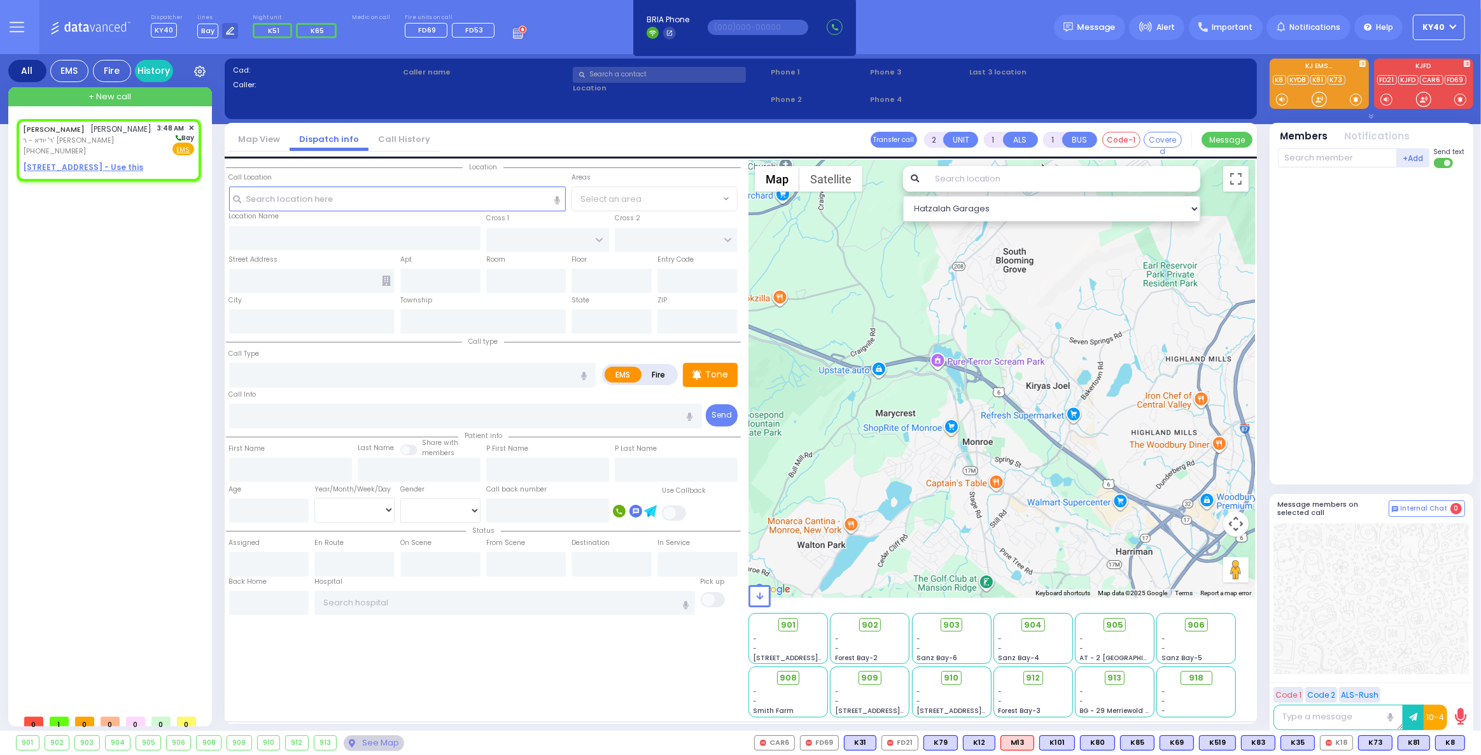
select select
radio input "true"
type input "ELIEZER DUVID"
type input "WEINSTOCK"
select select
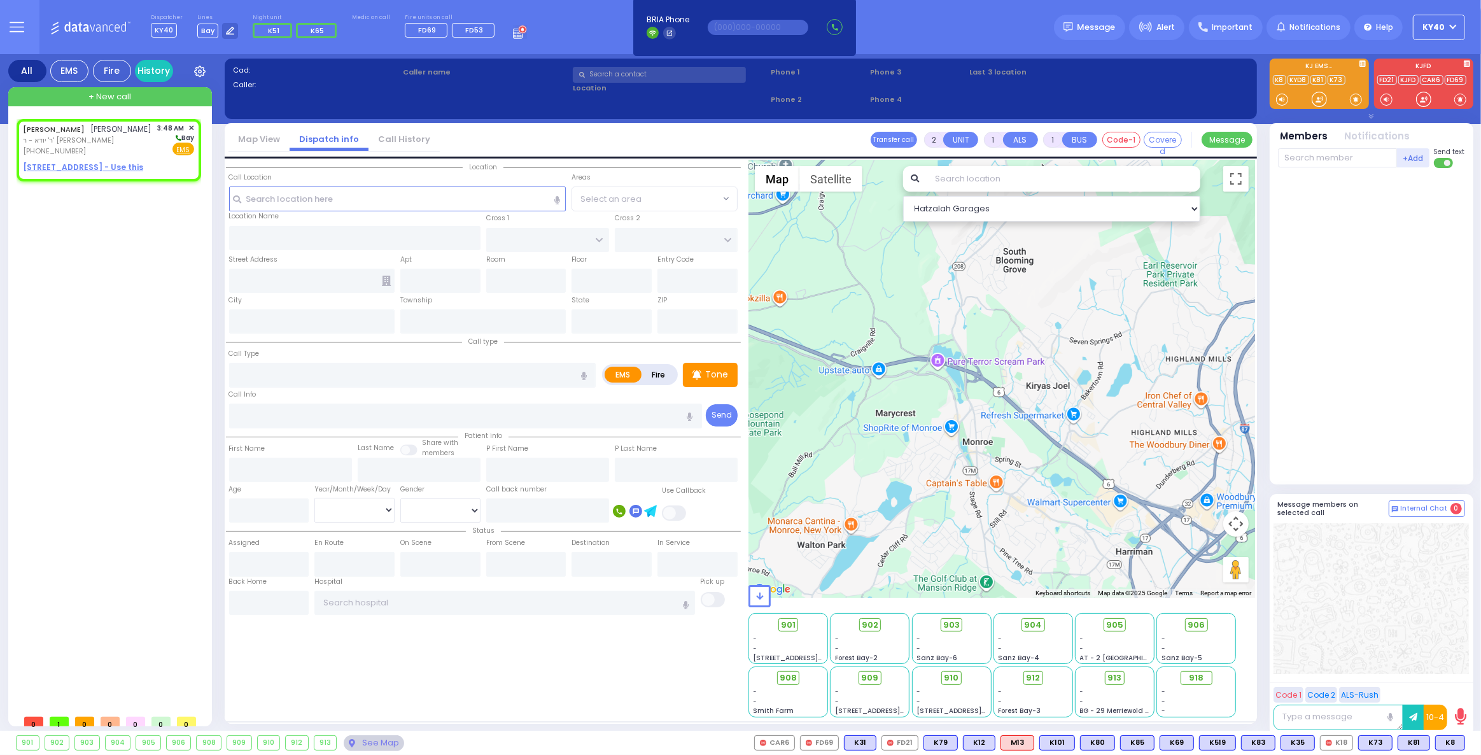
type input "03:48"
select select "Hatzalah Garages"
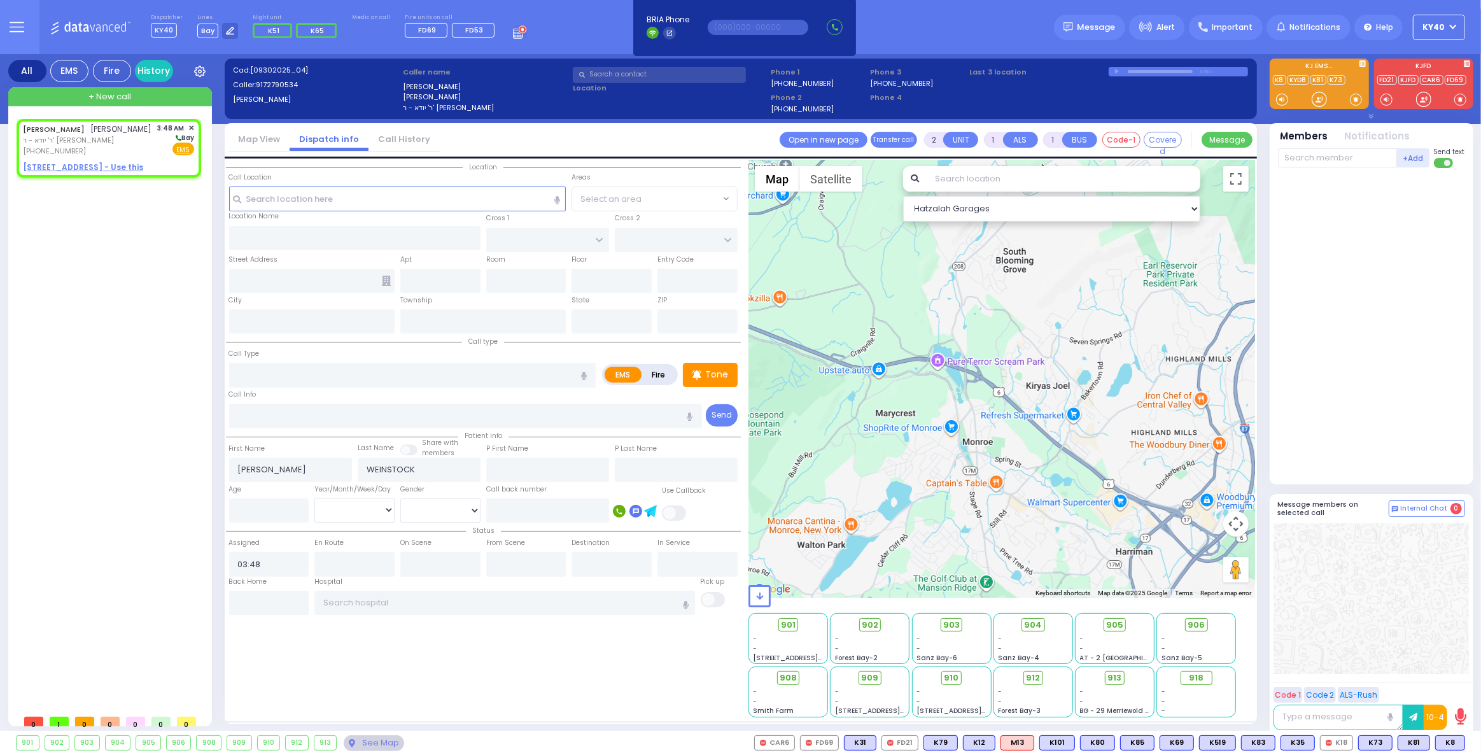
select select
radio input "true"
select select
select select "Hatzalah Garages"
click at [97, 136] on div "ELIEZER DUVID WEINSTOCK אליעזר דוד וויינשטאק" at bounding box center [87, 129] width 129 height 13
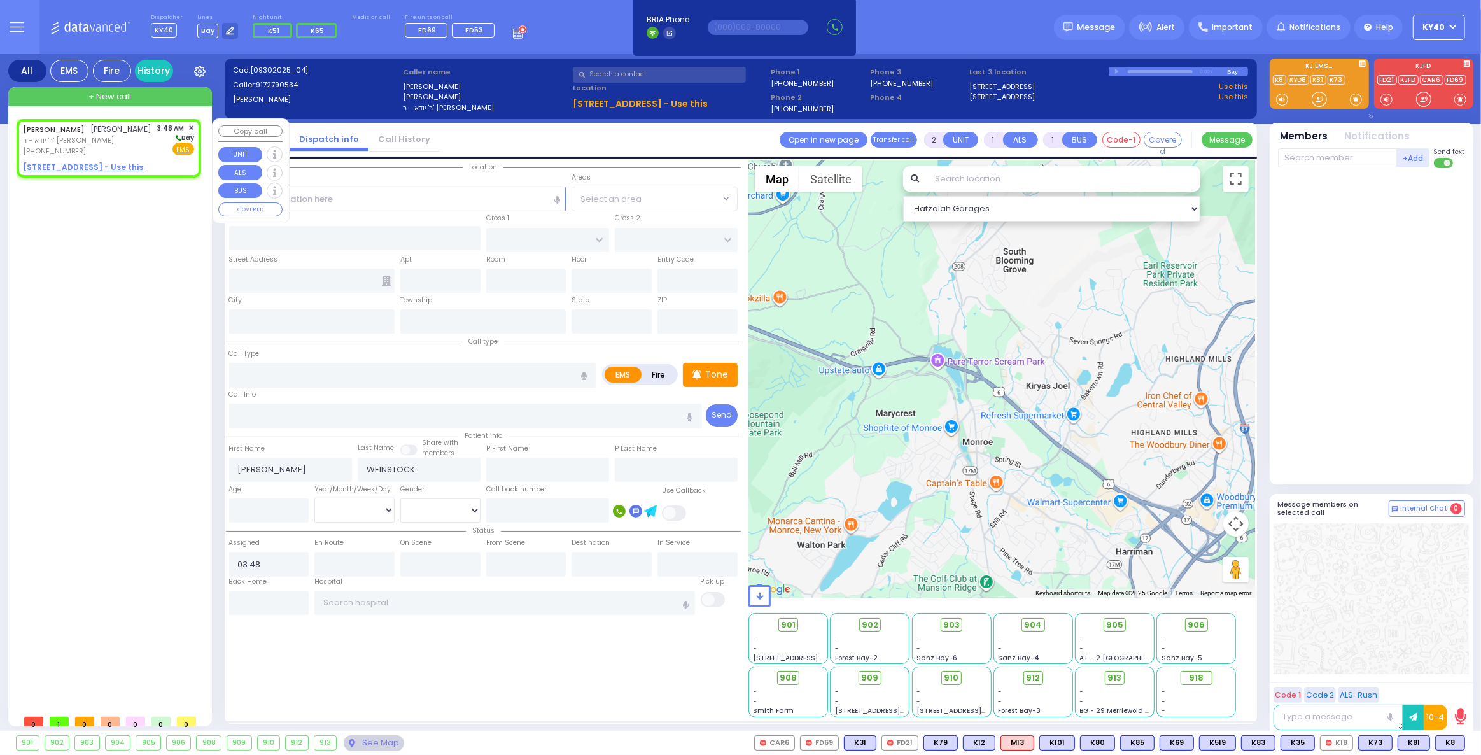
select select
radio input "true"
select select
select select "Hatzalah Garages"
click at [101, 173] on u "16 PRAG BLVD 413 - Use this" at bounding box center [83, 167] width 120 height 11
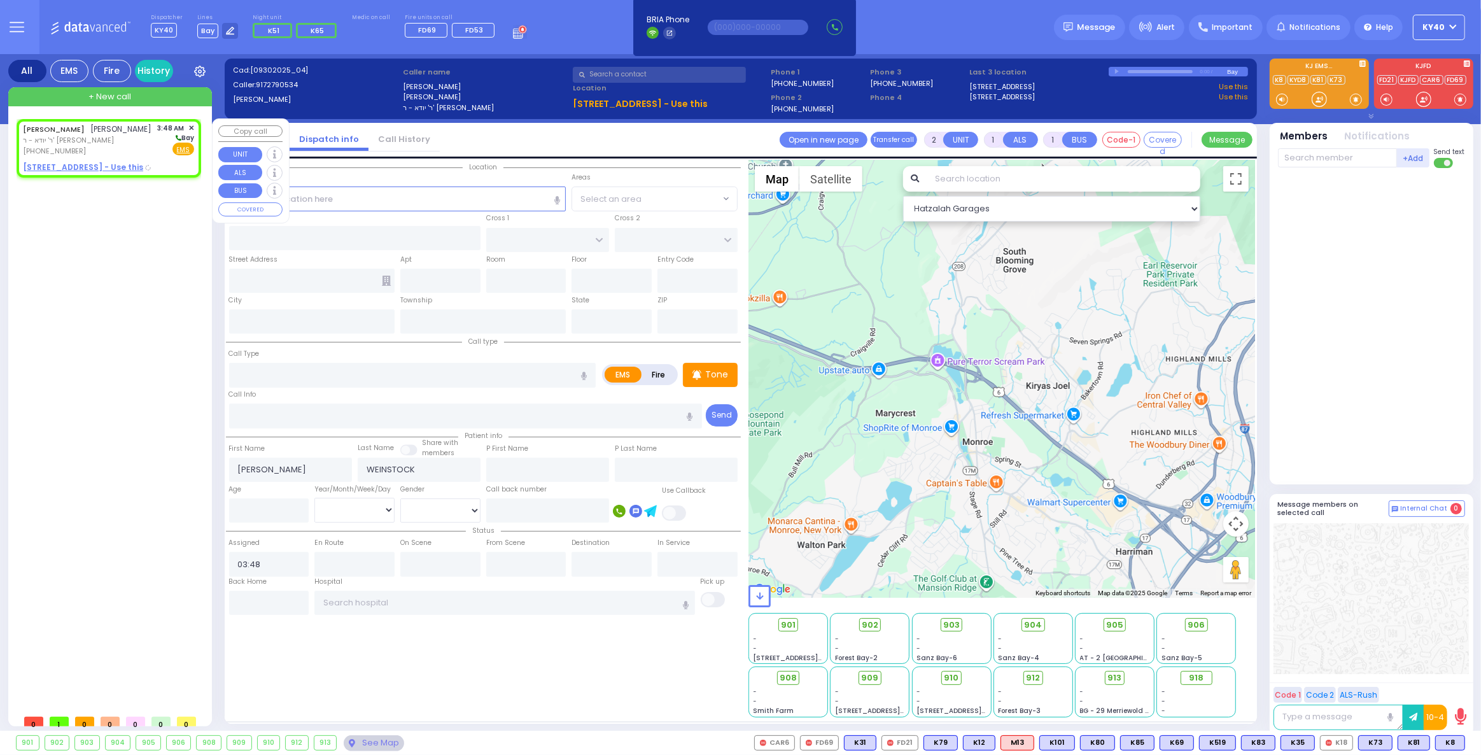
select select
radio input "true"
select select
select select "Hatzalah Garages"
select select
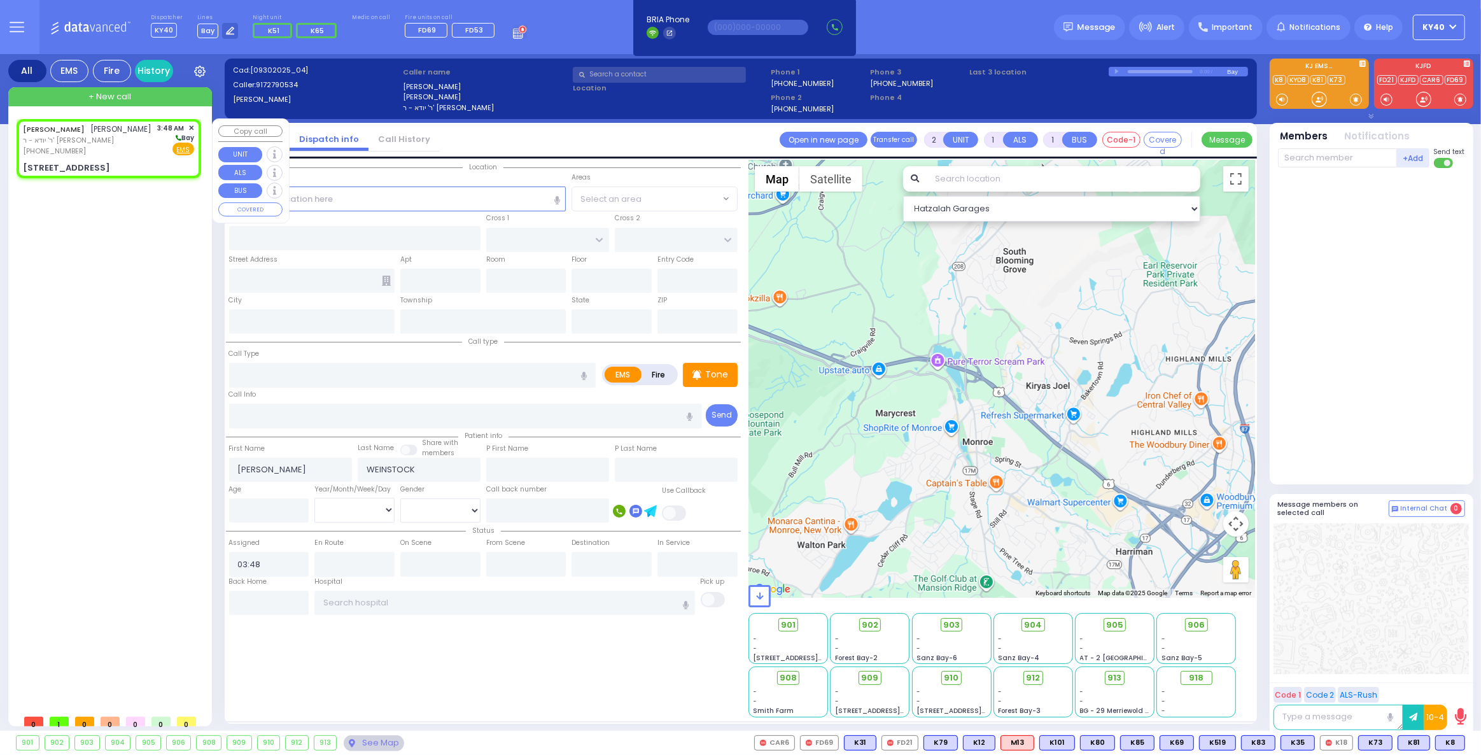
radio input "true"
select select
select select "Hatzalah Garages"
type input "YOEL KLEIN BLVD"
type input "MERON DR"
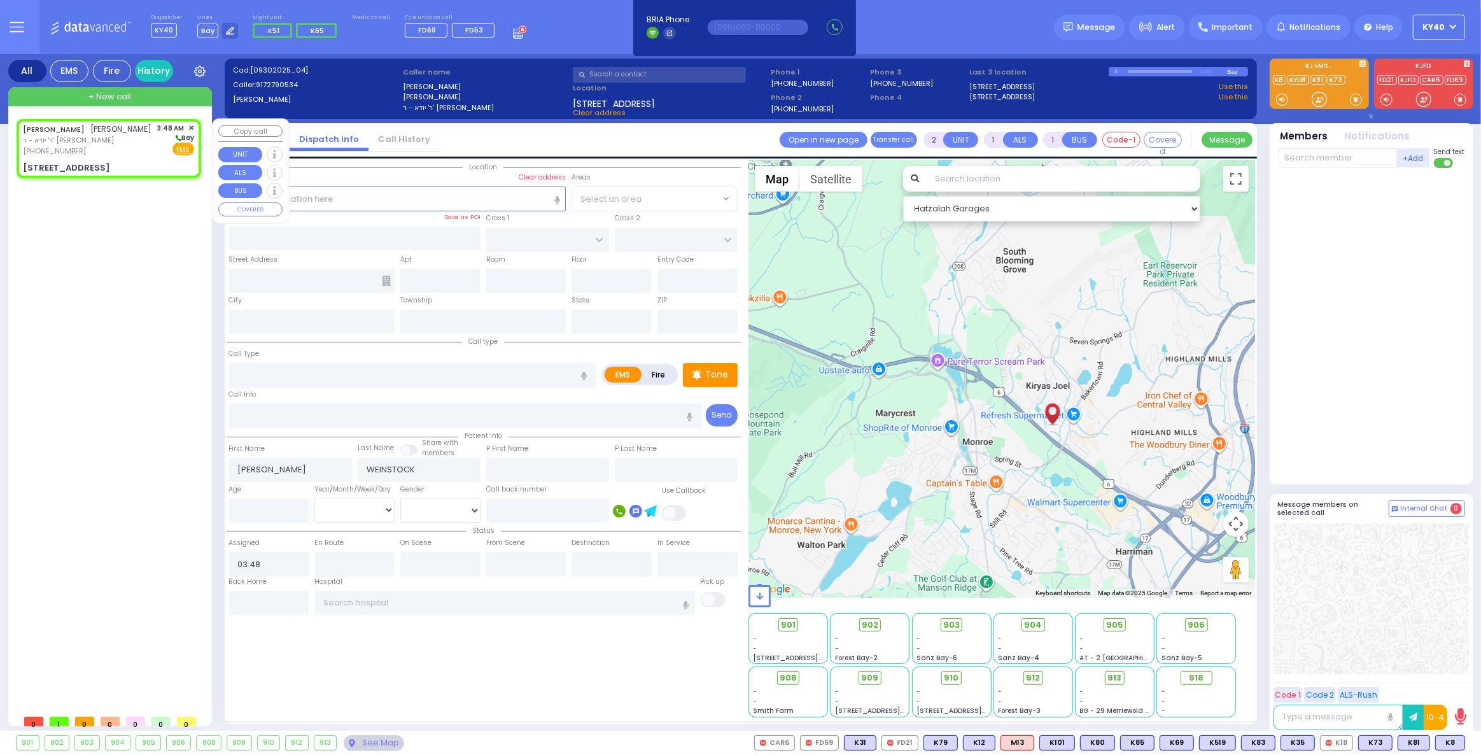
type input "16 PRAG BLVD"
type input "413"
type input "Kiryas Joel"
type input "[US_STATE]"
type input "10950"
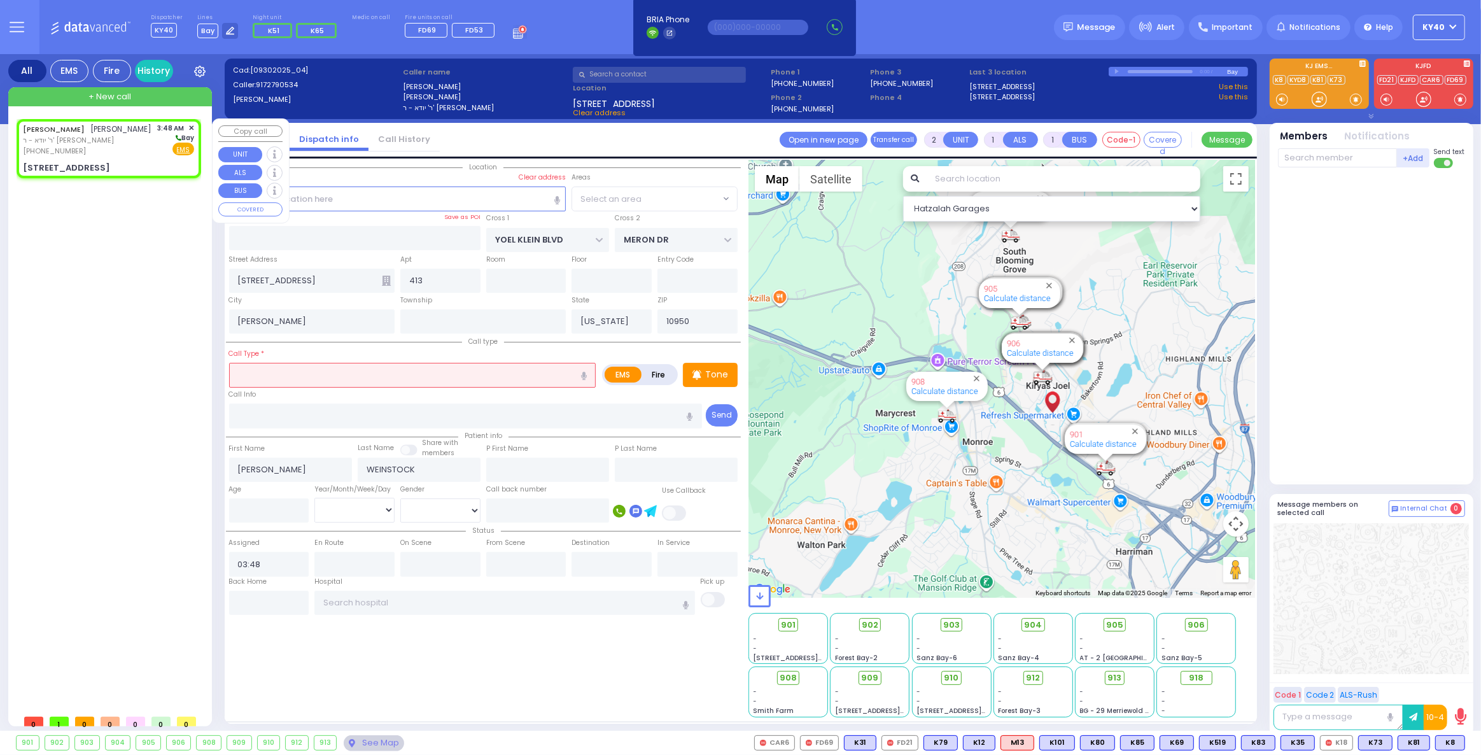
select select "SECTION 6"
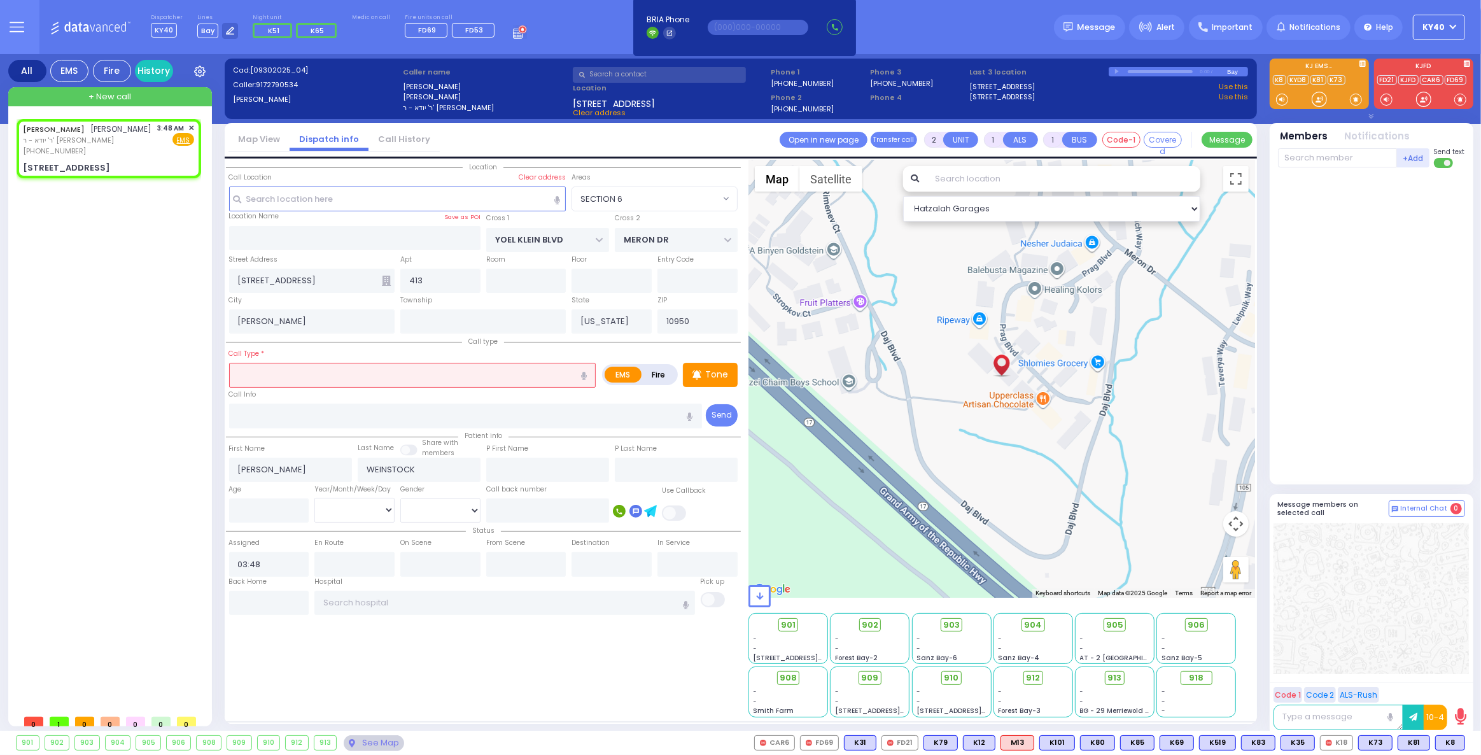
select select
radio input "true"
select select
select select "Hatzalah Garages"
click at [317, 369] on input "text" at bounding box center [412, 375] width 367 height 24
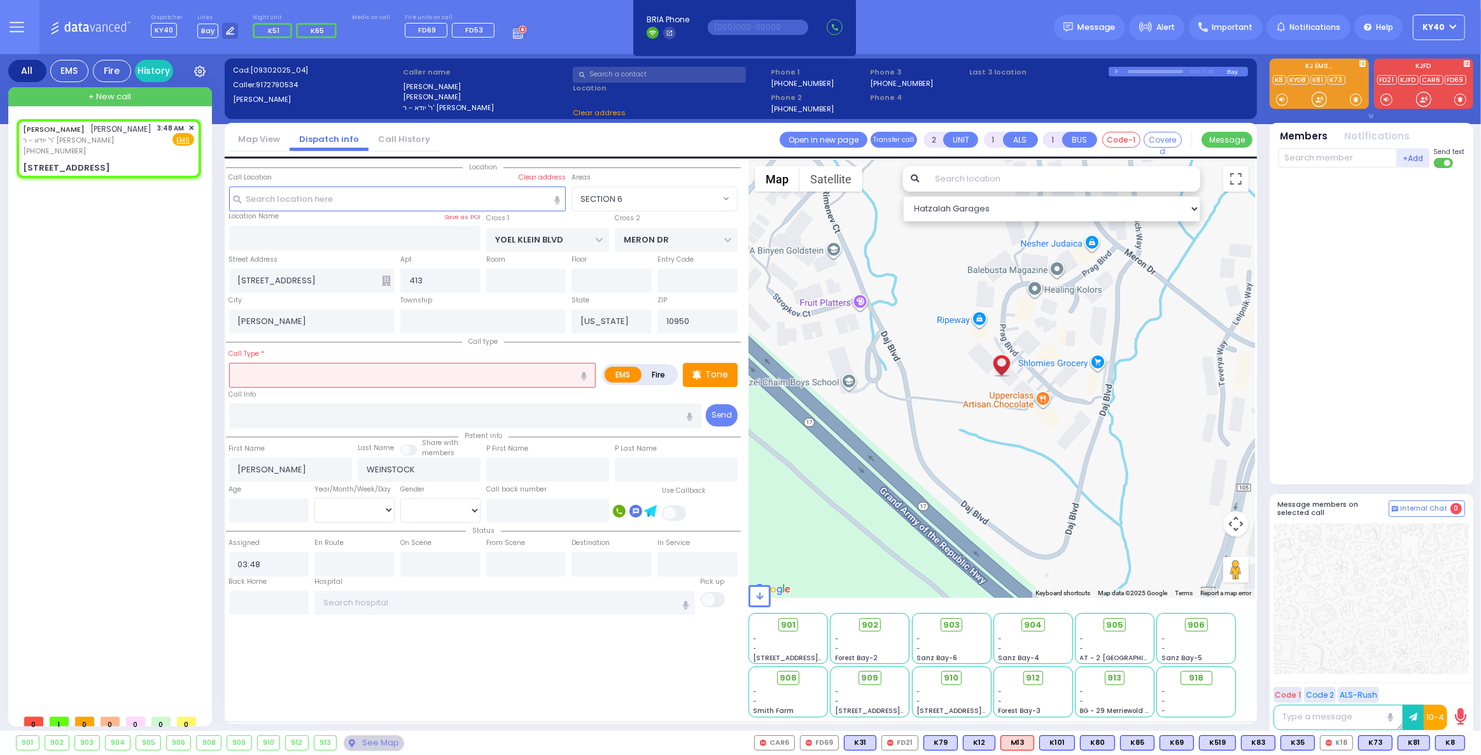
select select "SECTION 6"
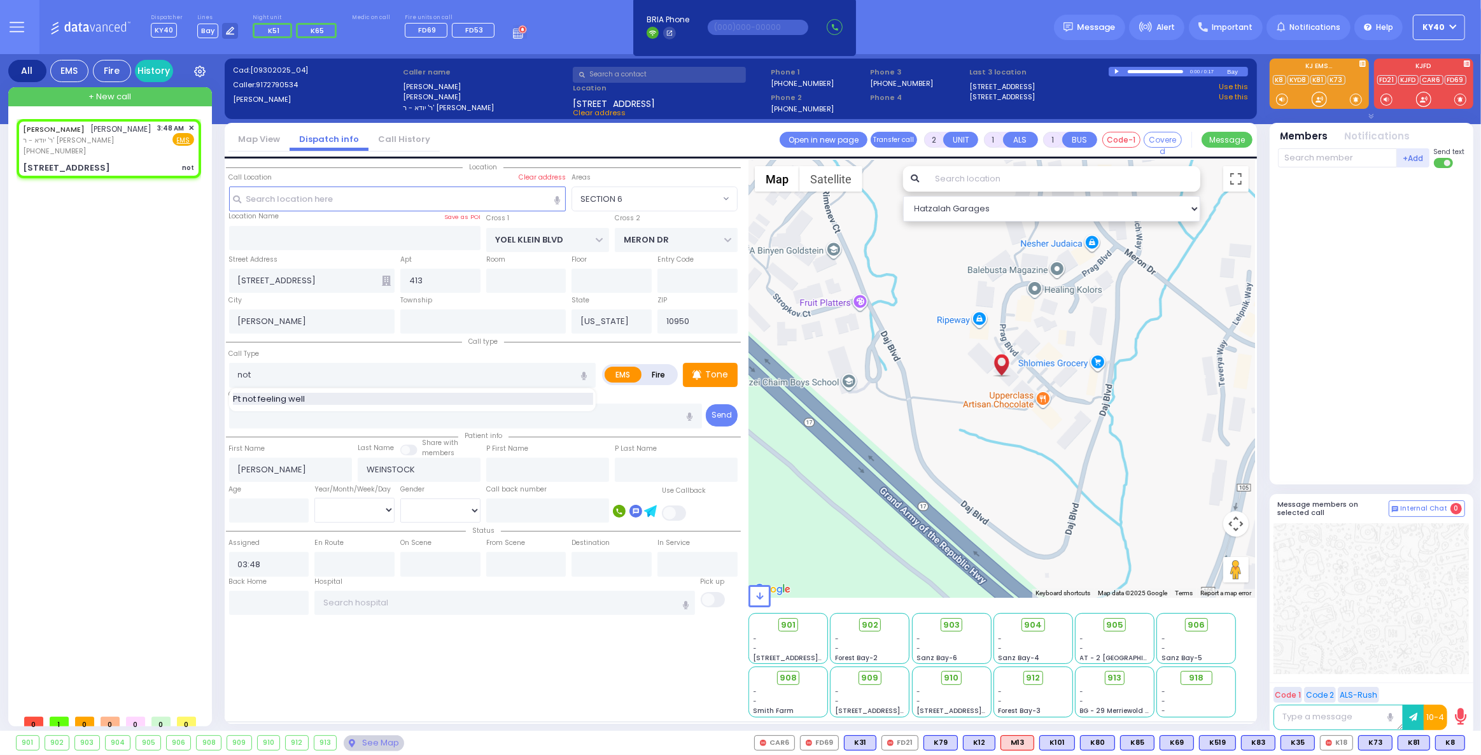
click at [332, 400] on div "Pt not feeling well" at bounding box center [413, 399] width 360 height 13
type input "Pt not feeling well"
type input "2"
type input "1"
select select
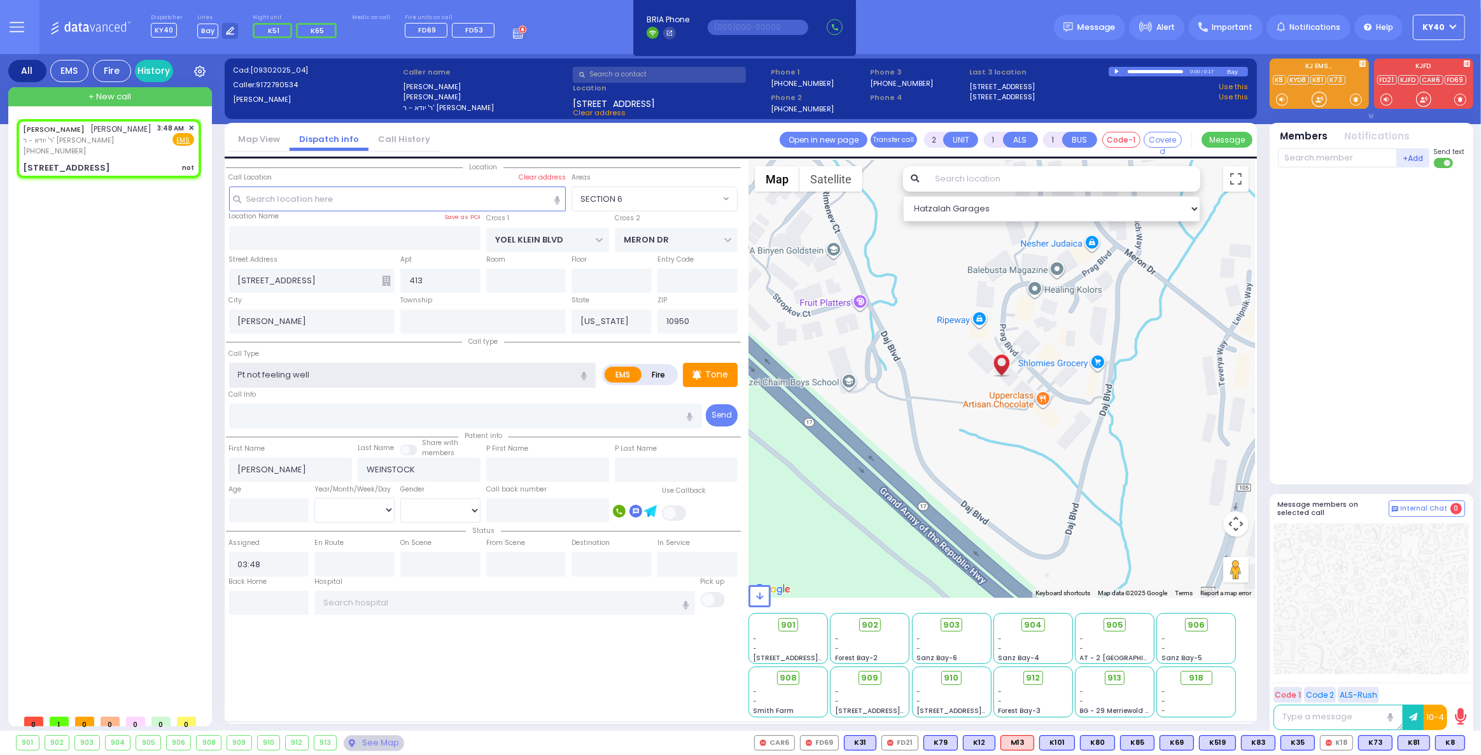
radio input "true"
select select
select select "Hatzalah Garages"
select select "SECTION 6"
type input "1"
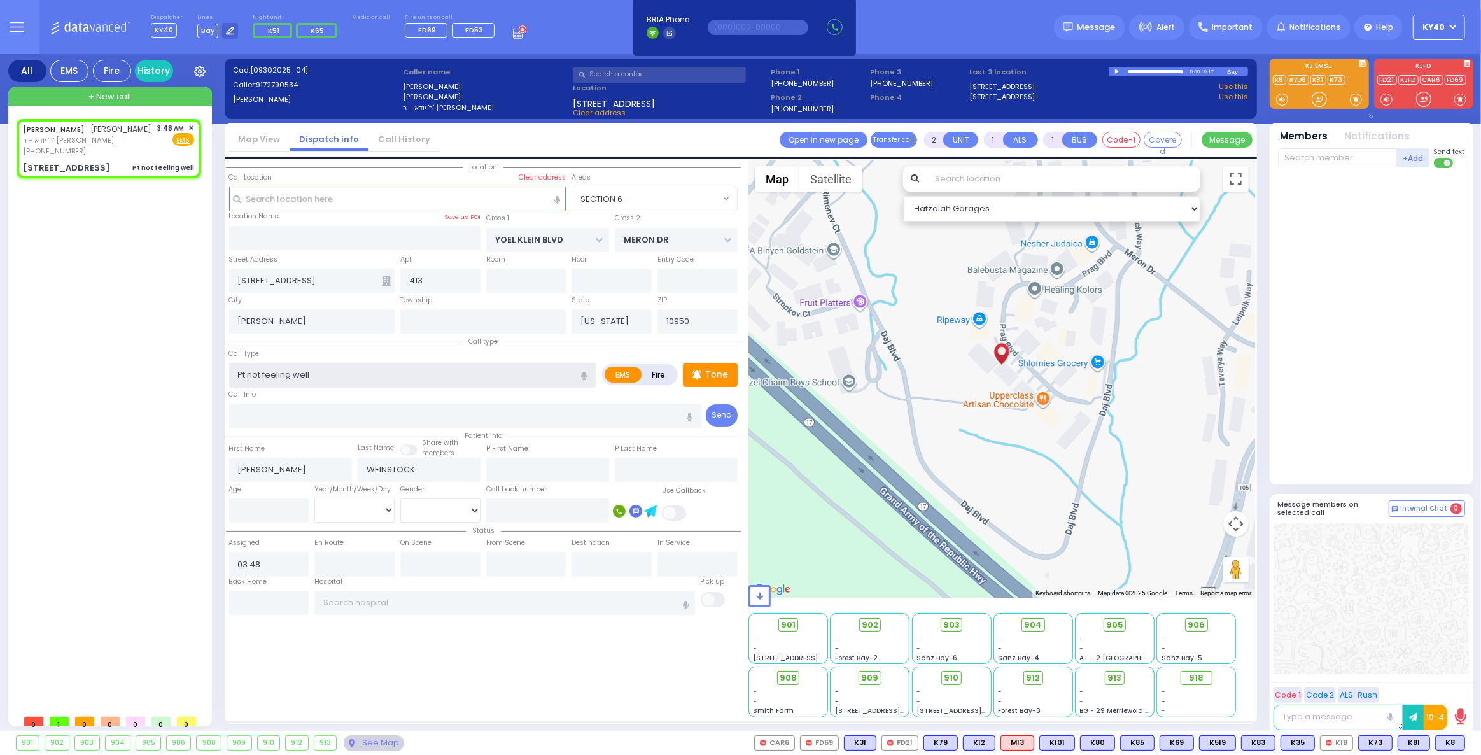
type input "0"
select select
radio input "true"
select select
select select "Hatzalah Garages"
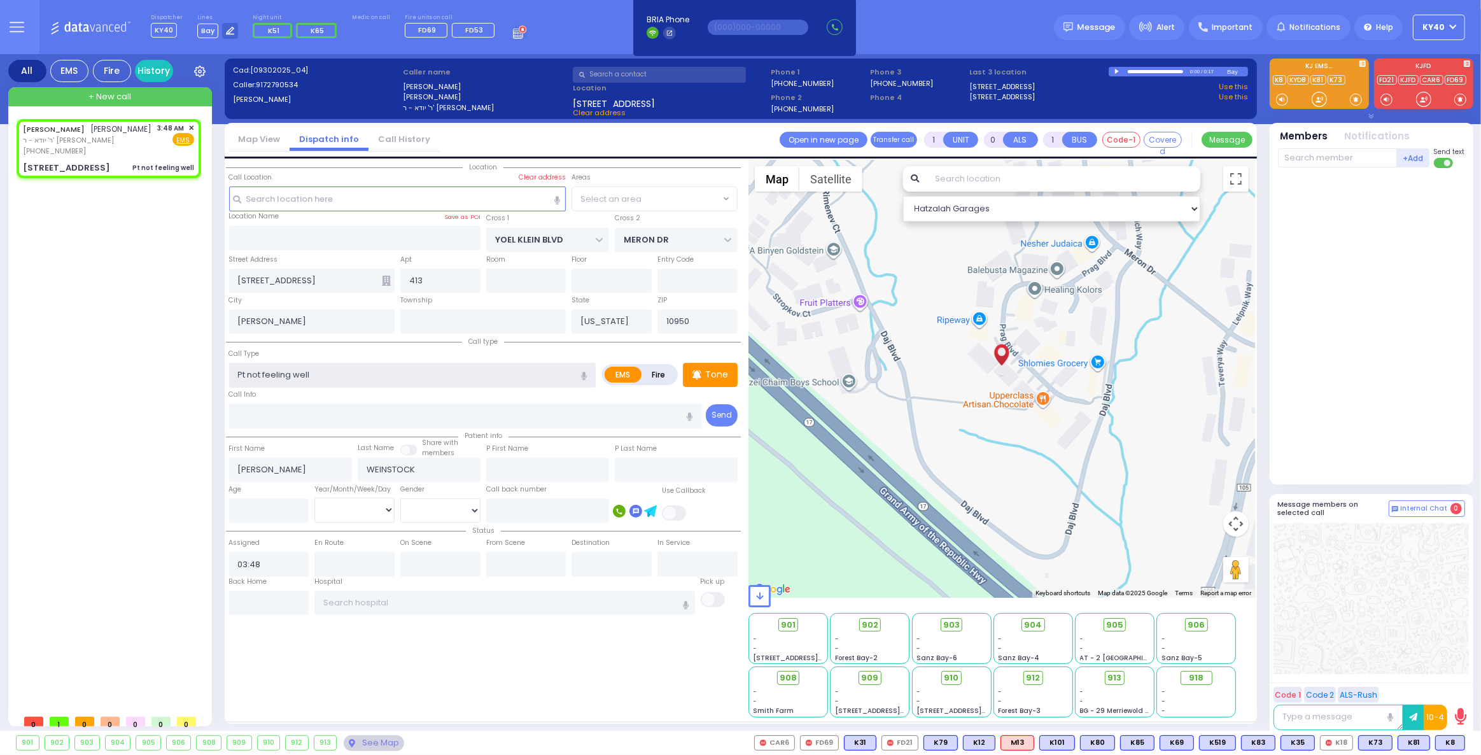
select select "SECTION 6"
click at [1450, 741] on span "K65" at bounding box center [1448, 743] width 33 height 14
select select
radio input "true"
select select
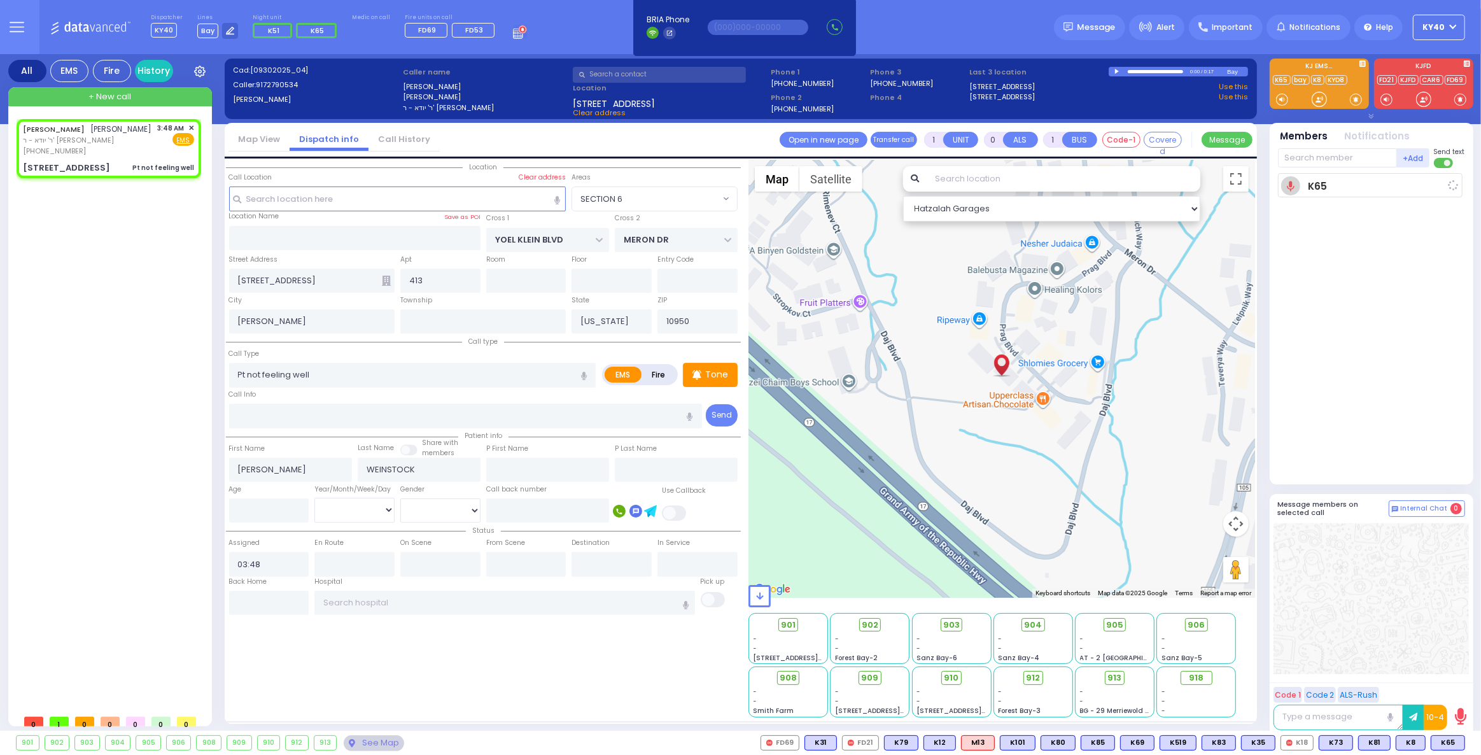
type input "03:48"
select select "Hatzalah Garages"
select select "SECTION 6"
select select
radio input "true"
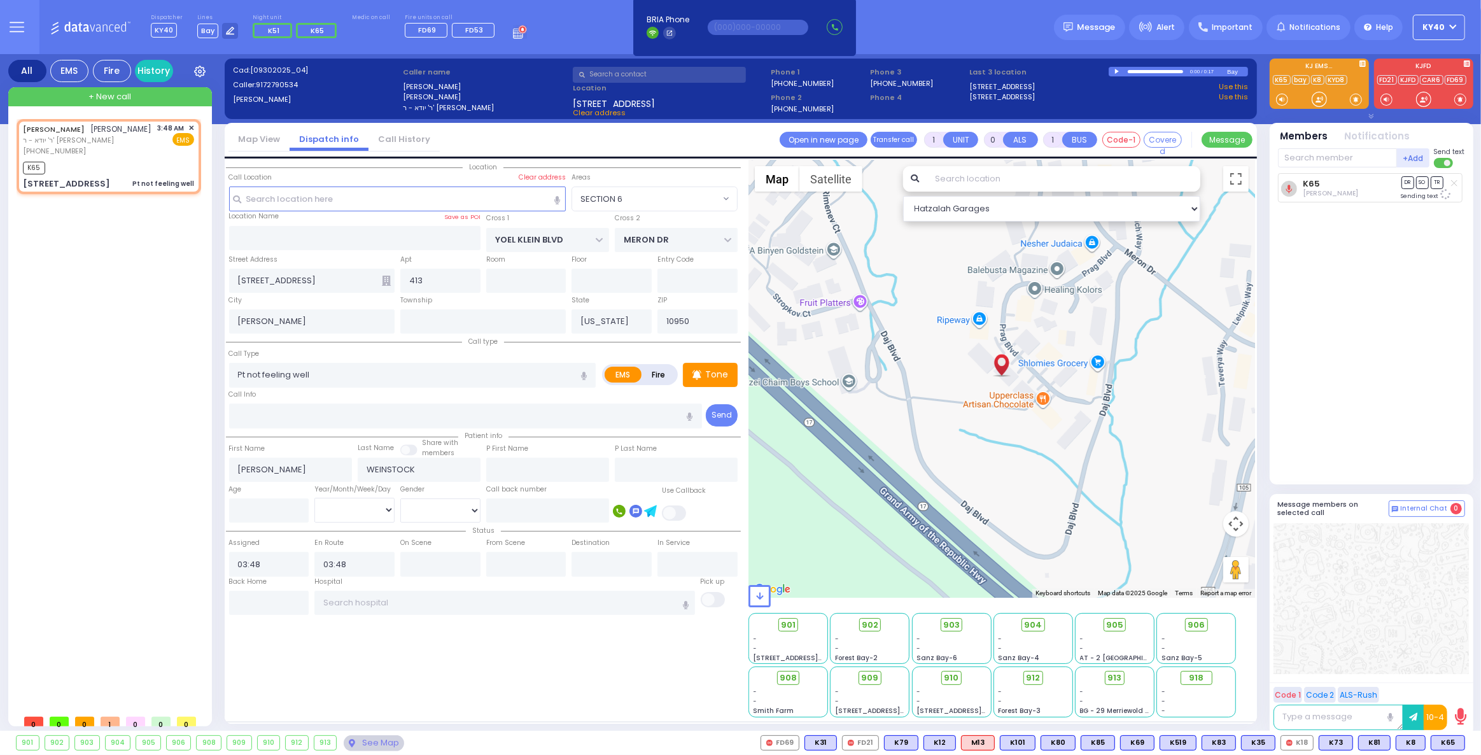
select select
select select "Hatzalah Garages"
select select "SECTION 6"
click at [95, 157] on div "(917) 279-0534" at bounding box center [87, 151] width 129 height 11
select select
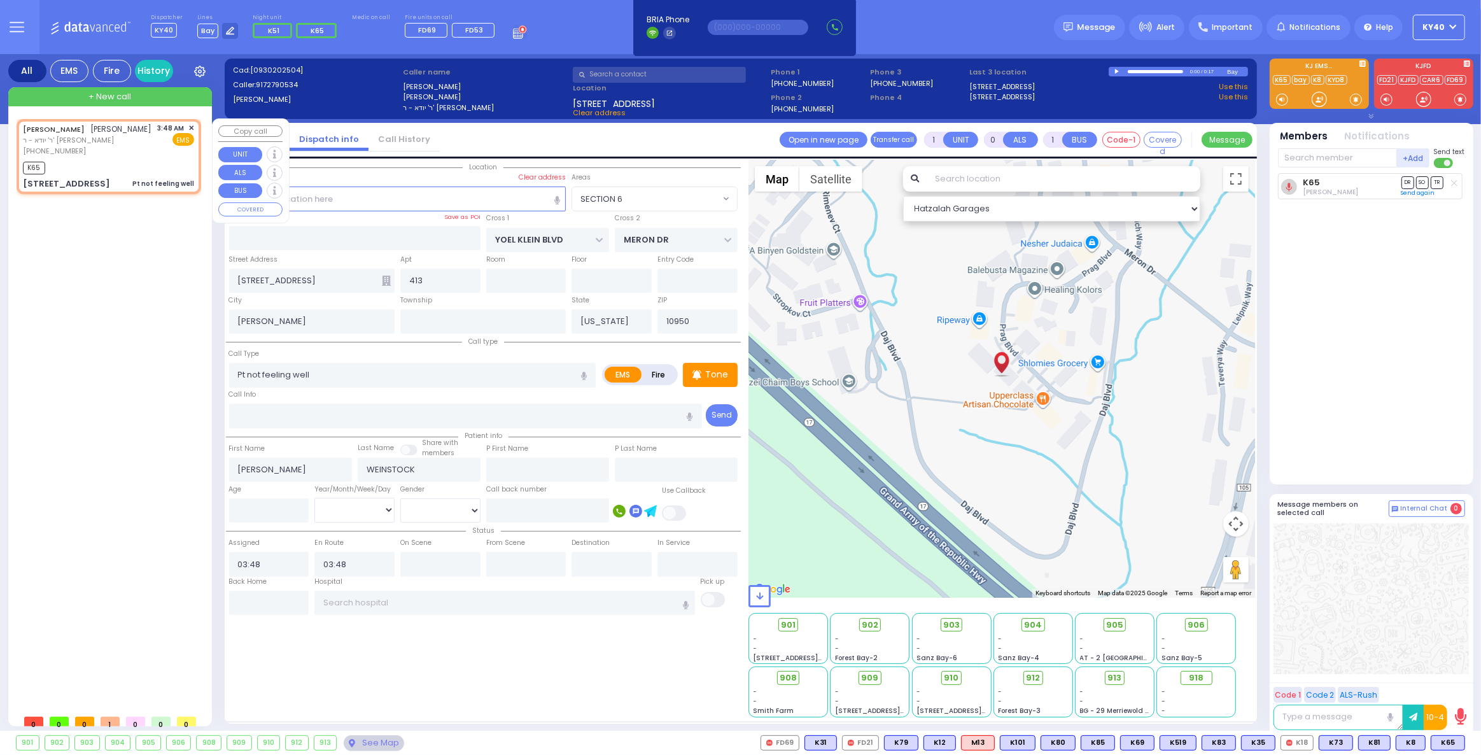
radio input "true"
select select
select select "Hatzalah Garages"
select select "SECTION 6"
click at [106, 136] on div "ELIEZER DUVID WEINSTOCK אליעזר דוד וויינשטאק" at bounding box center [87, 129] width 129 height 13
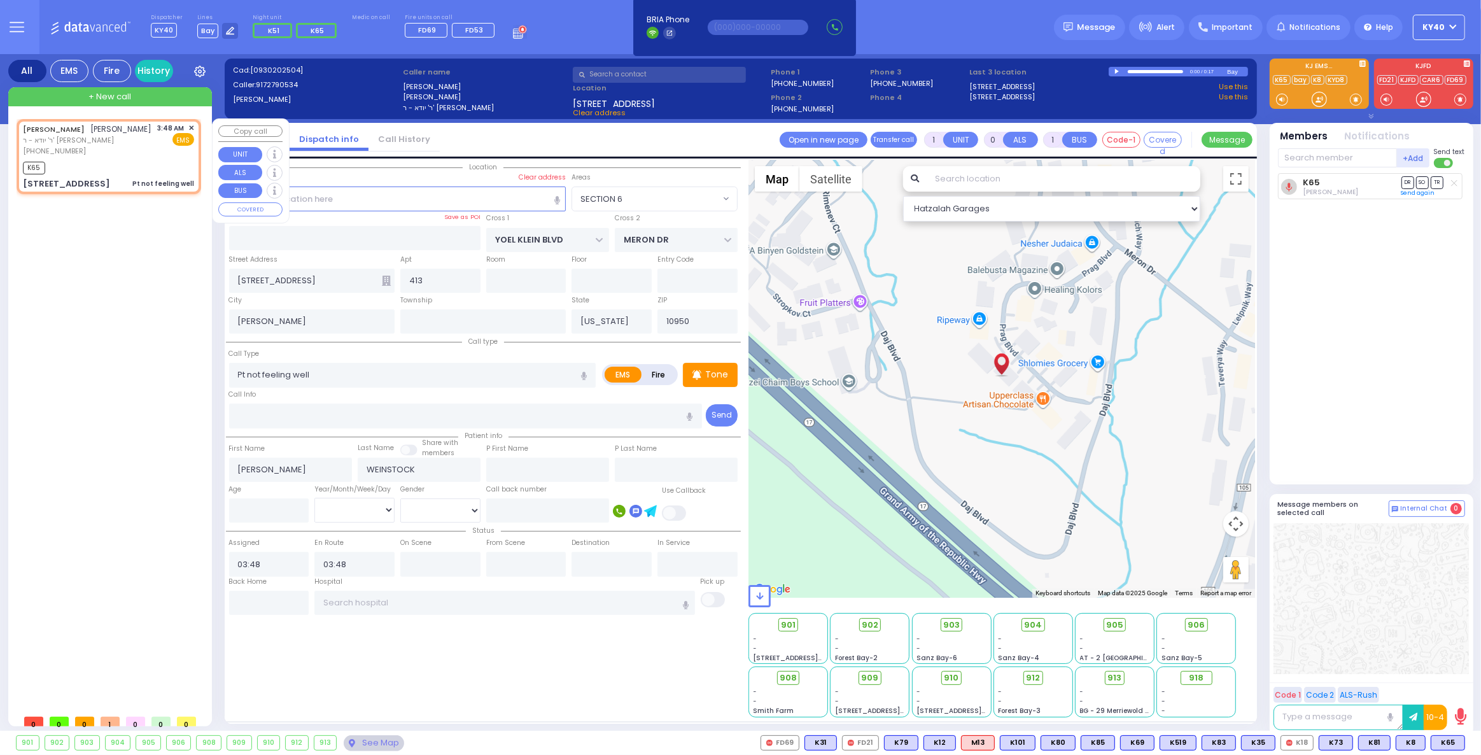
select select
radio input "true"
select select
select select "SECTION 6"
select select "Hatzalah Garages"
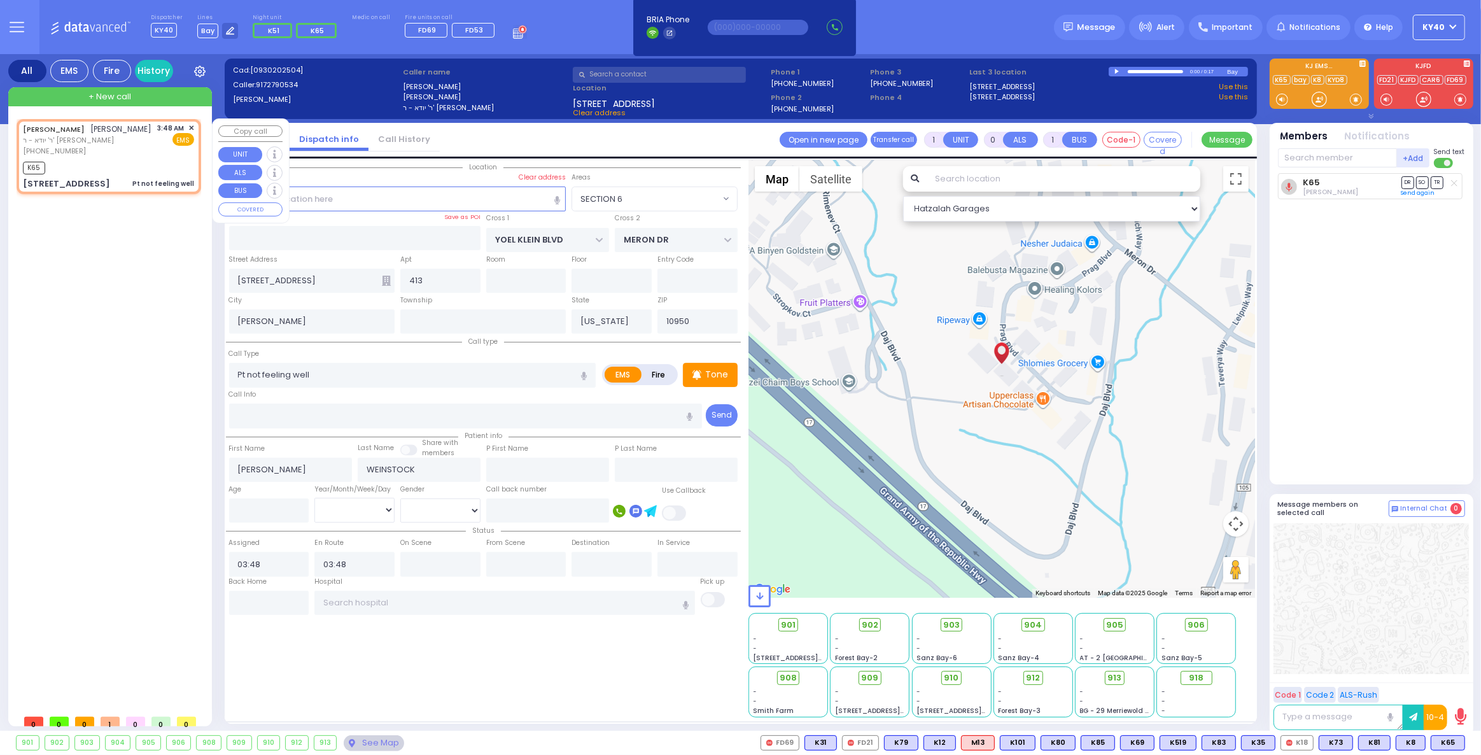
click at [115, 157] on div "(917) 279-0534" at bounding box center [87, 151] width 129 height 11
select select
radio input "true"
select select
select select "Hatzalah Garages"
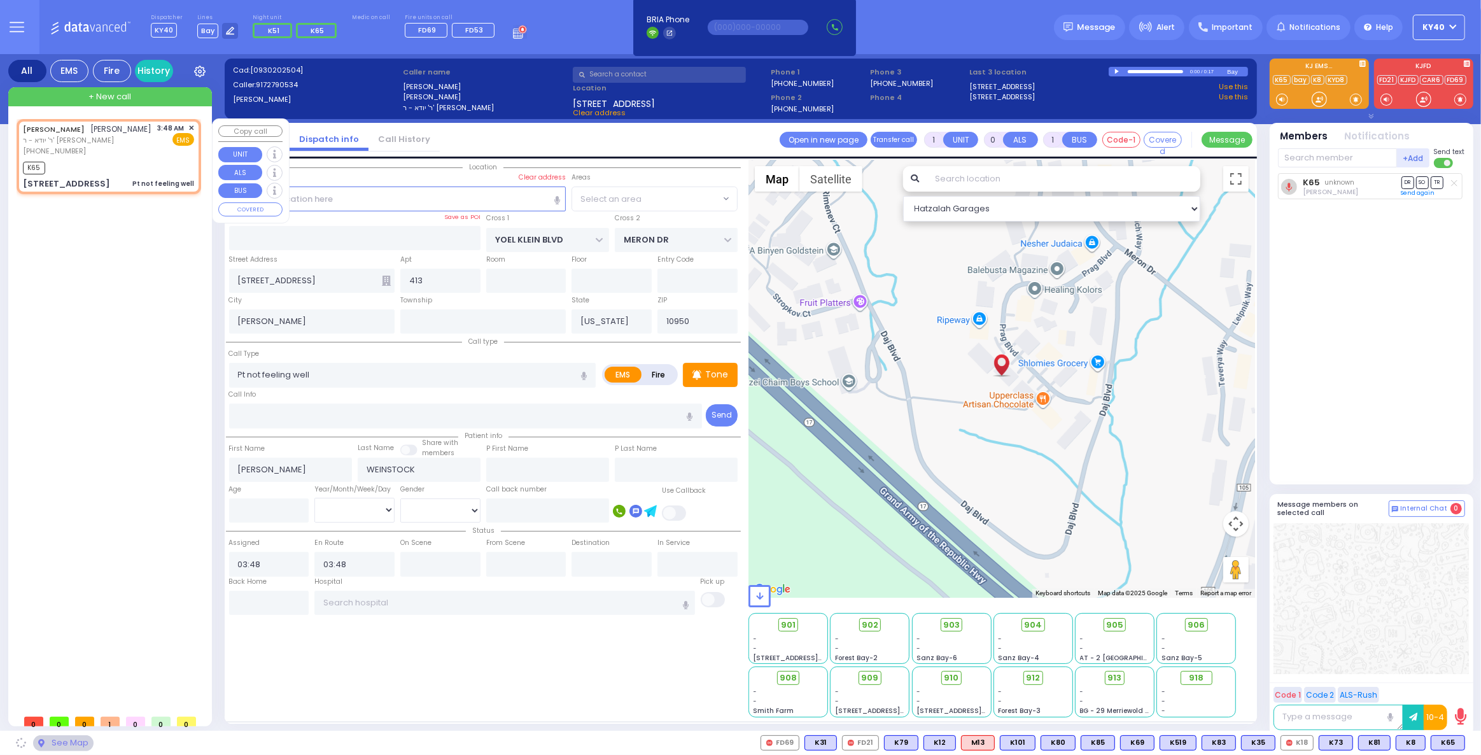
select select "SECTION 6"
click at [118, 157] on div "(917) 279-0534" at bounding box center [87, 151] width 129 height 11
select select
radio input "true"
select select
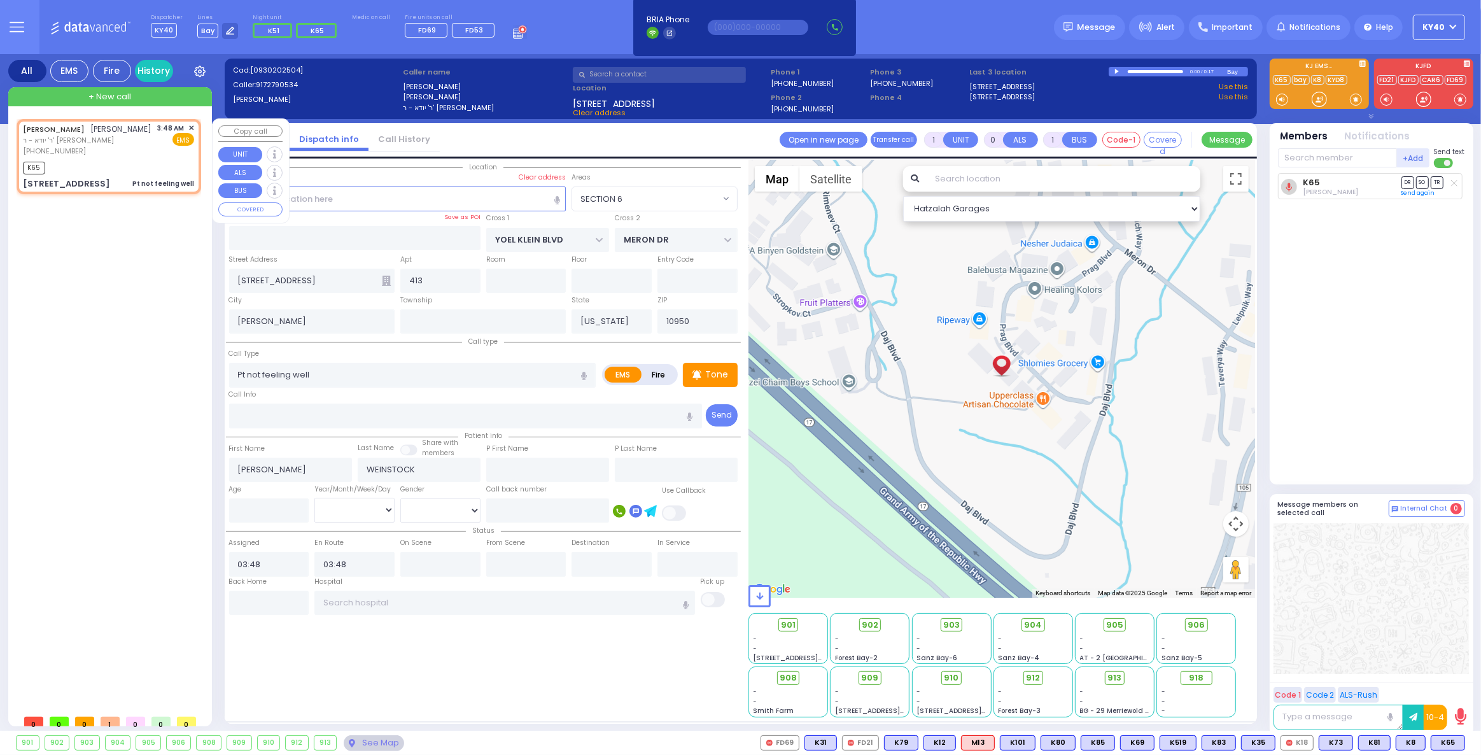
select select "SECTION 6"
select select "Hatzalah Garages"
click at [116, 174] on div "K65" at bounding box center [108, 167] width 171 height 16
select select
radio input "true"
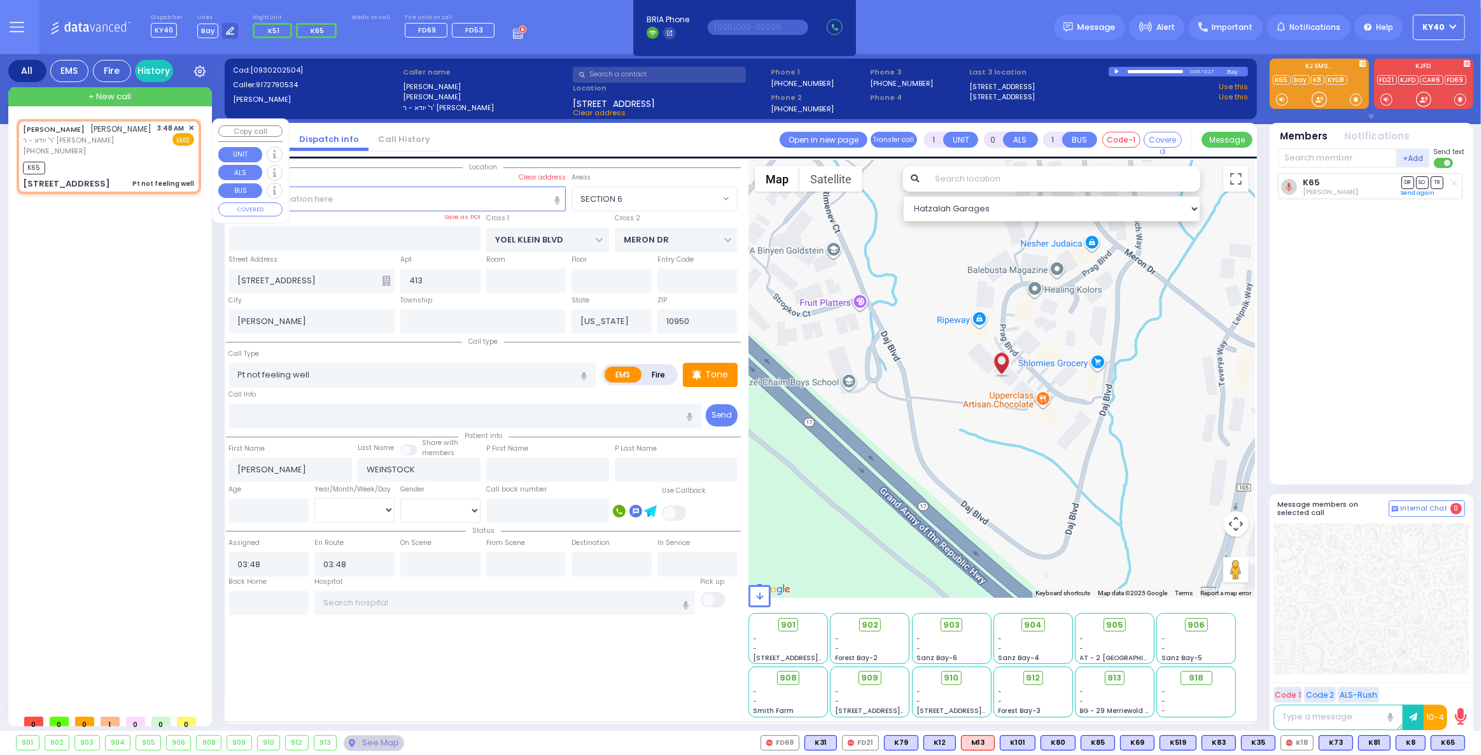
select select
select select "Hatzalah Garages"
select select "SECTION 6"
click at [701, 374] on icon at bounding box center [697, 375] width 8 height 10
click at [722, 374] on p "Tone" at bounding box center [716, 374] width 23 height 13
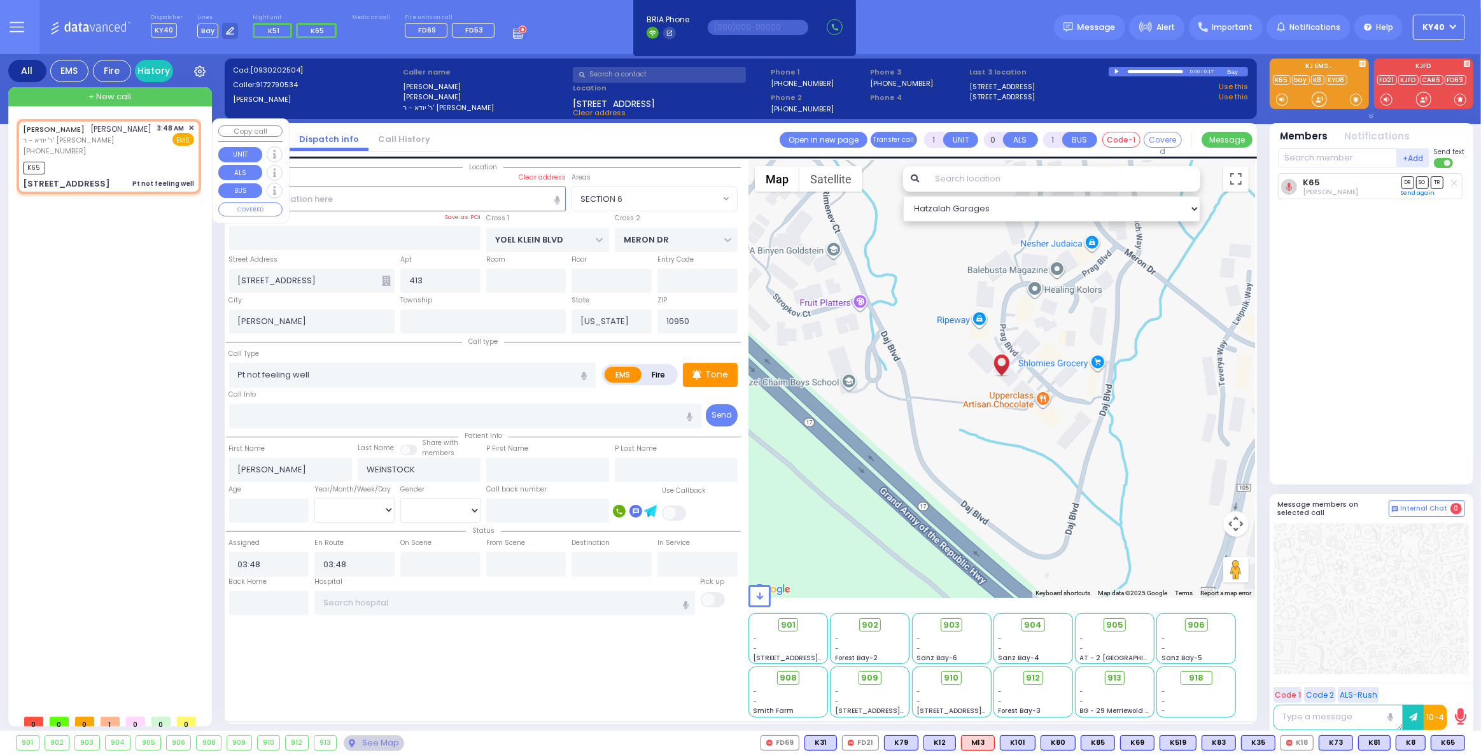
click at [138, 174] on div "K65" at bounding box center [108, 167] width 171 height 16
select select
radio input "true"
select select
select select "Hatzalah Garages"
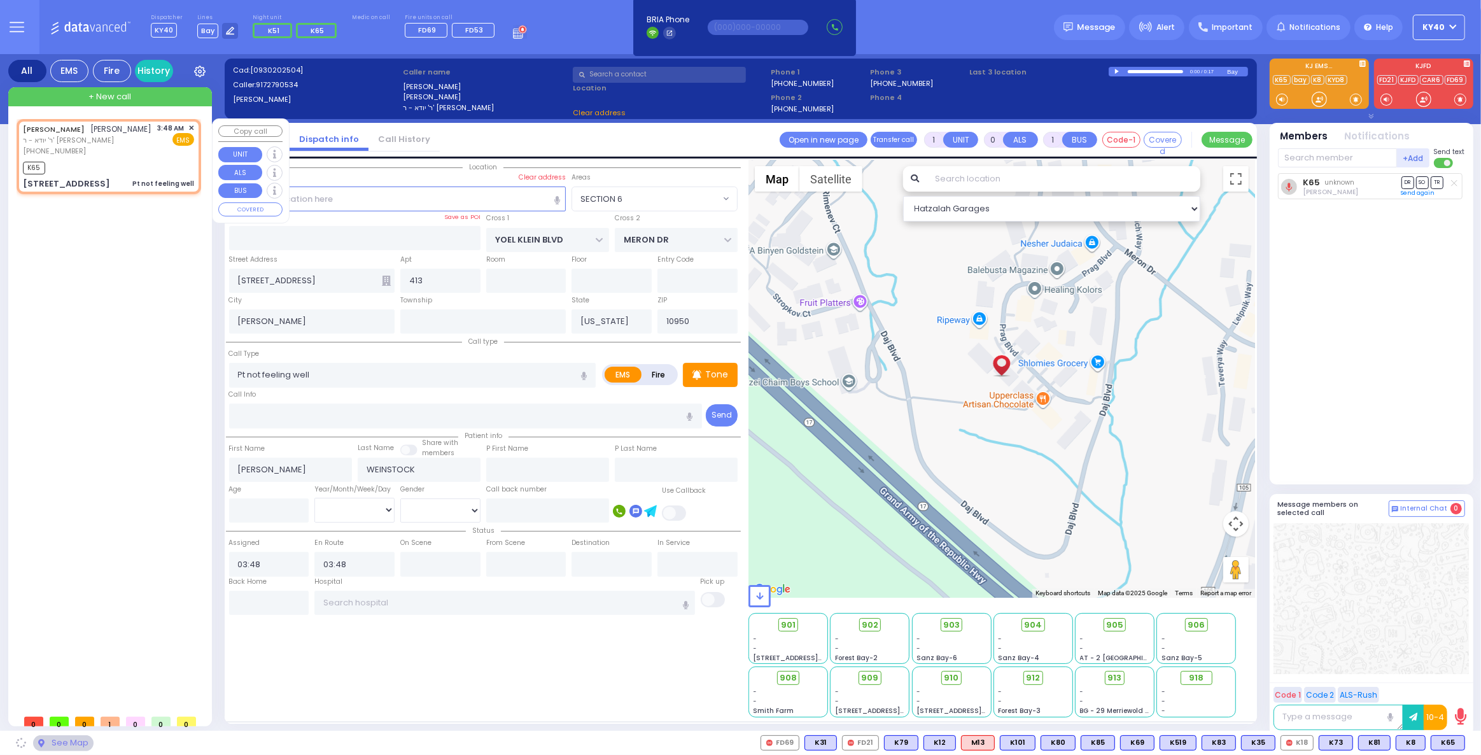
select select "SECTION 6"
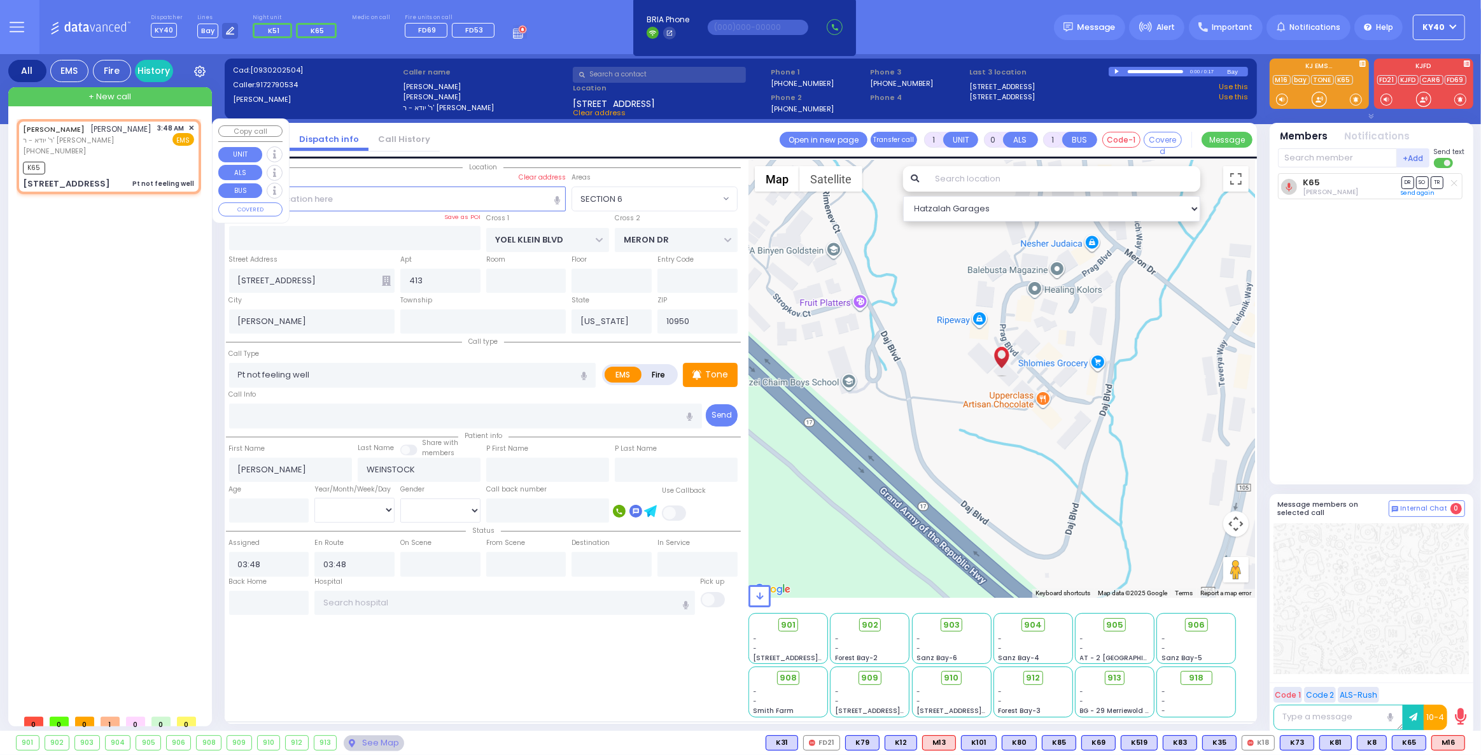
click at [134, 157] on div "(917) 279-0534" at bounding box center [87, 151] width 129 height 11
select select
radio input "true"
select select
select select "SECTION 6"
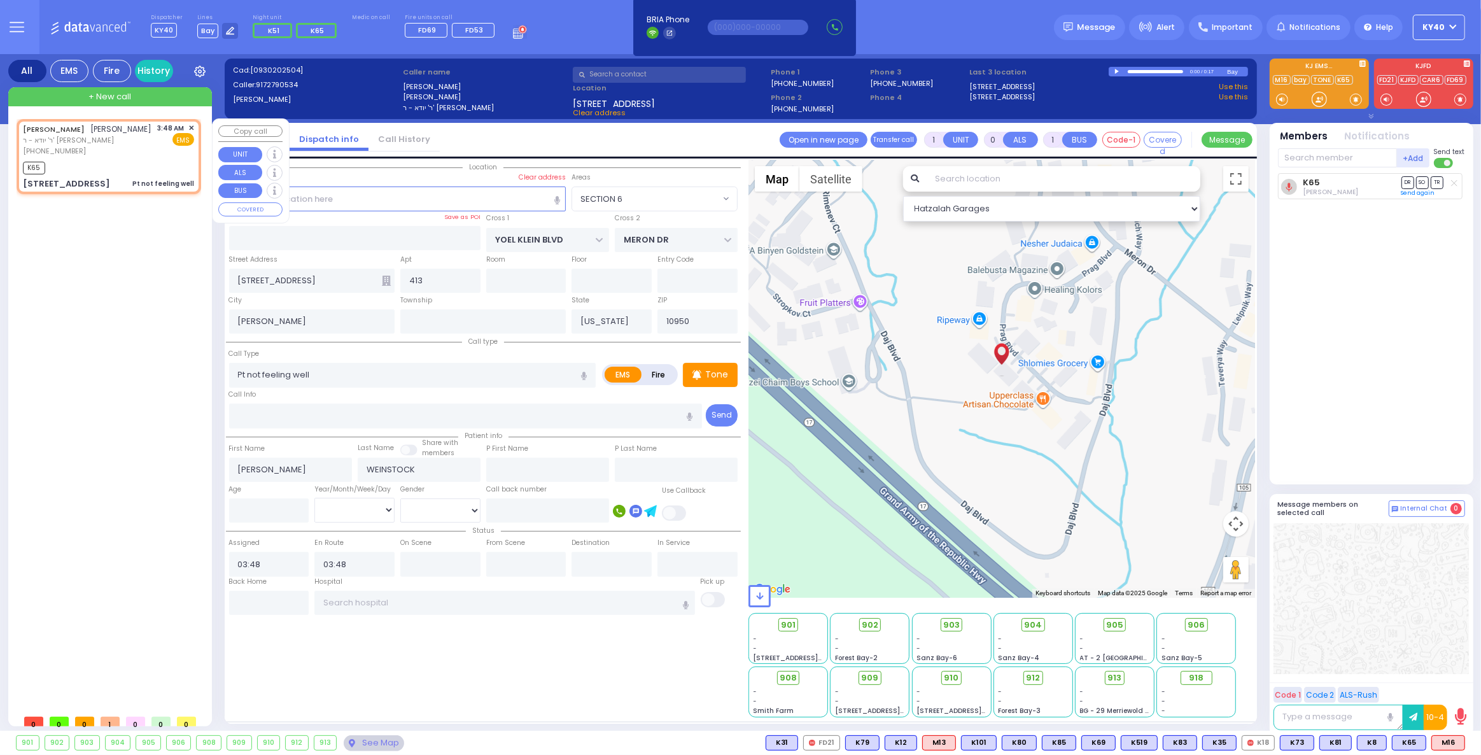
select select "Hatzalah Garages"
click at [1446, 746] on span "M16" at bounding box center [1448, 743] width 32 height 14
select select
radio input "true"
select select
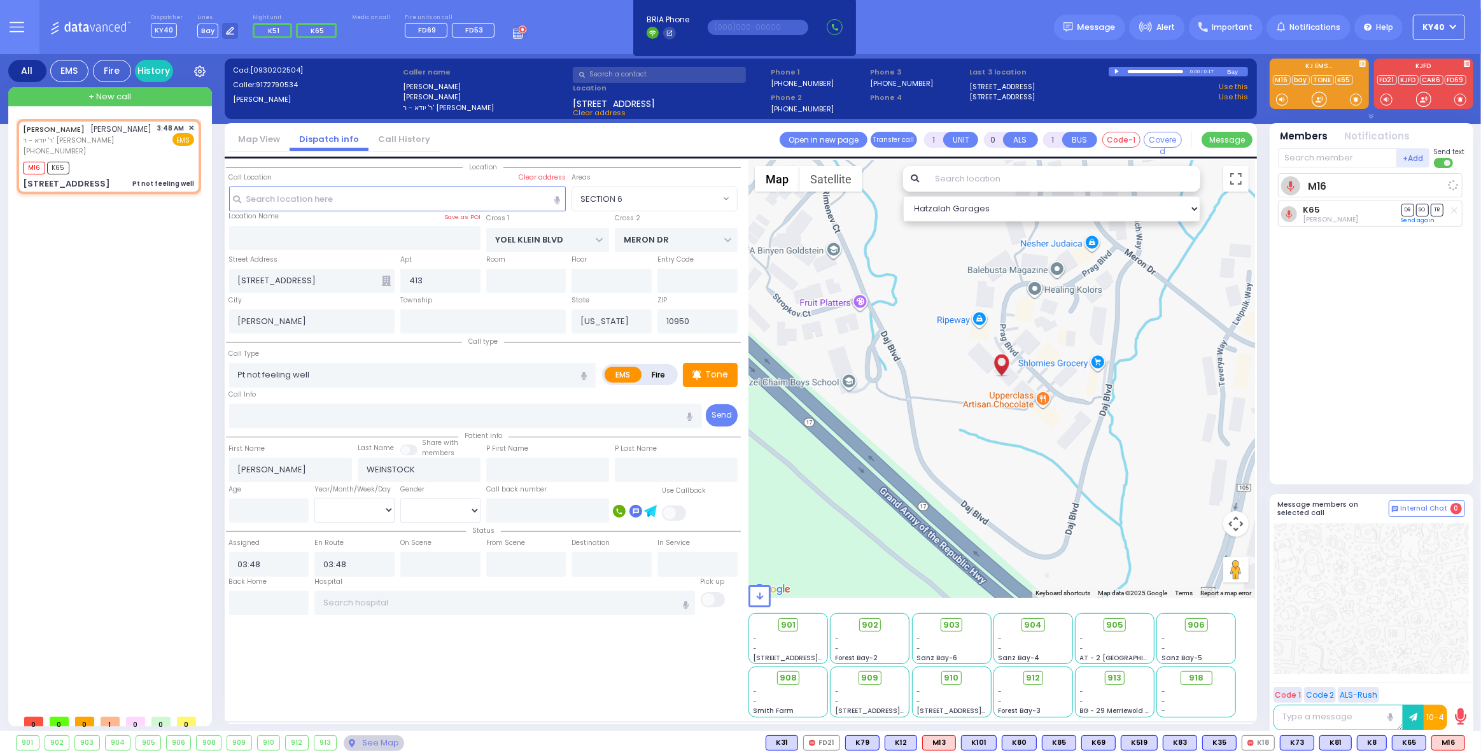
select select "Hatzalah Garages"
select select "SECTION 6"
click at [721, 375] on p "Tone" at bounding box center [716, 374] width 23 height 13
click at [135, 174] on div "M16 K65" at bounding box center [108, 167] width 171 height 16
select select
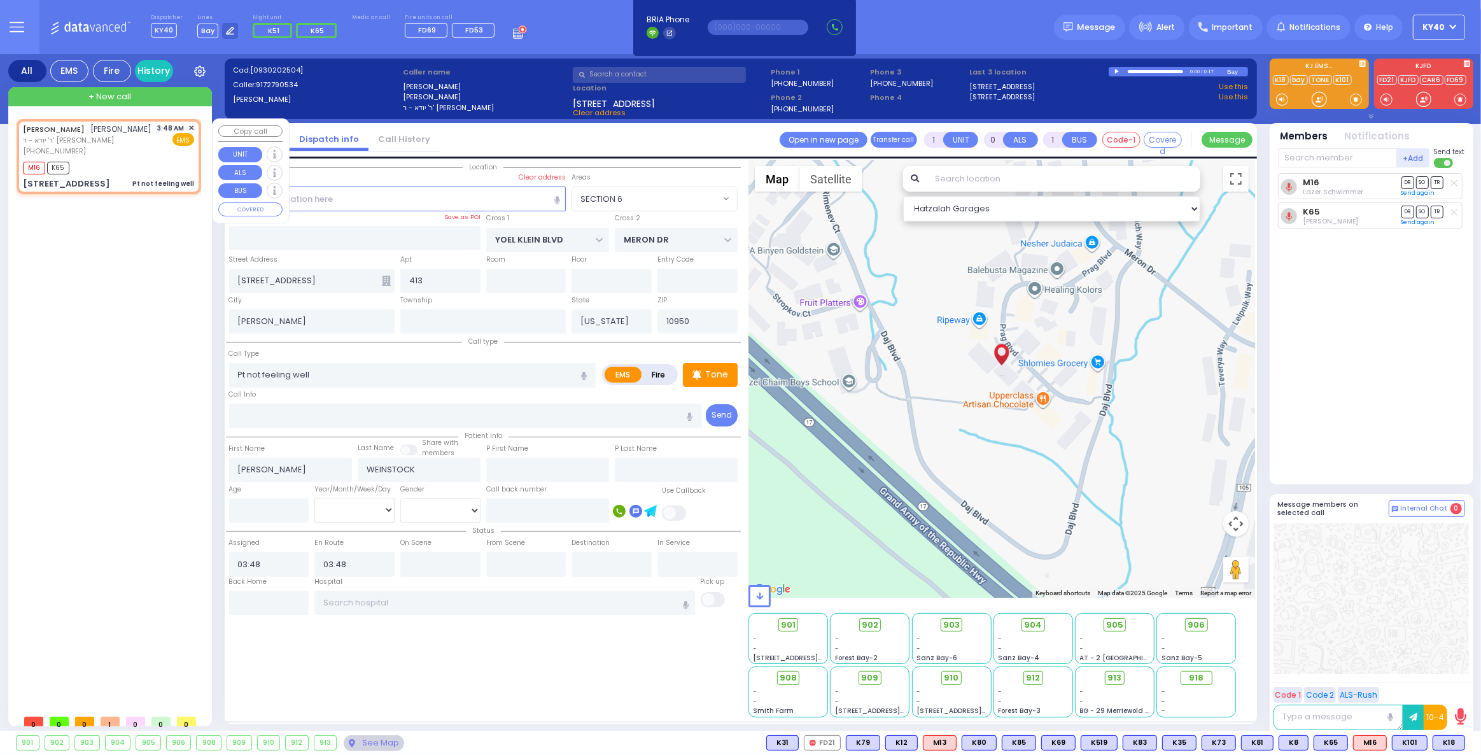
radio input "true"
select select
select select "SECTION 6"
select select "Hatzalah Garages"
click at [117, 157] on div "(917) 279-0534" at bounding box center [87, 151] width 129 height 11
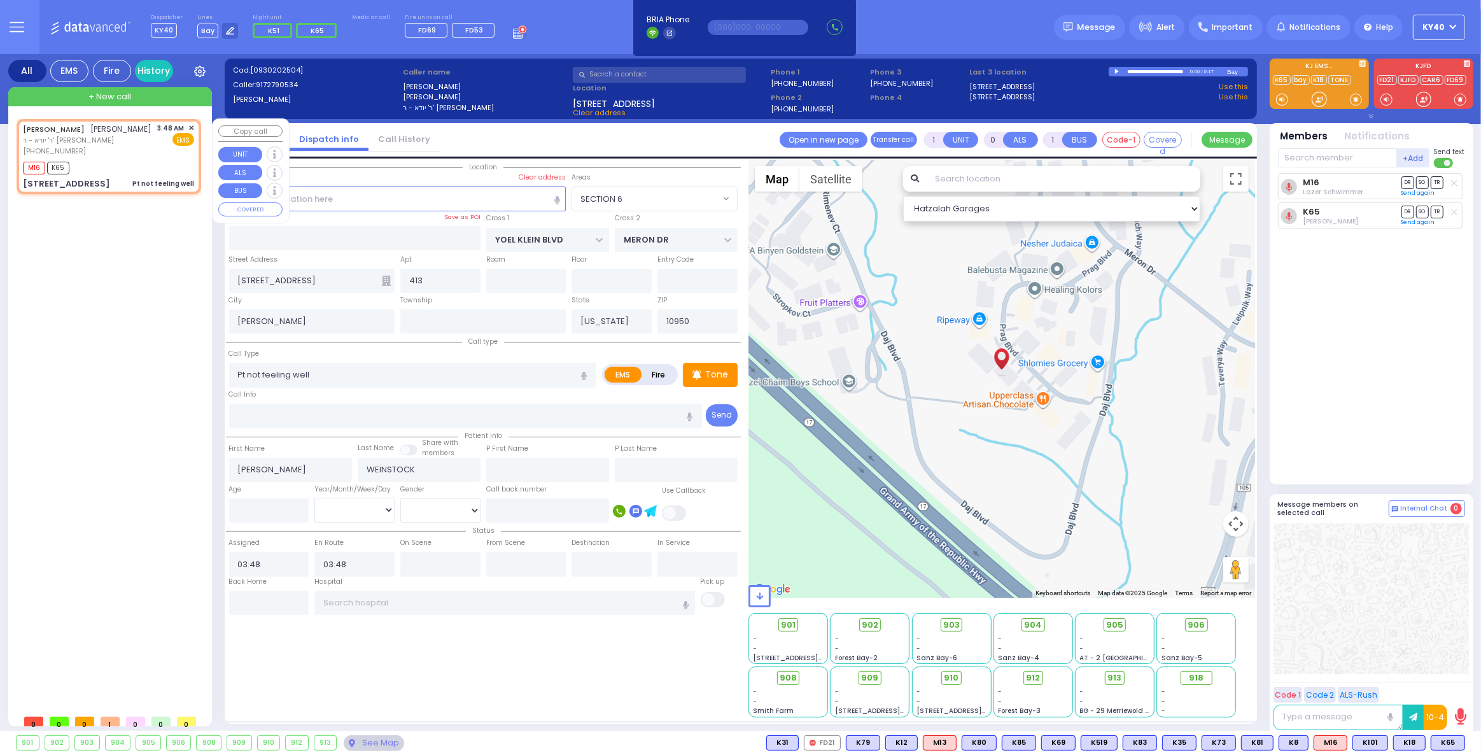
select select
radio input "true"
select select
select select "SECTION 6"
select select "Hatzalah Garages"
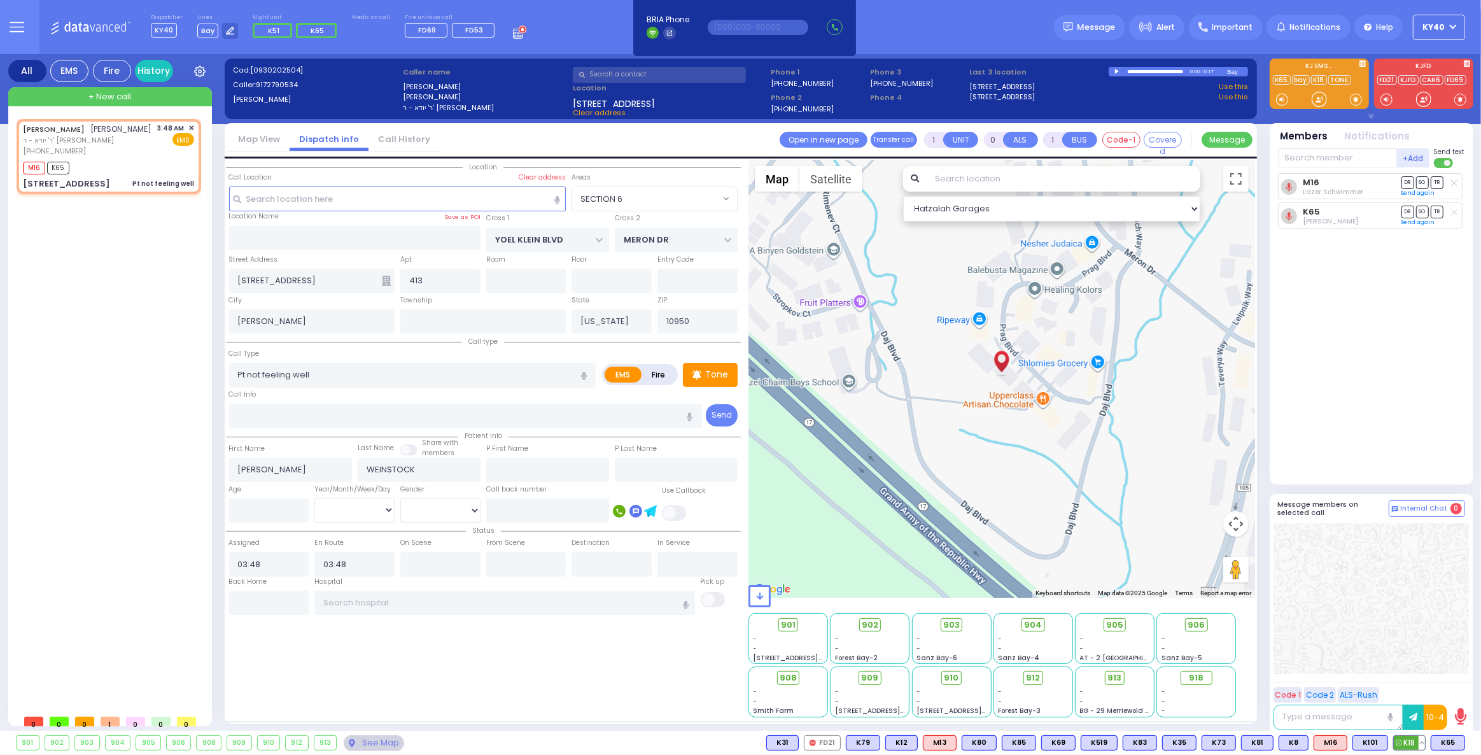
click at [1412, 740] on span "K18" at bounding box center [1409, 743] width 31 height 14
select select
radio input "true"
select select
select select "Hatzalah Garages"
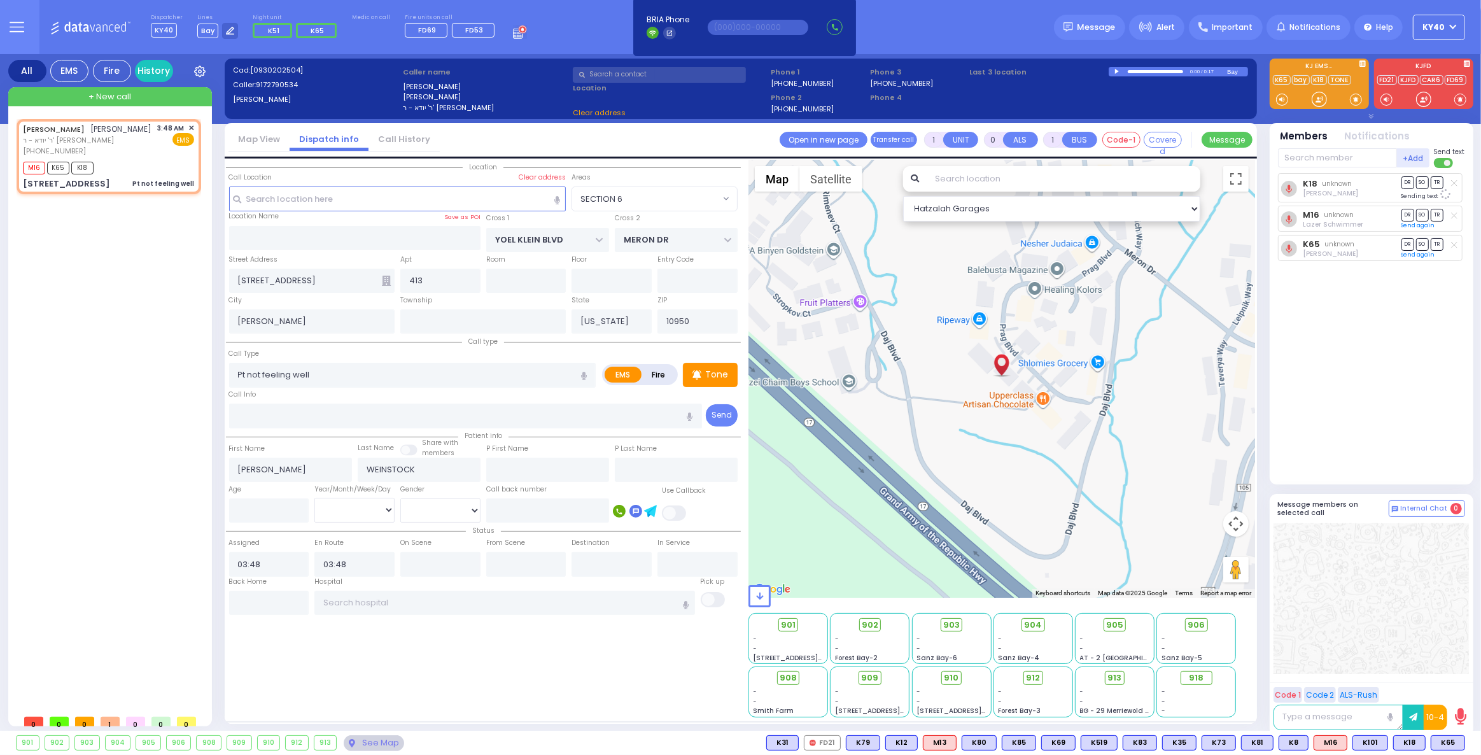
select select "SECTION 6"
click at [1035, 626] on span "904" at bounding box center [1038, 625] width 18 height 13
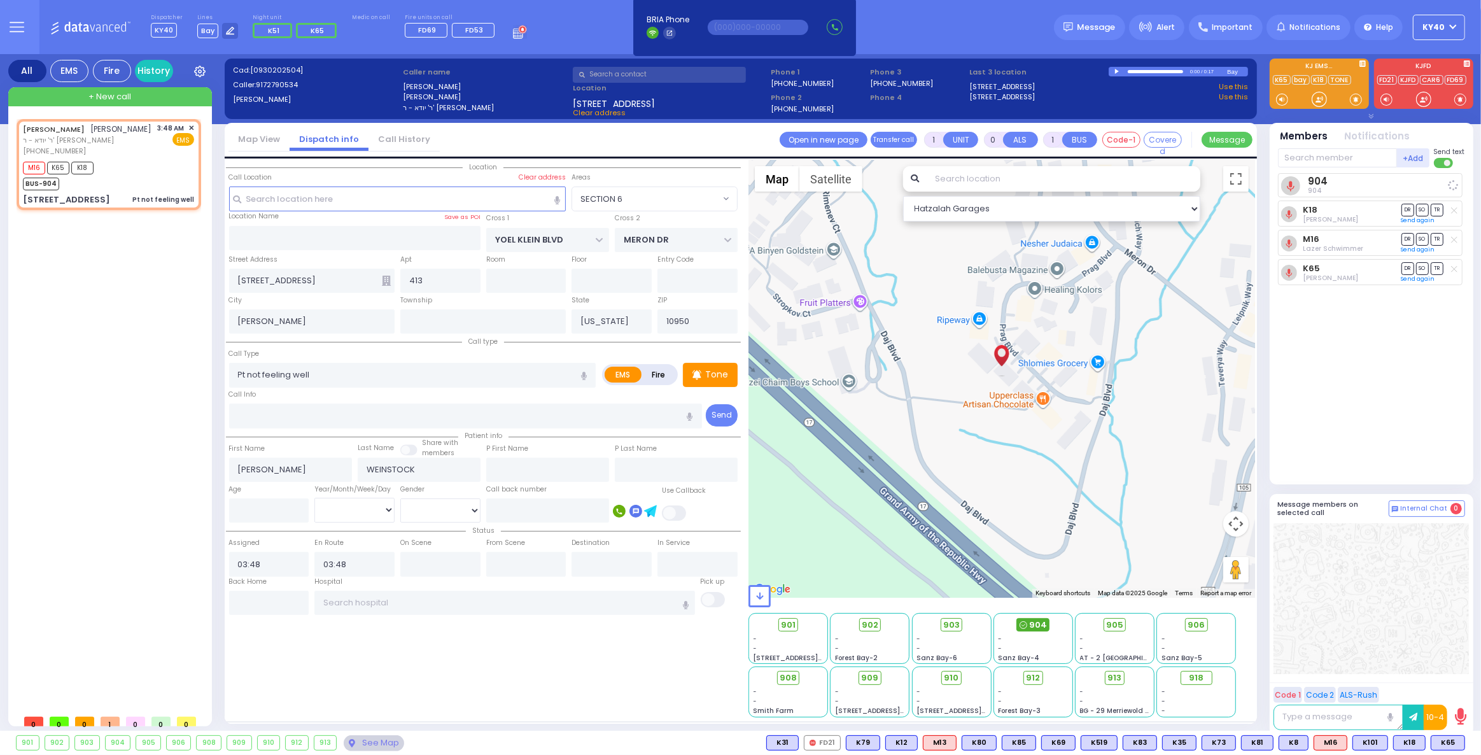
select select
radio input "true"
select select
select select "Hatzalah Garages"
select select "SECTION 6"
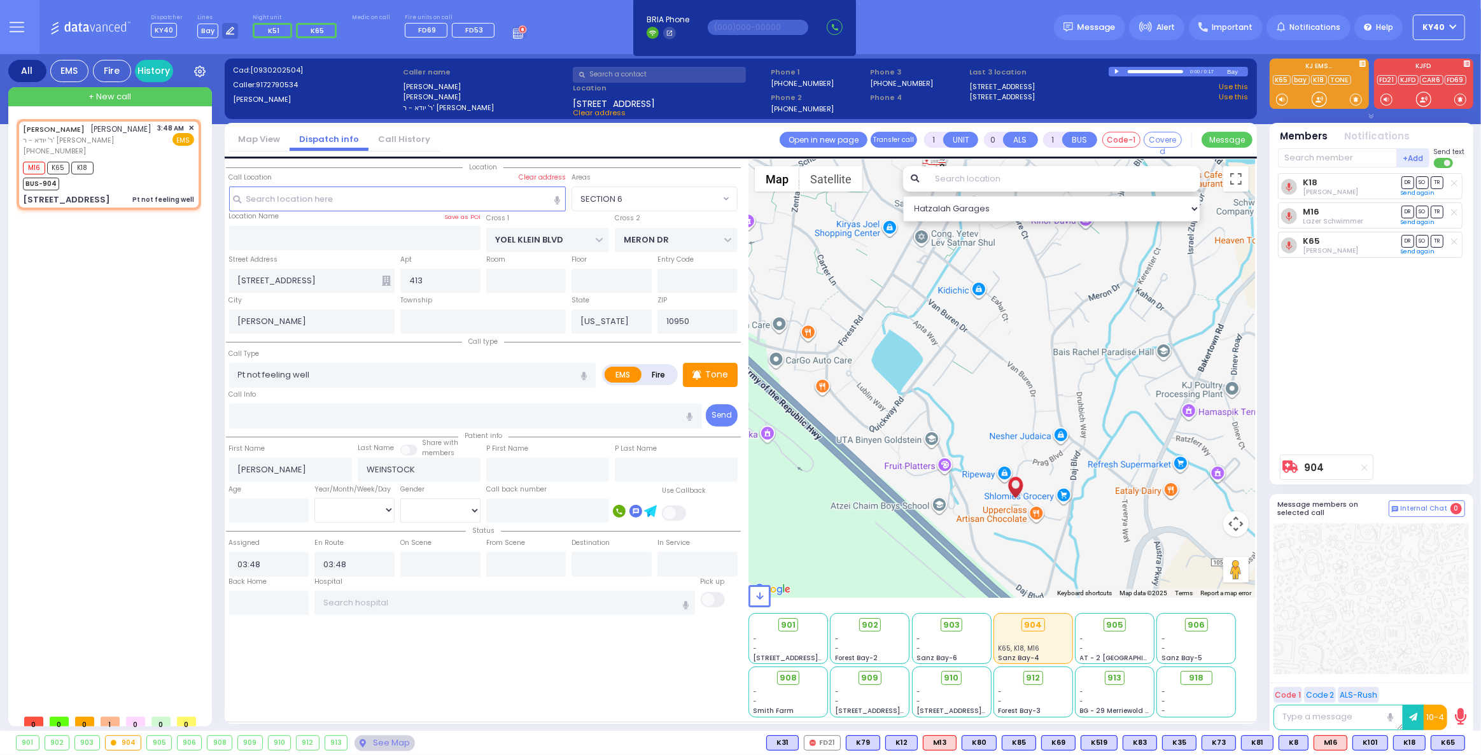
drag, startPoint x: 1000, startPoint y: 407, endPoint x: 1003, endPoint y: 532, distance: 124.8
click at [1003, 532] on div "904 Calculate distance 594 Calculate distance 595 Calculate distance 596 Calcul…" at bounding box center [1002, 379] width 507 height 438
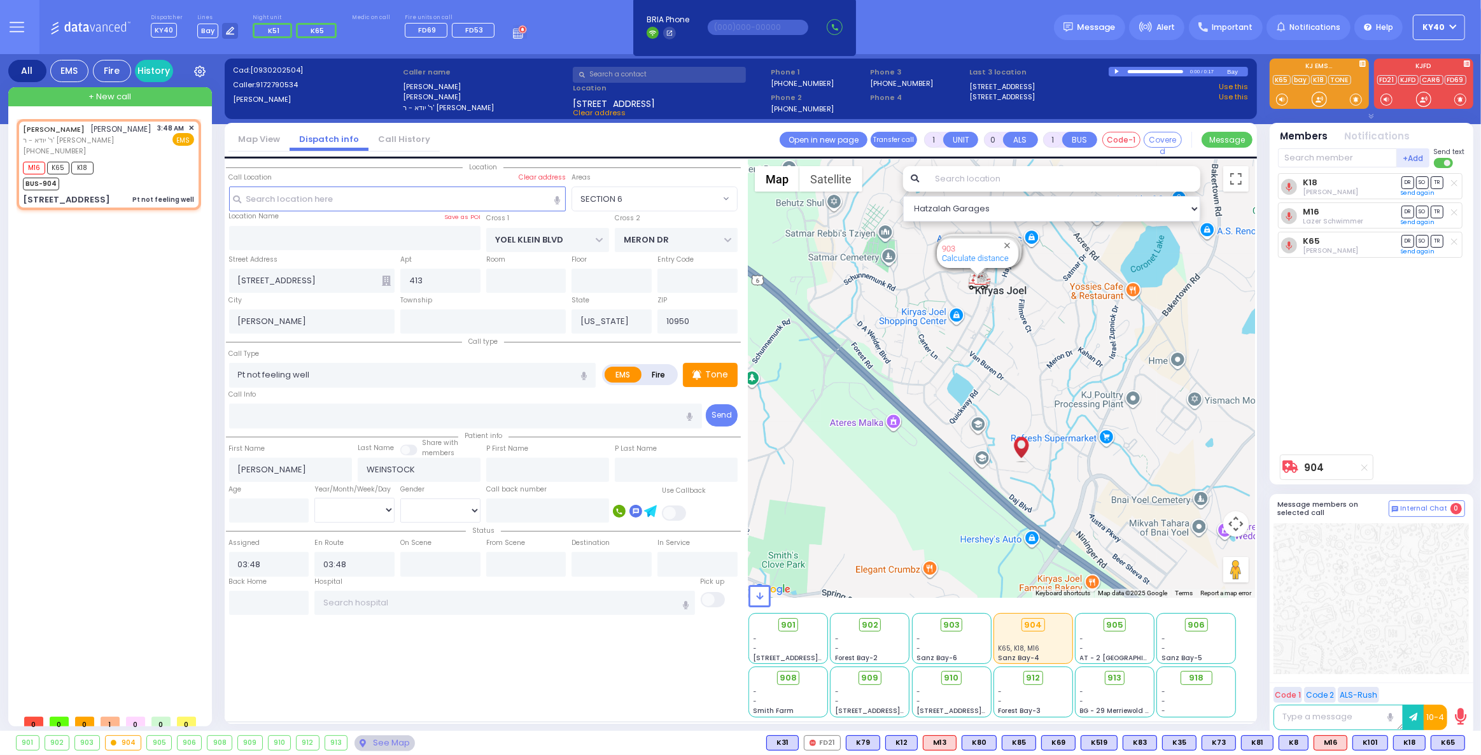
click at [1022, 402] on div "904 Calculate distance 594 Calculate distance 595 Calculate distance 596 Calcul…" at bounding box center [1002, 379] width 507 height 438
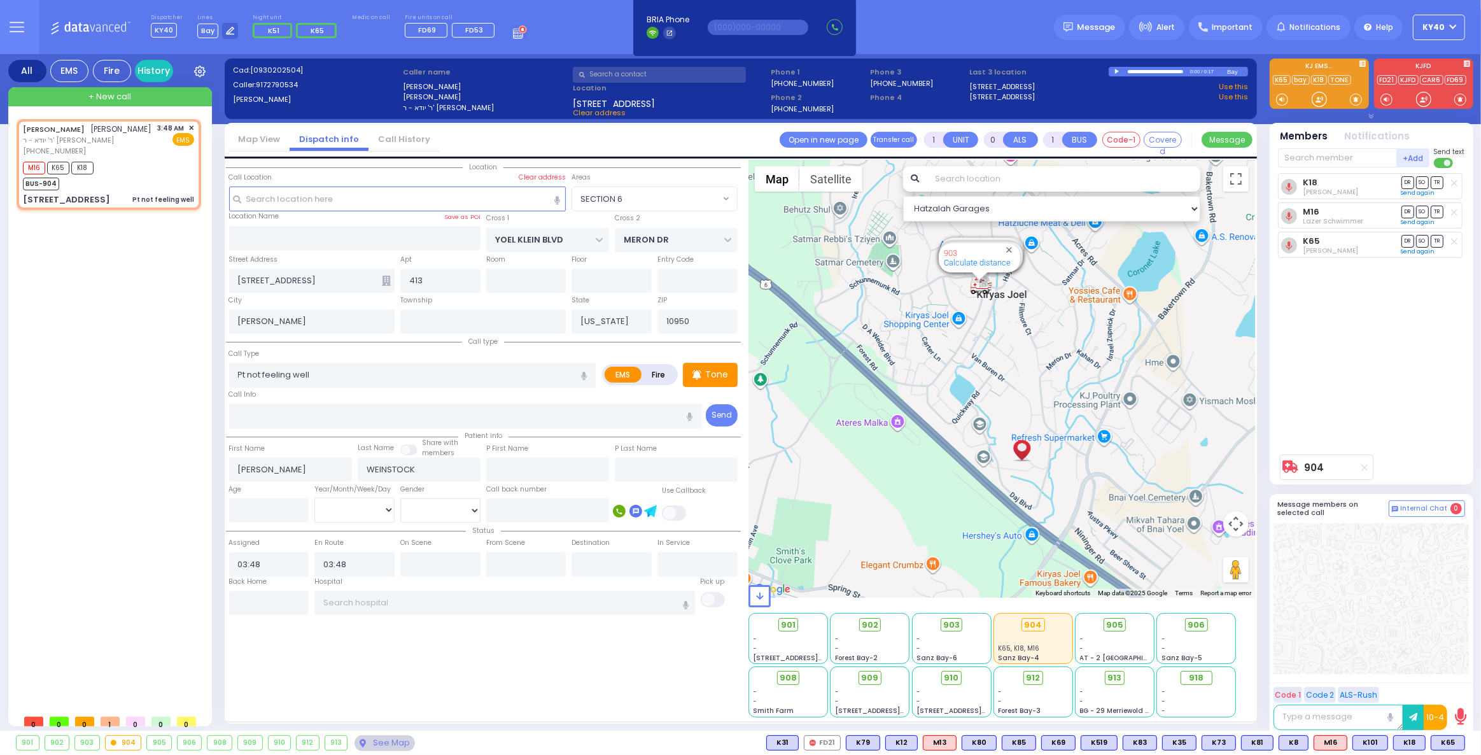
type input "6"
select select
radio input "true"
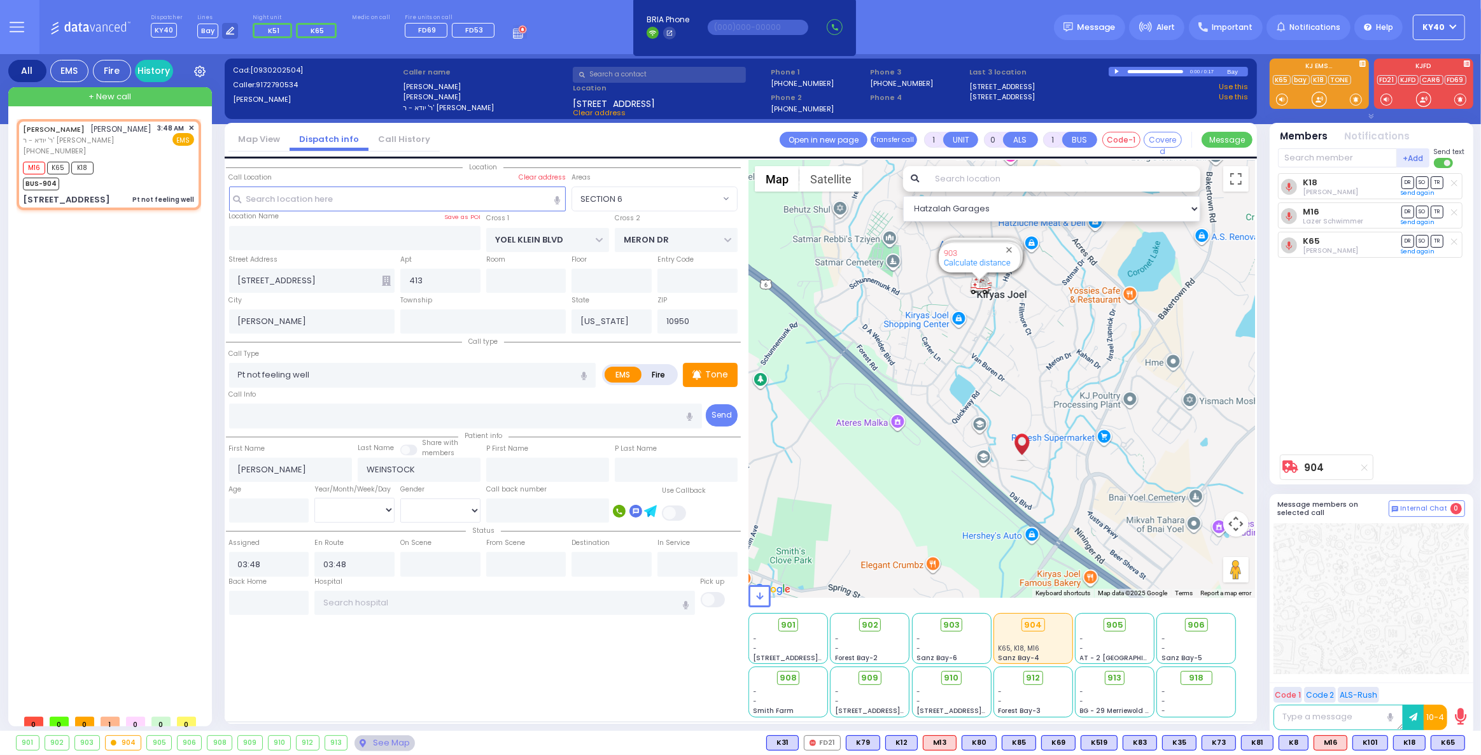
type input "Unknown"
select select "Year"
select select "Hatzalah Garages"
select select "SECTION 6"
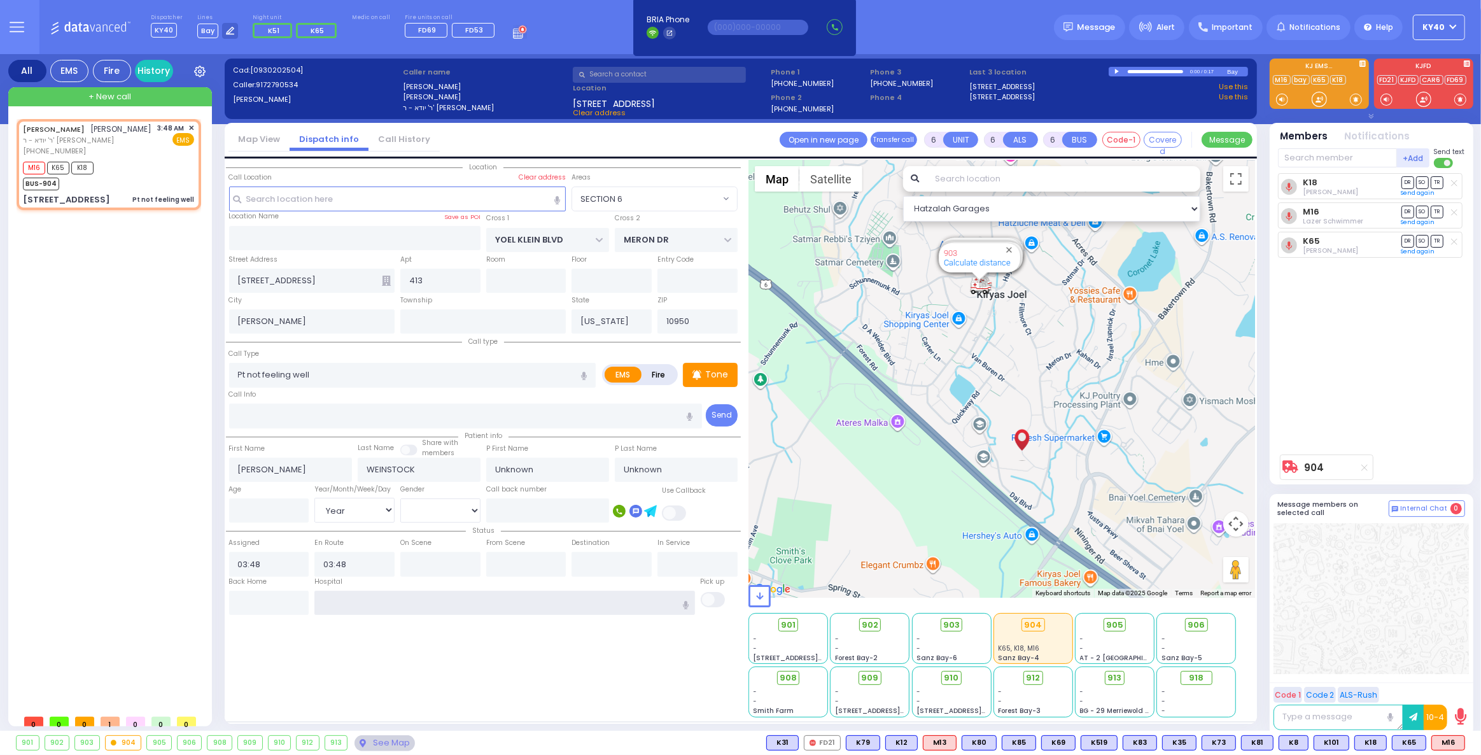
click at [524, 601] on input "text" at bounding box center [505, 603] width 380 height 24
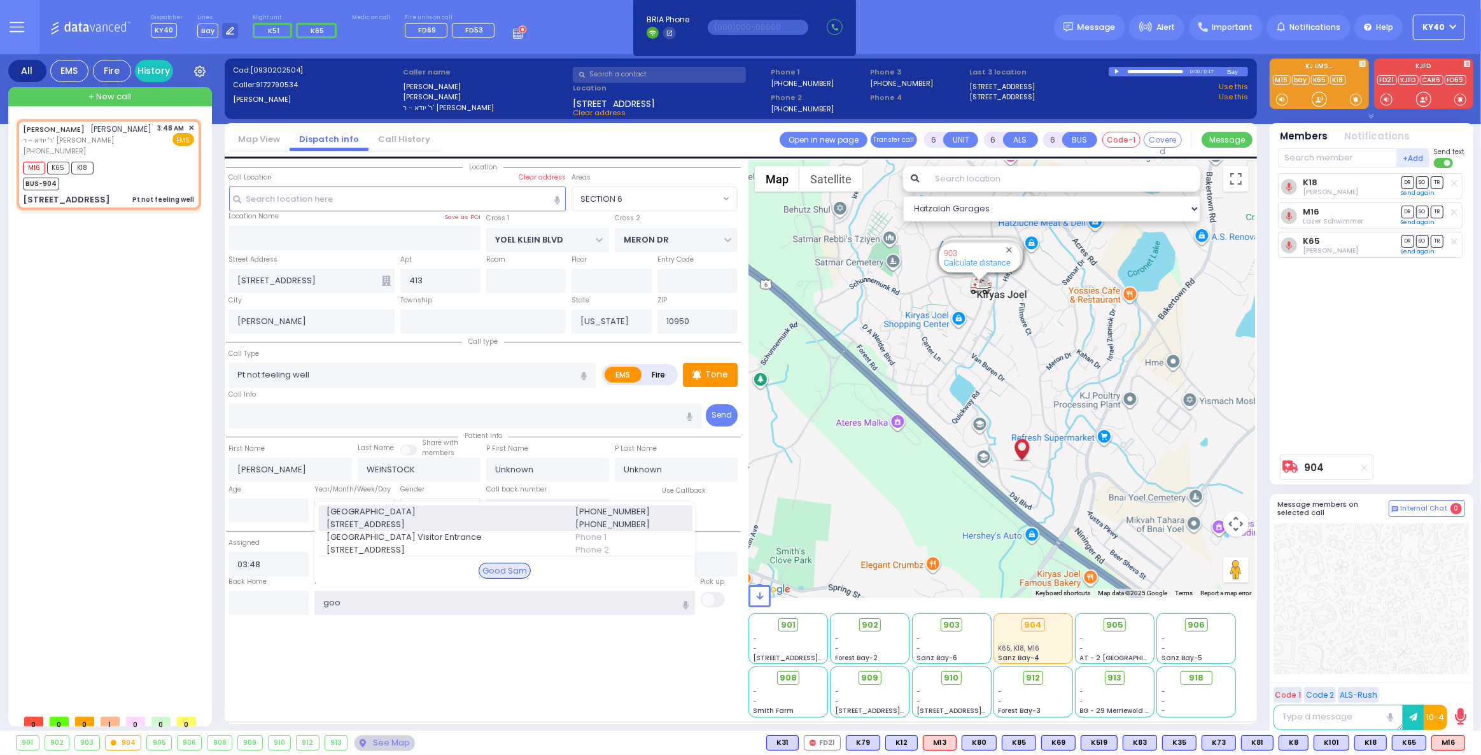
type input "goo"
click at [535, 526] on span "255 Lafayette Ave." at bounding box center [443, 524] width 233 height 13
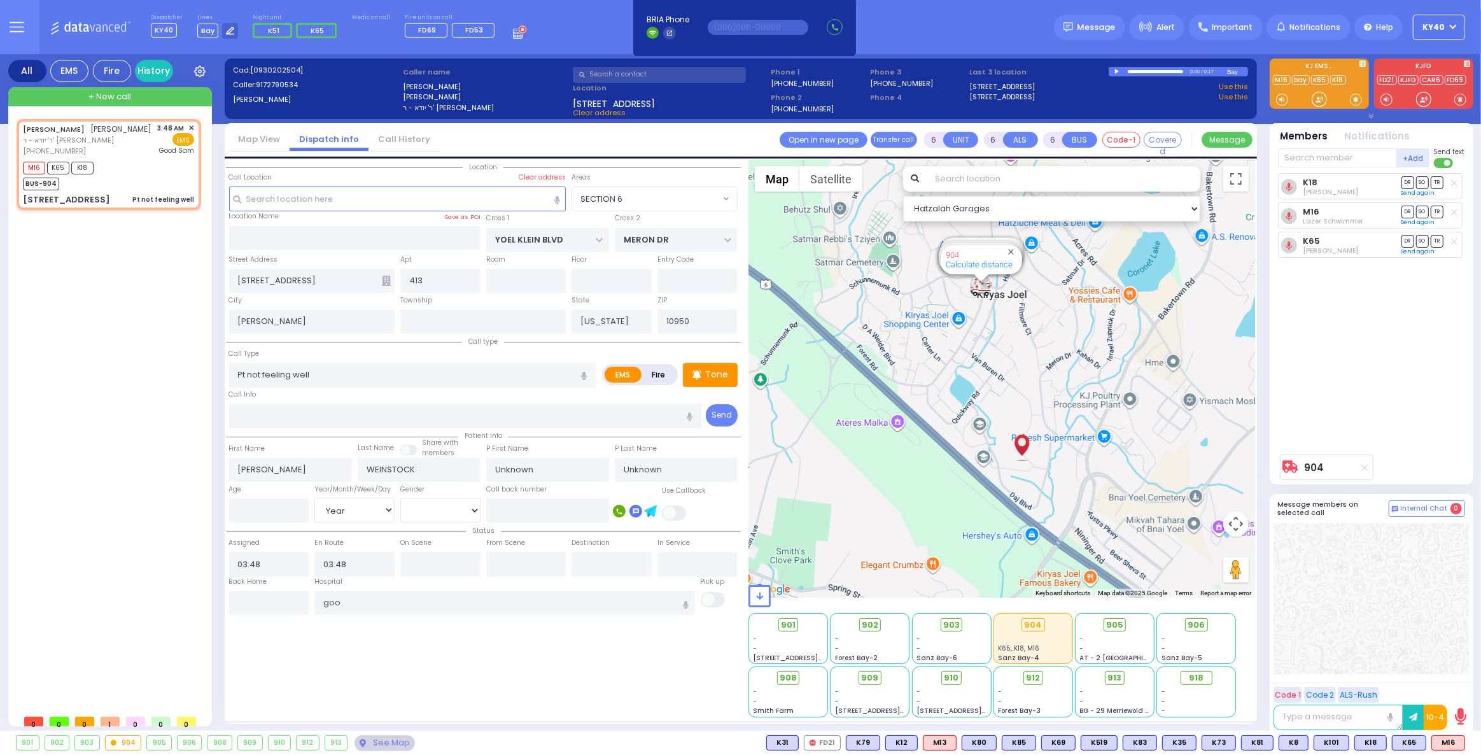
select select
radio input "true"
select select "Year"
type input "[GEOGRAPHIC_DATA]"
select select "Hatzalah Garages"
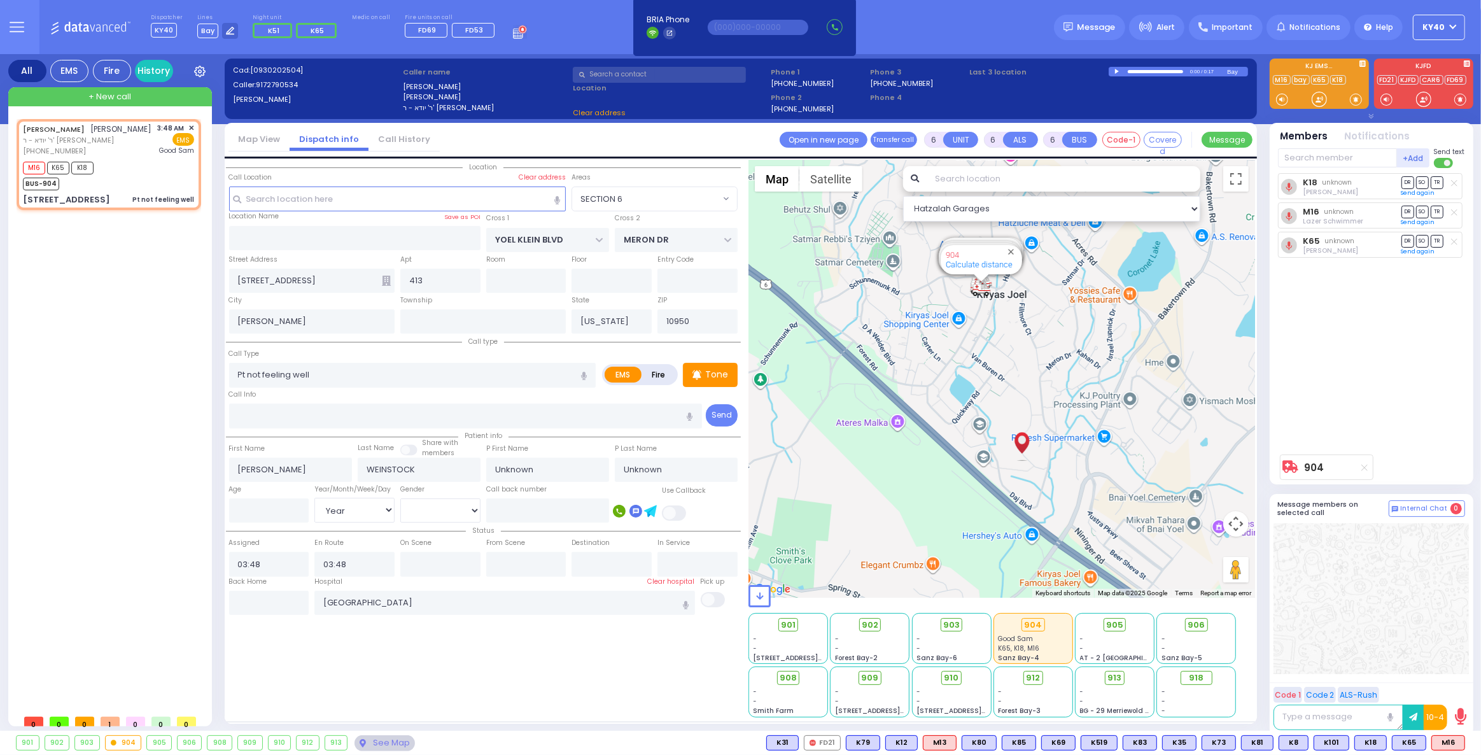
select select "SECTION 6"
click at [1425, 237] on span "SO" at bounding box center [1423, 241] width 13 height 12
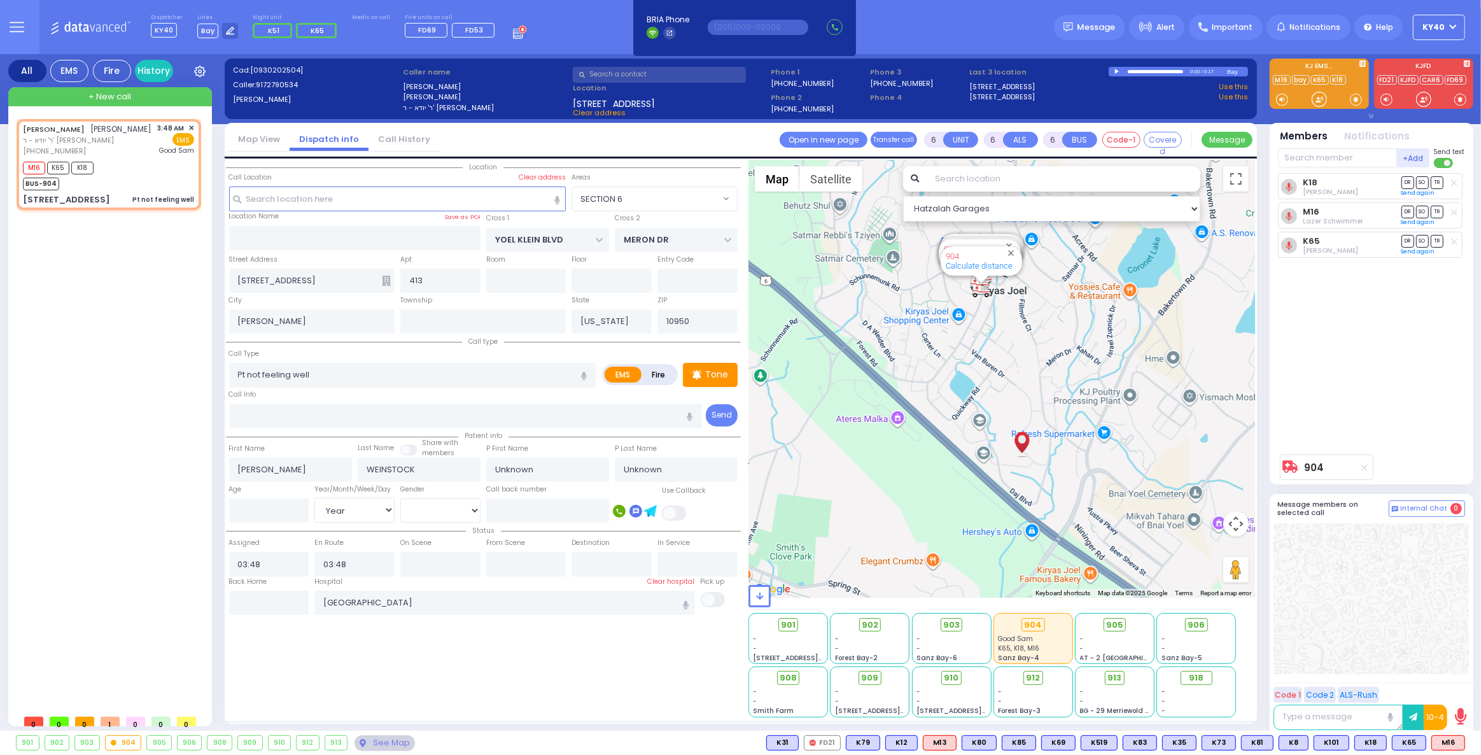
select select
radio input "true"
select select "Year"
select select "Hatzalah Garages"
select select "SECTION 6"
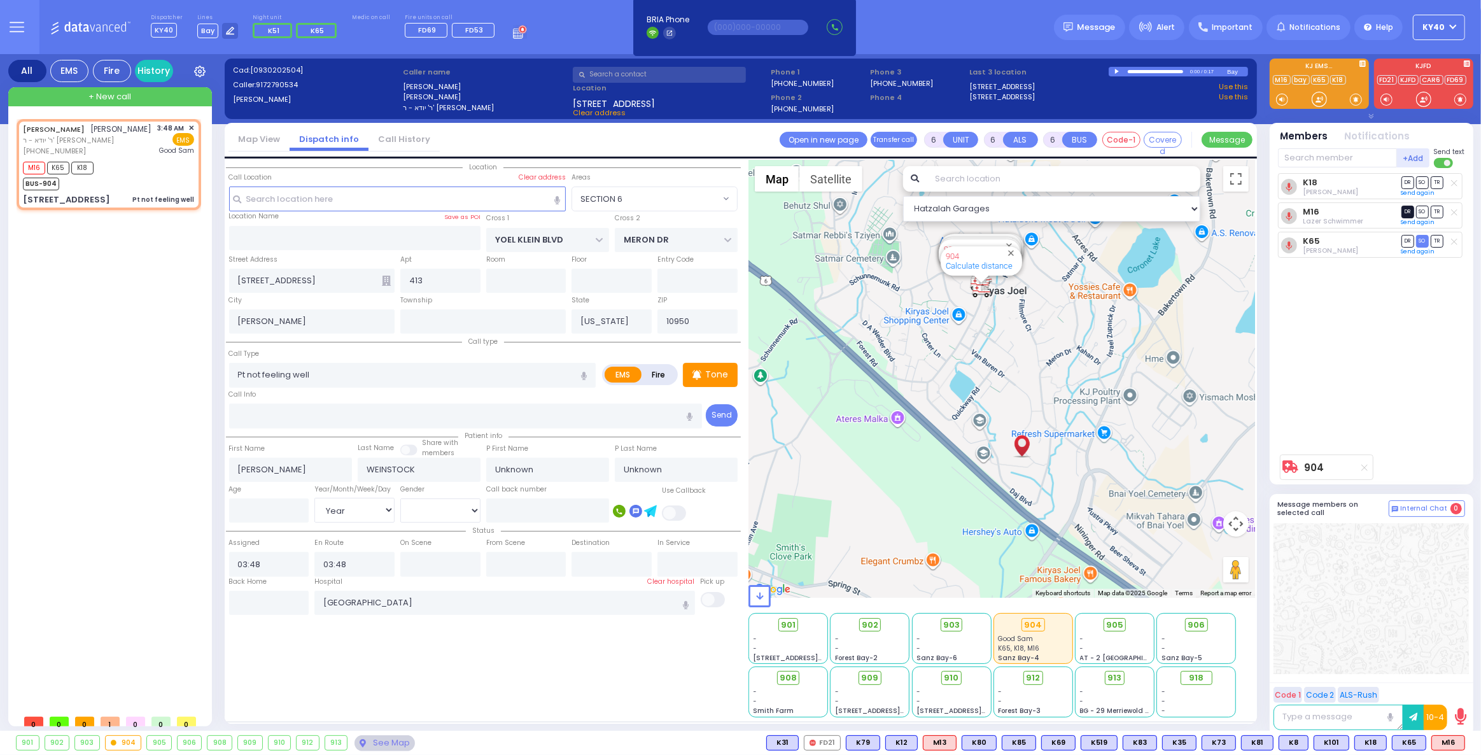
click at [1409, 209] on span "DR" at bounding box center [1408, 212] width 13 height 12
select select
radio input "true"
select select "Year"
select select "Hatzalah Garages"
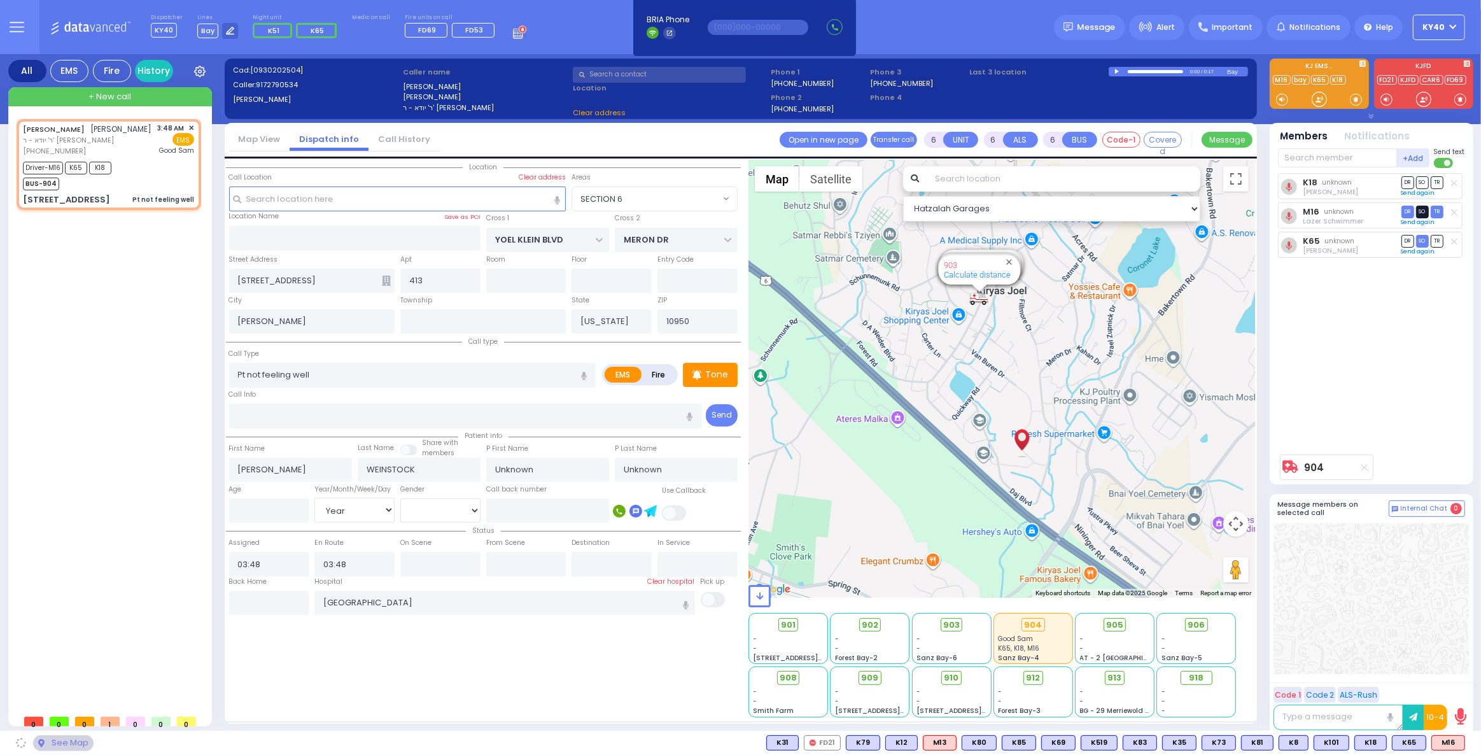
select select "SECTION 6"
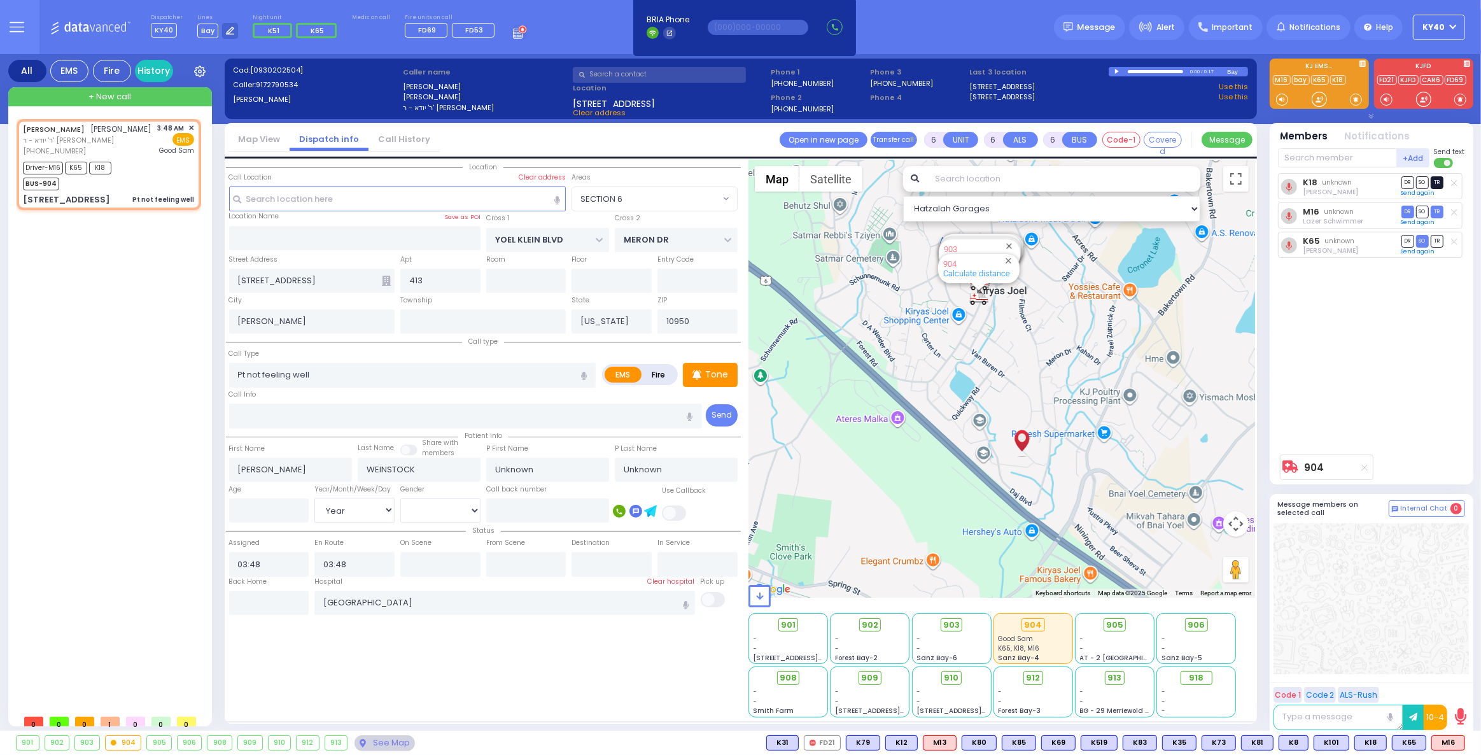
click at [1438, 185] on span "TR" at bounding box center [1437, 182] width 13 height 12
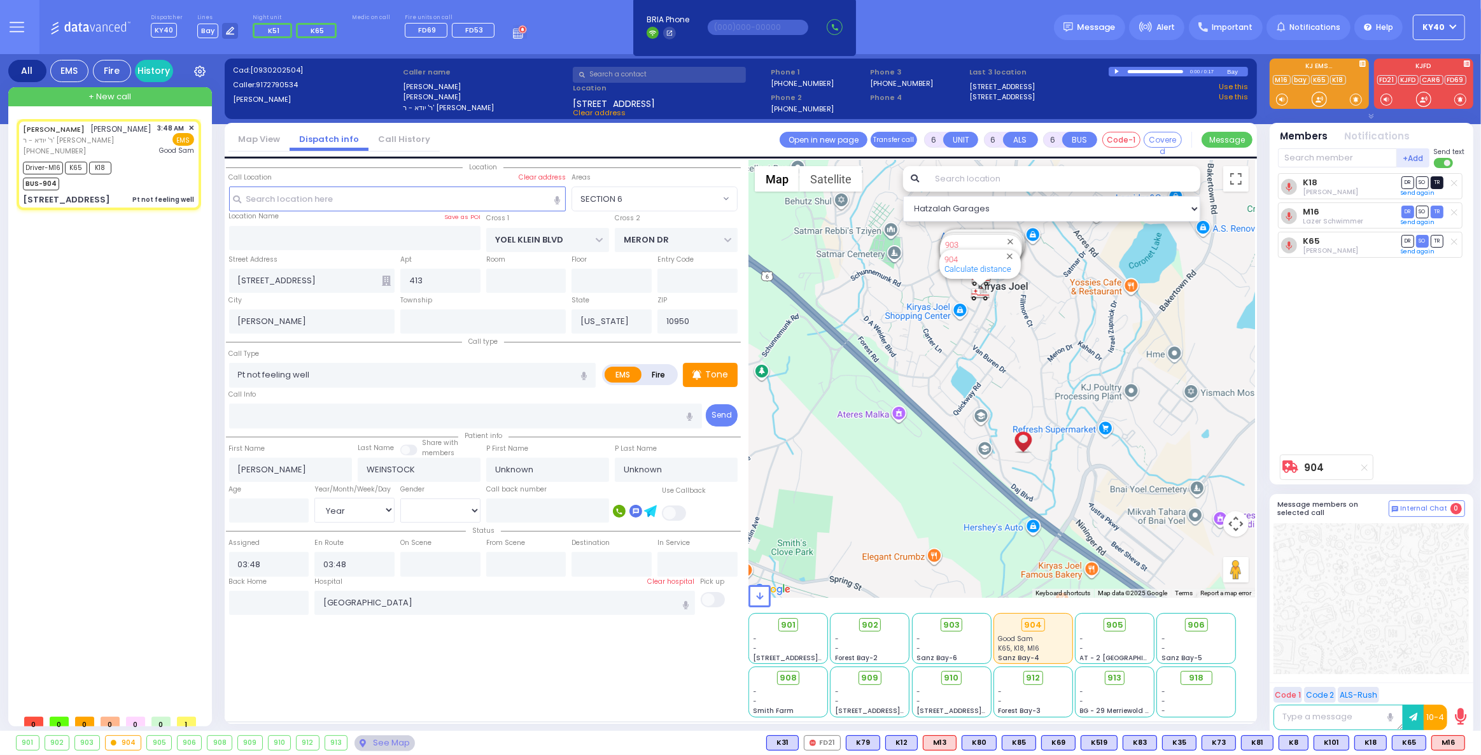
select select
radio input "true"
select select "Year"
type input "04:11"
select select "Hatzalah Garages"
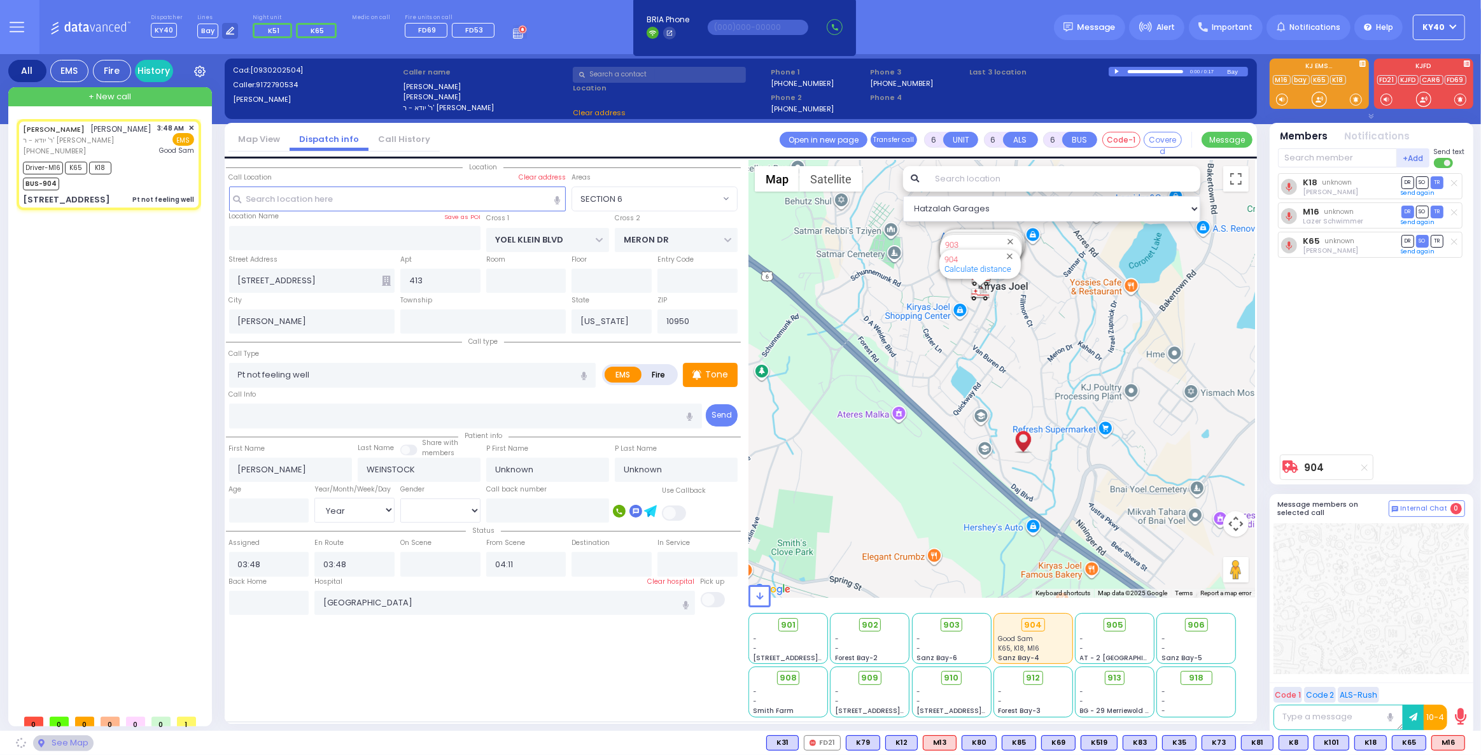
select select "SECTION 6"
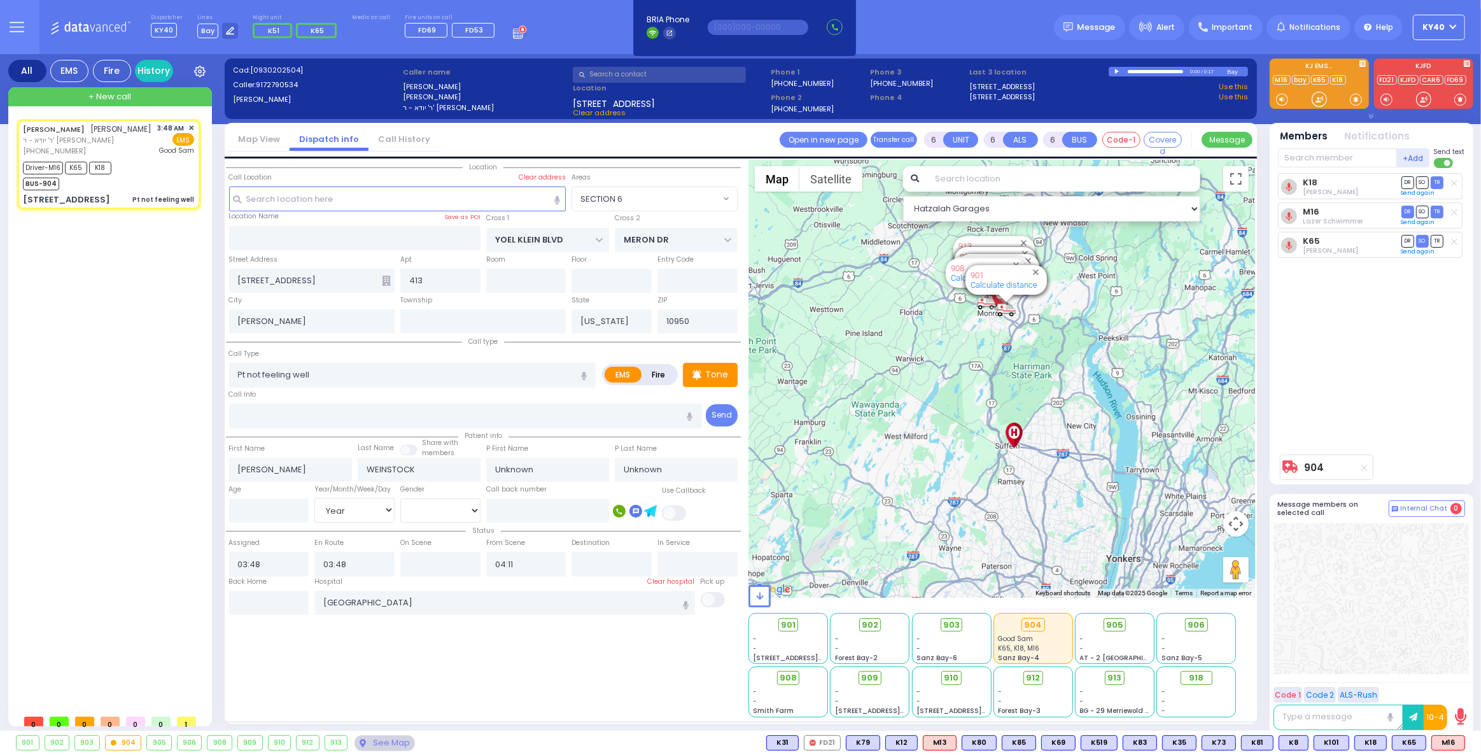
select select
radio input "true"
select select "Year"
select select "Hatzalah Garages"
select select
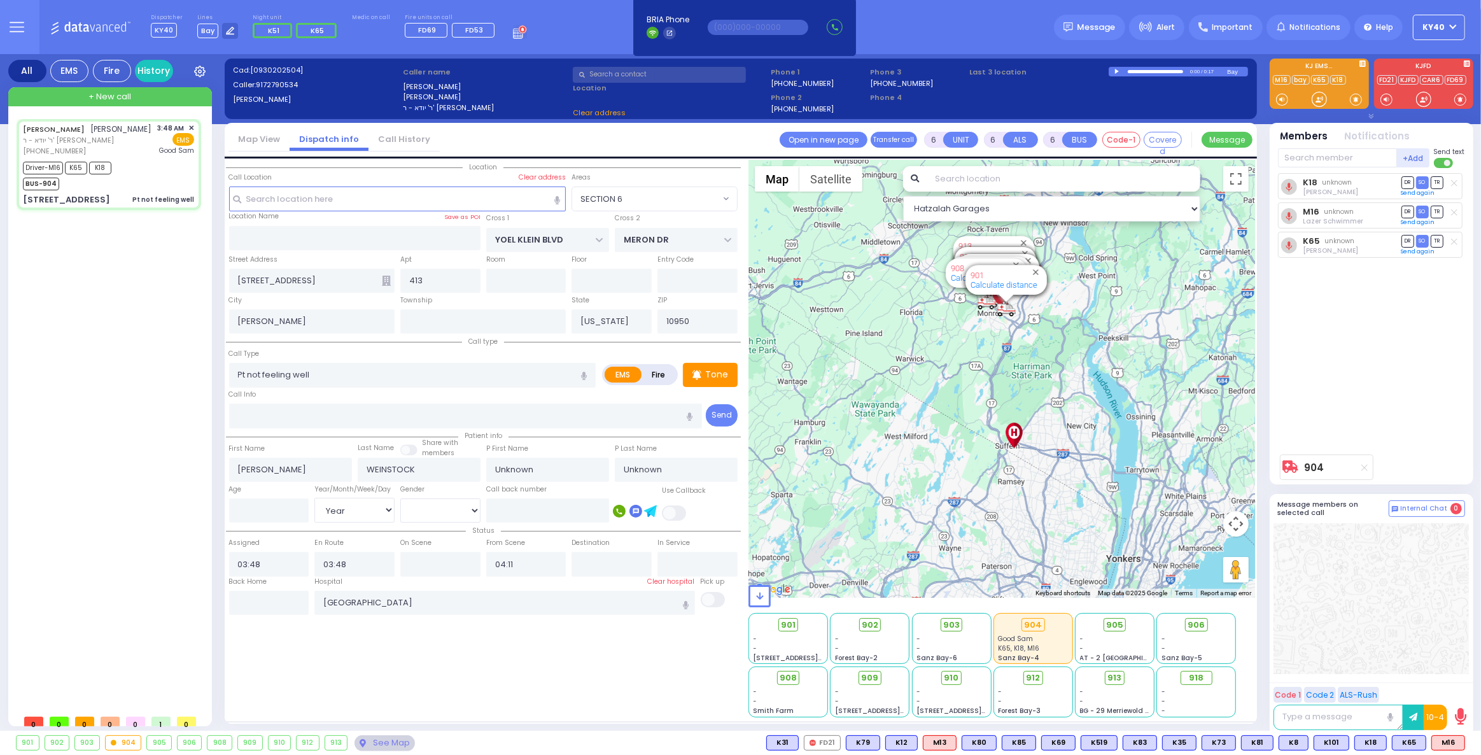
radio input "true"
select select "Year"
select select "Hatzalah Garages"
select select "SECTION 6"
select select
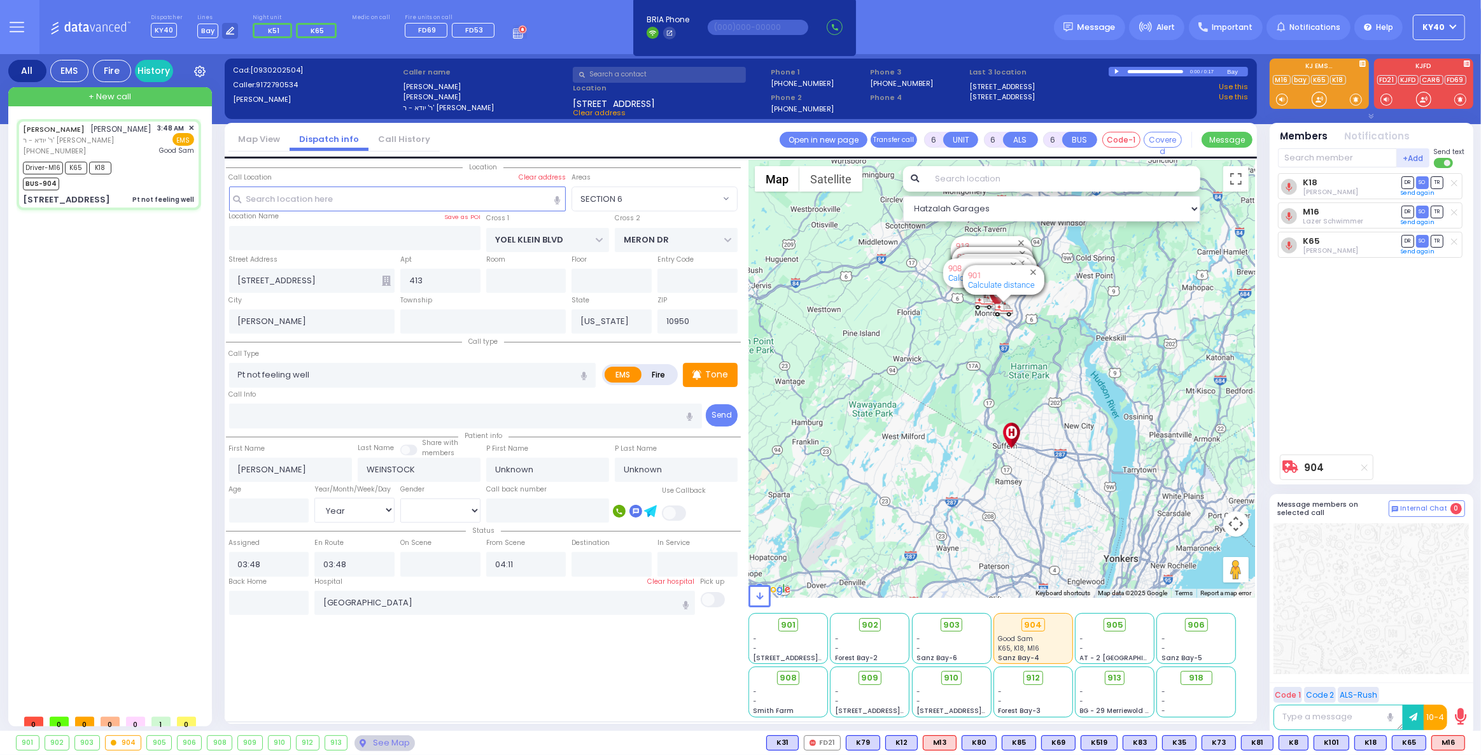
radio input "true"
select select "Year"
select select "Hatzalah Garages"
select select "SECTION 6"
select select
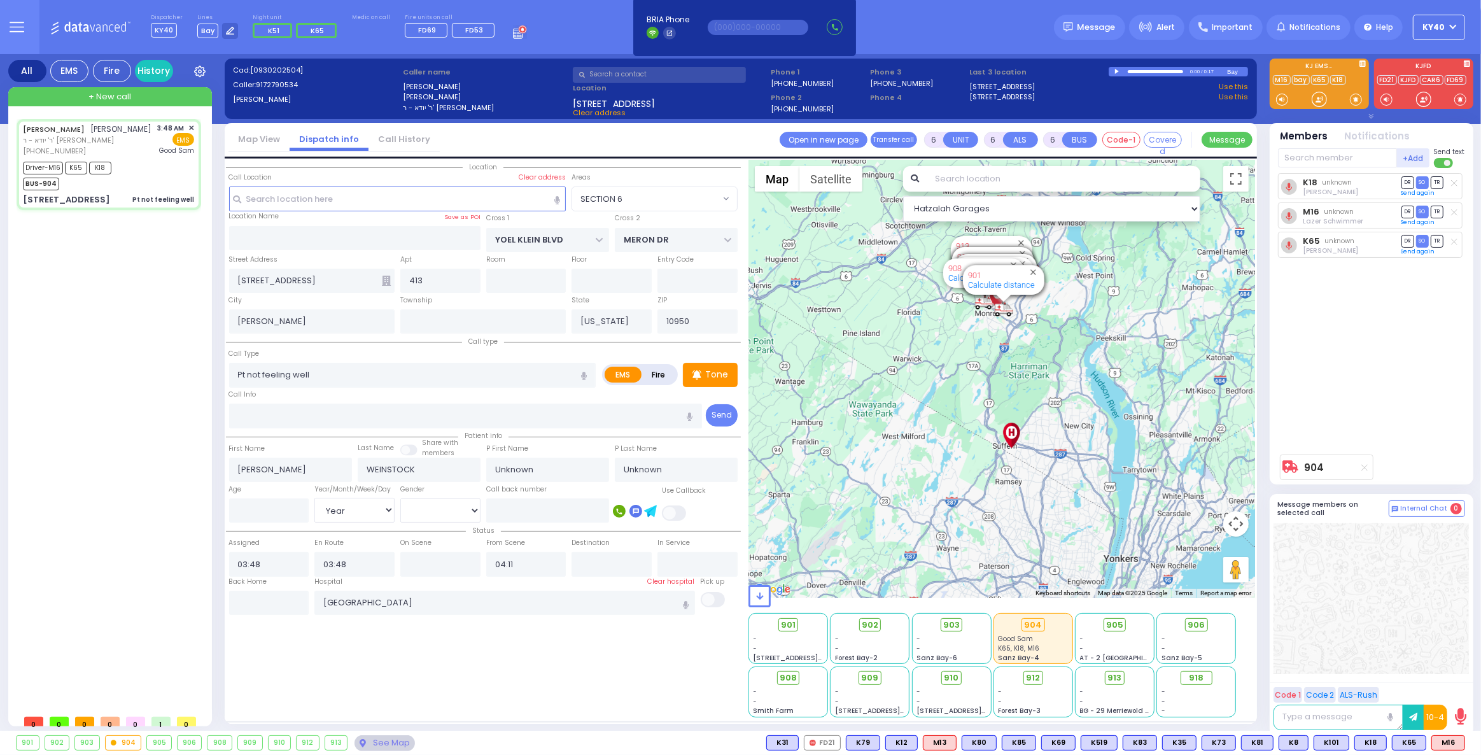
radio input "true"
select select "Year"
select select "Hatzalah Garages"
select select "SECTION 6"
select select
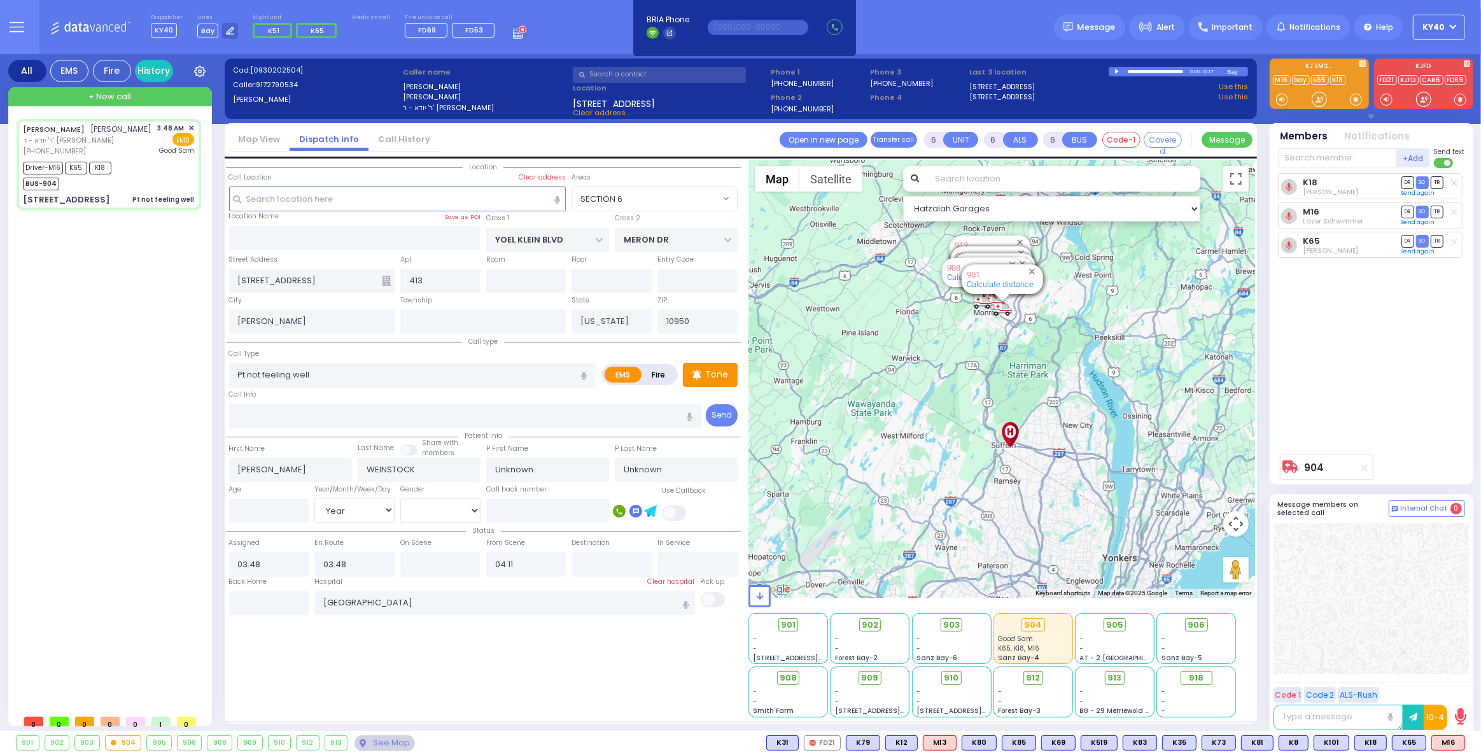
radio input "true"
select select "Year"
select select "Hatzalah Garages"
select select "SECTION 6"
select select
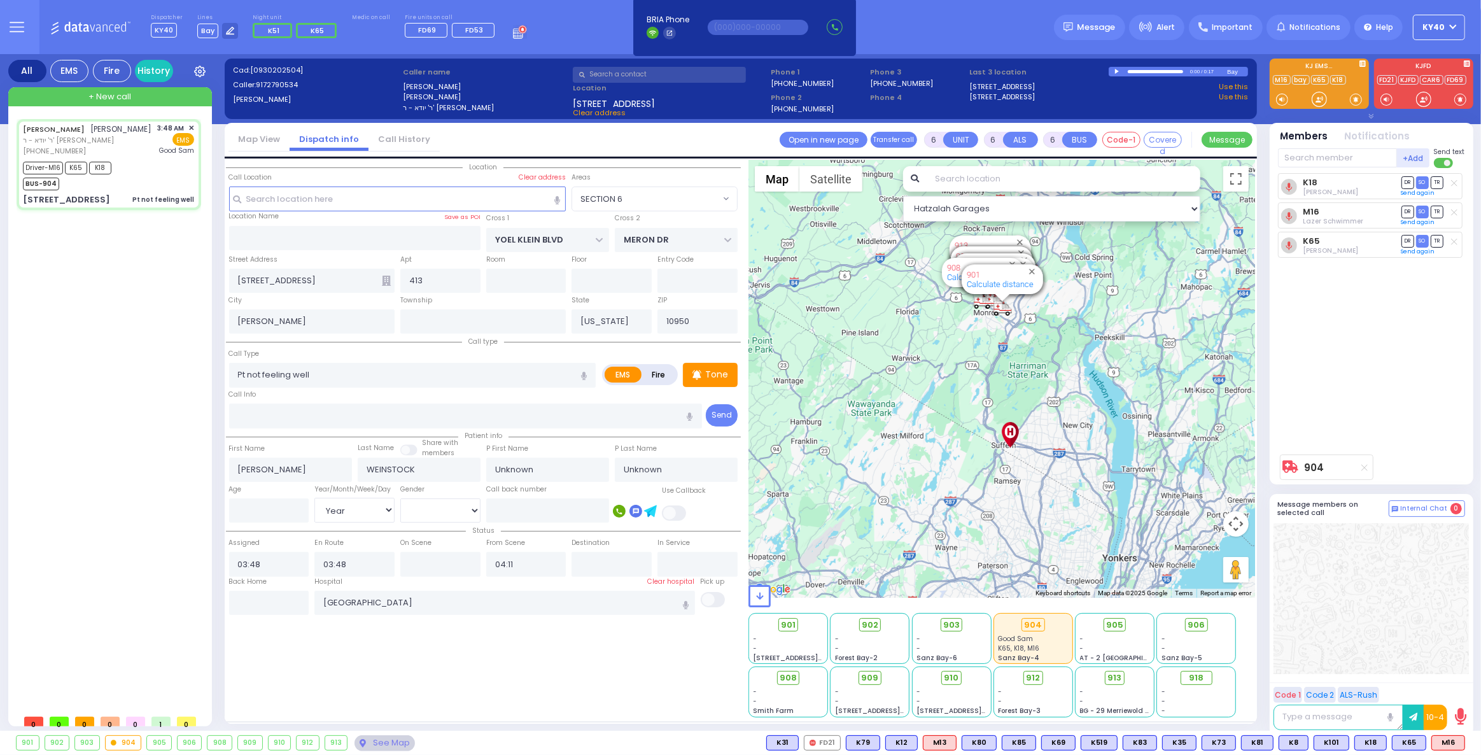
radio input "true"
select select "Year"
select select "Hatzalah Garages"
select select "SECTION 6"
select select
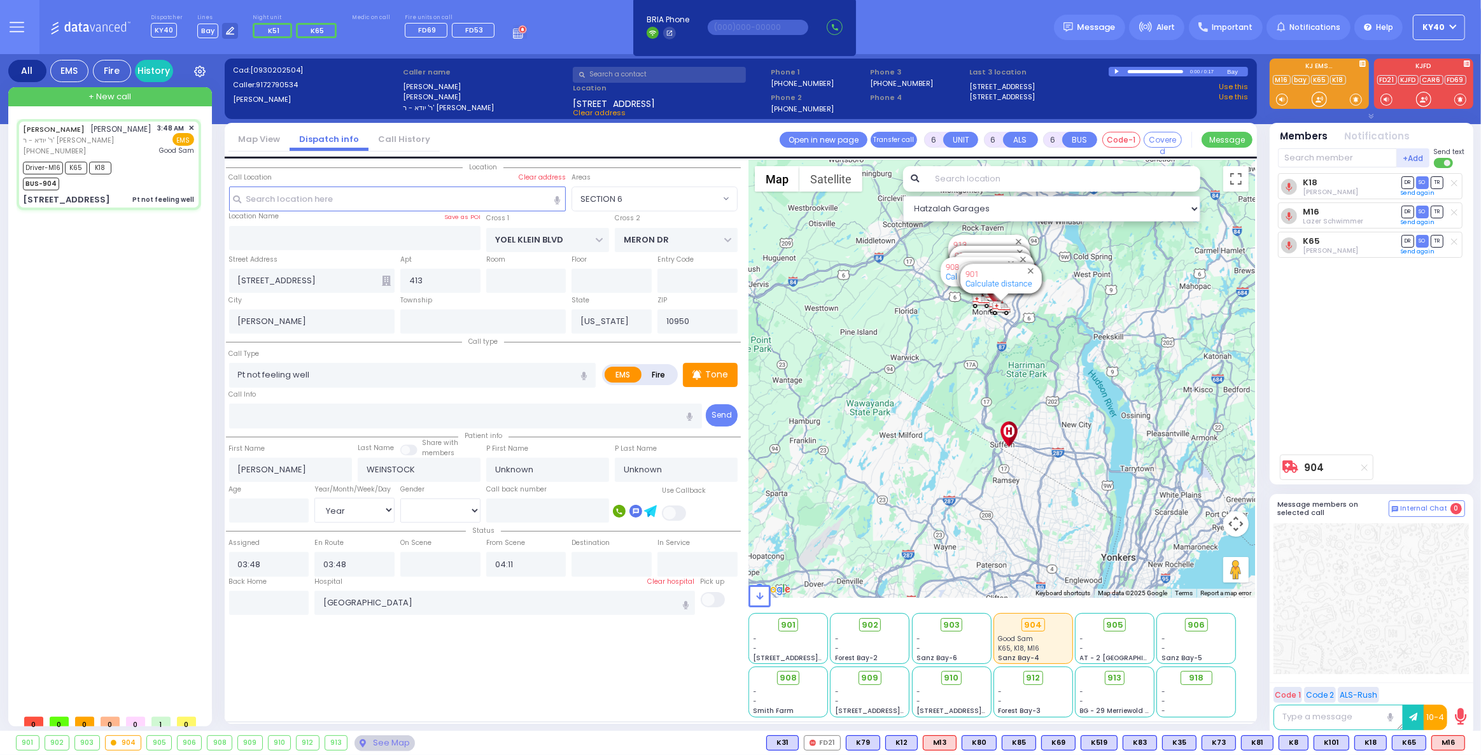
radio input "true"
select select "Year"
select select "Hatzalah Garages"
select select "SECTION 6"
select select
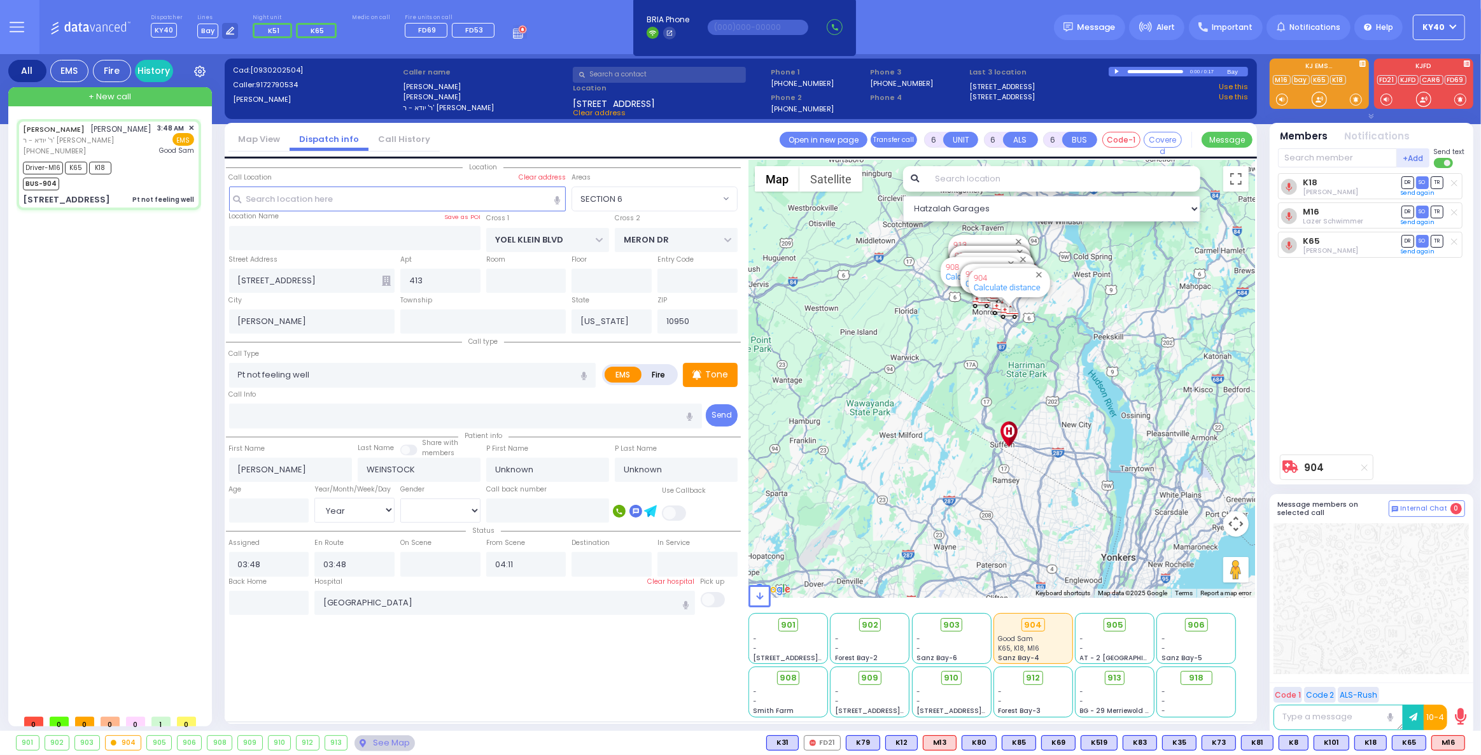
radio input "true"
type input "[PERSON_NAME]"
type input "Steinmetz"
type input "37"
select select "Year"
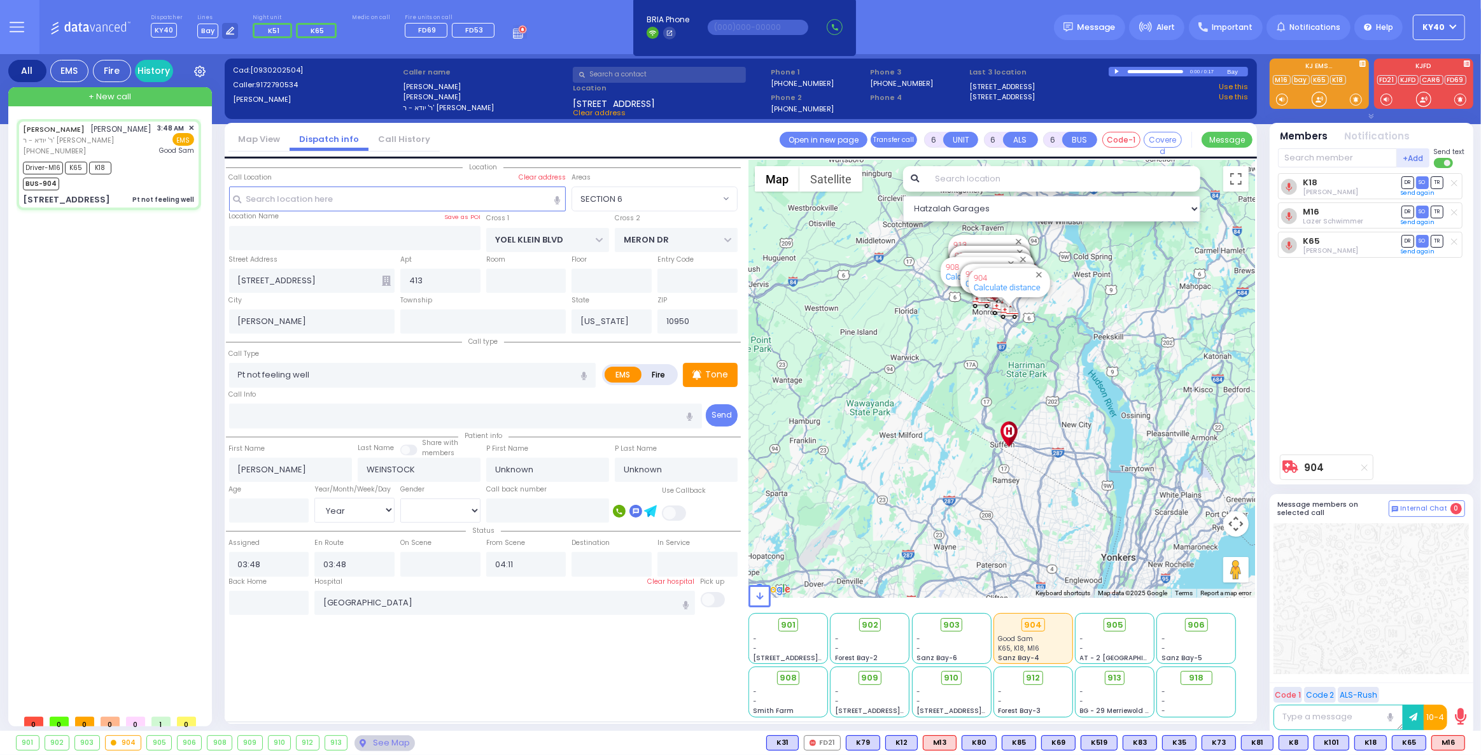
select select "[DEMOGRAPHIC_DATA]"
select select "Hatzalah Garages"
click at [229, 27] on icon at bounding box center [230, 31] width 8 height 8
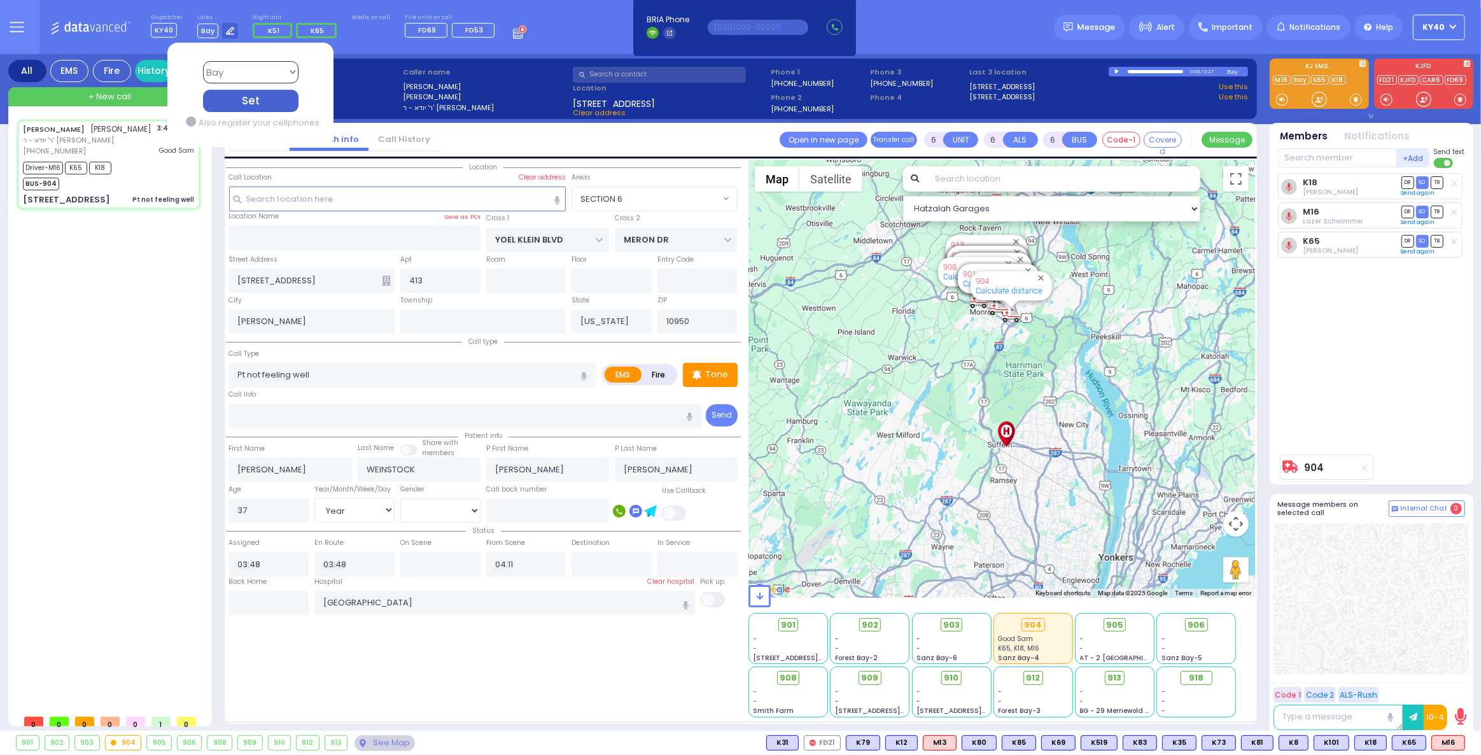
click at [244, 66] on select "Bay K-14 K-16 K-18 K-40 K-6 K-61 K-63 K-67 K-72 Medic 7 K-68 K-48 D-801 D-802 D…" at bounding box center [249, 72] width 95 height 22
click at [202, 61] on select "Bay K-14 K-16 K-18 K-40 K-6 K-61 K-63 K-67 K-72 Medic 7 K-68 K-48 D-801 D-802 D…" at bounding box center [249, 72] width 95 height 22
click at [262, 105] on div "Set" at bounding box center [249, 101] width 95 height 22
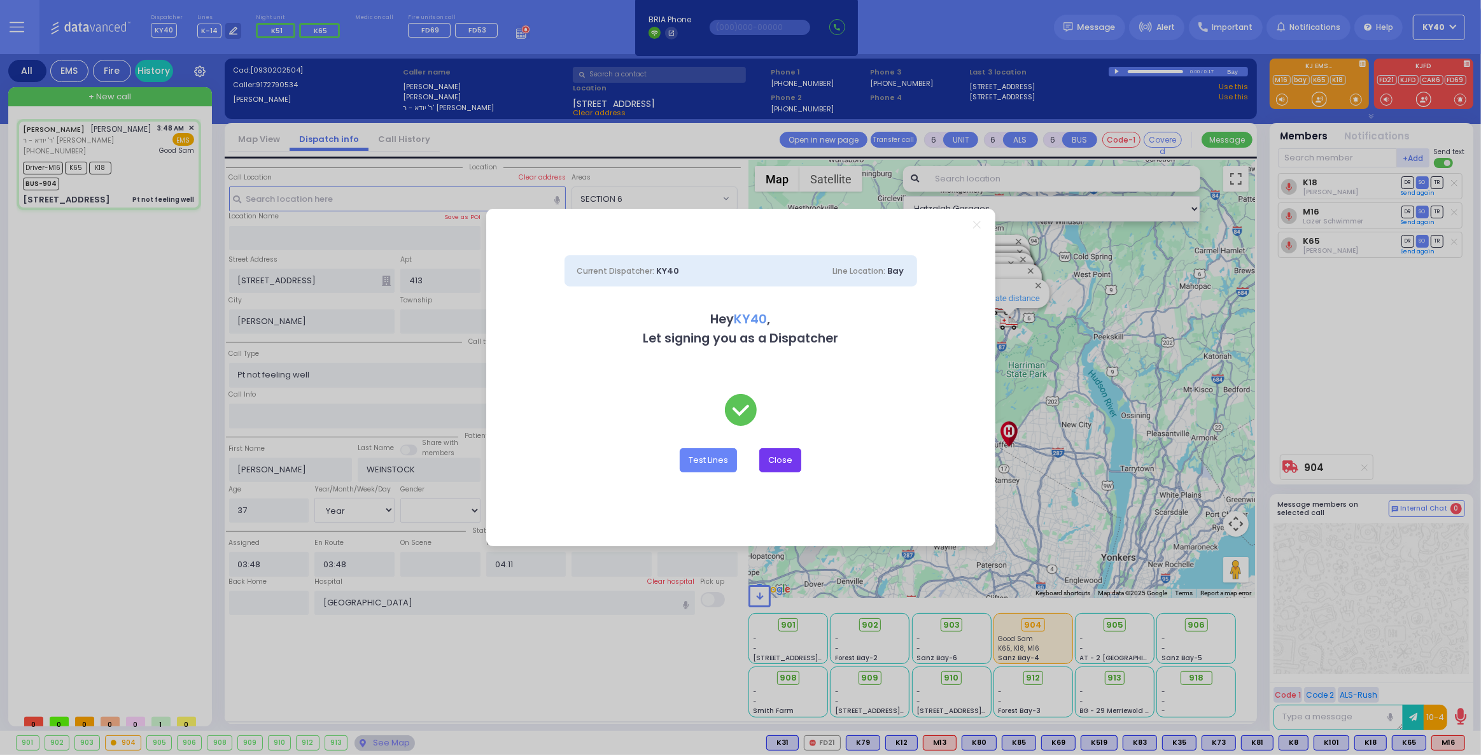
click at [774, 463] on button "Close" at bounding box center [781, 460] width 42 height 24
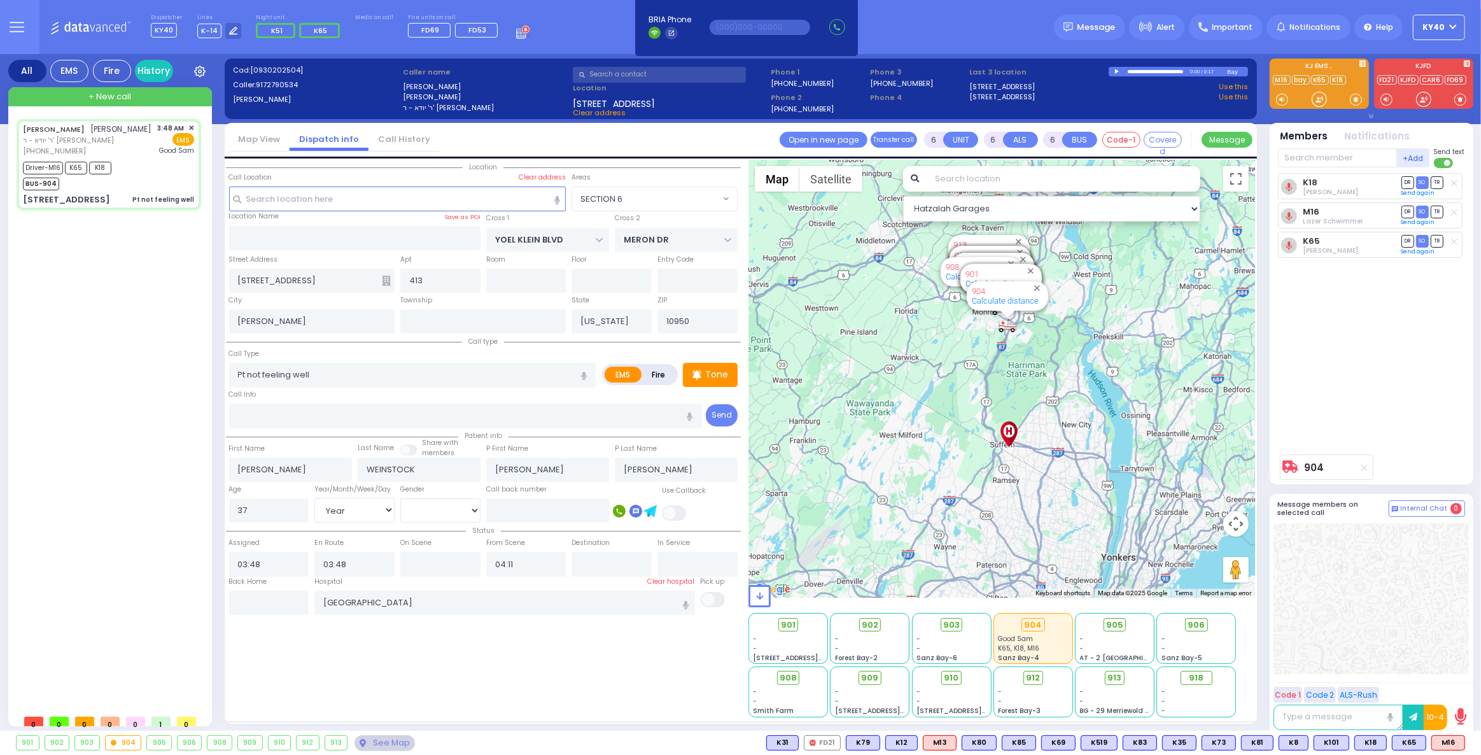
click at [1447, 30] on button "KY40" at bounding box center [1439, 27] width 52 height 25
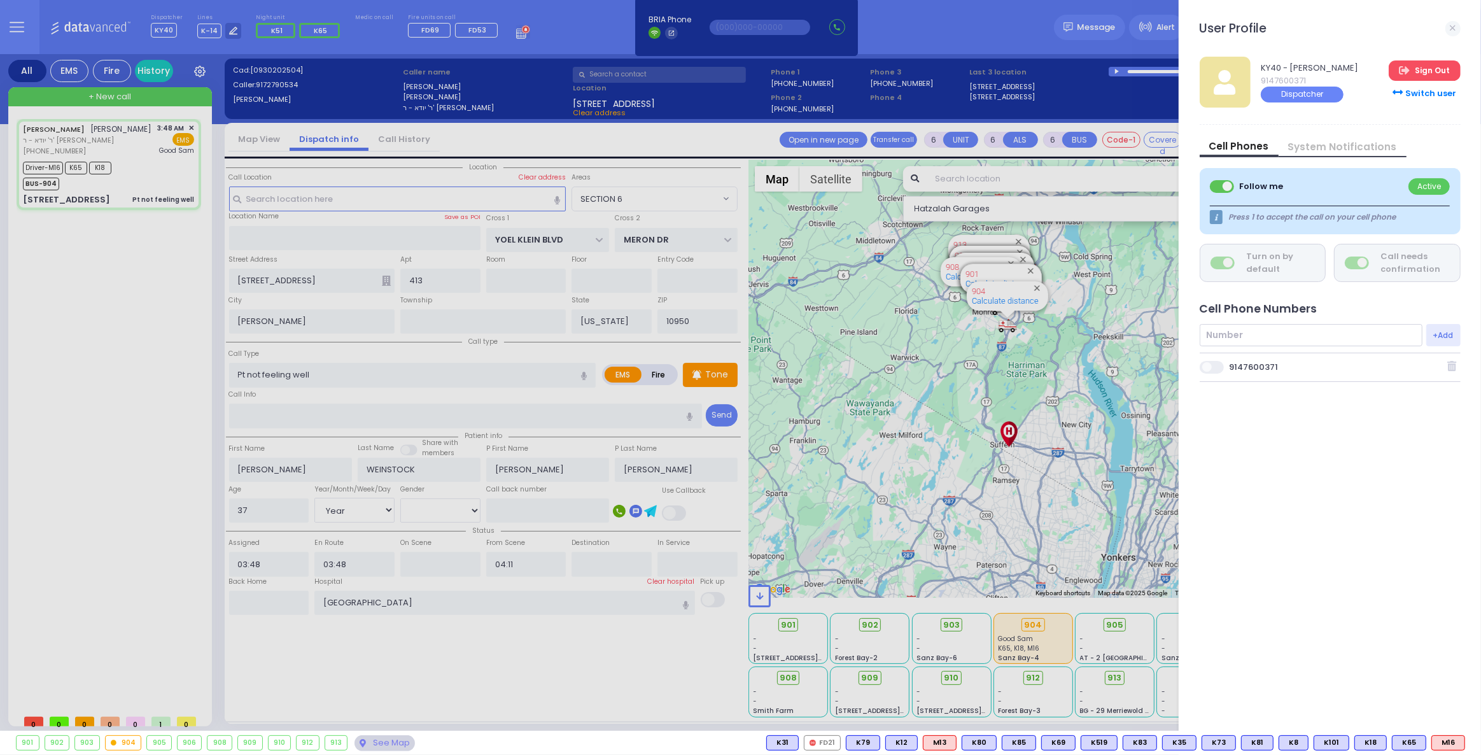
click at [1438, 69] on link "Sign Out" at bounding box center [1424, 70] width 71 height 20
